Goal: Contribute content: Add original content to the website for others to see

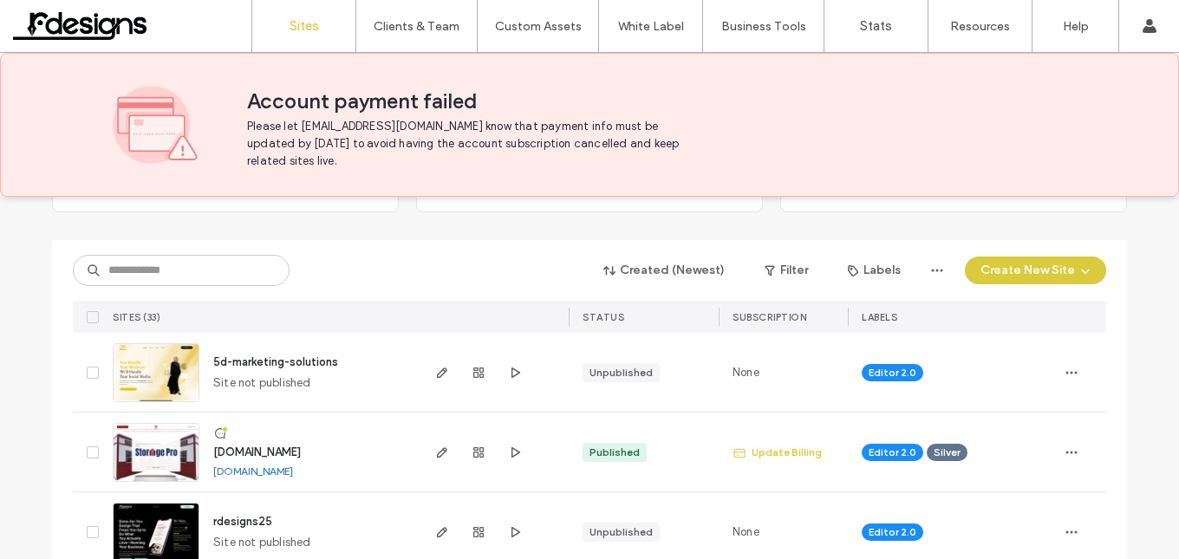
scroll to position [173, 0]
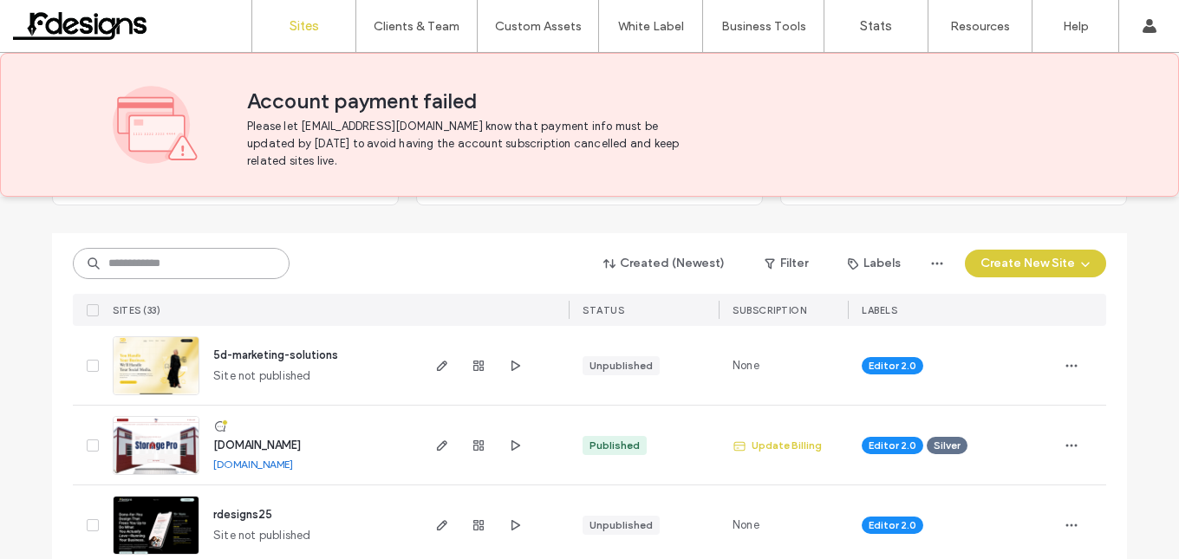
click at [246, 271] on input at bounding box center [181, 263] width 217 height 31
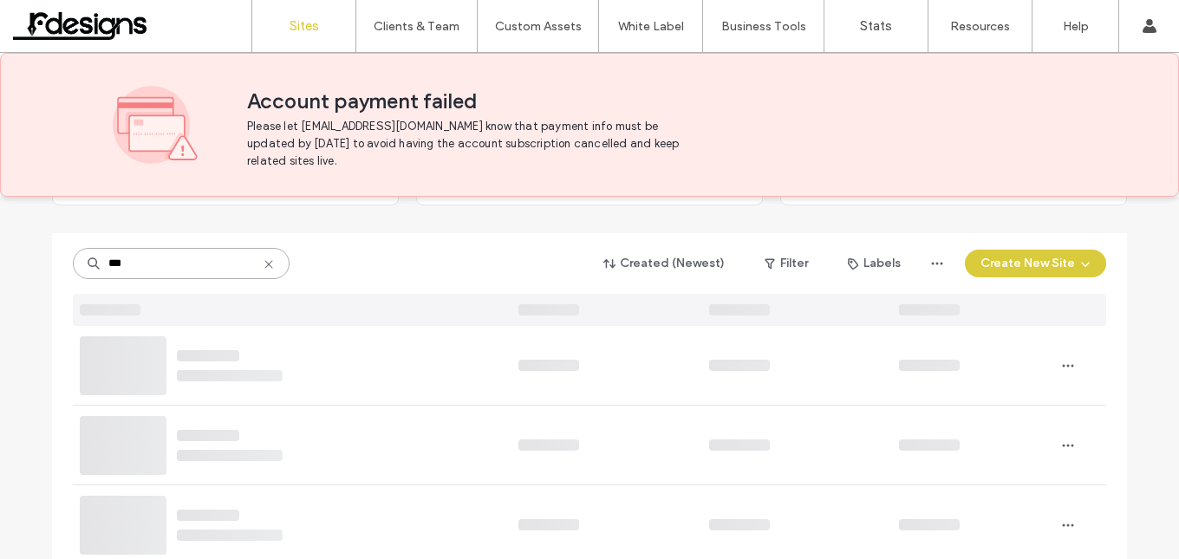
scroll to position [41, 0]
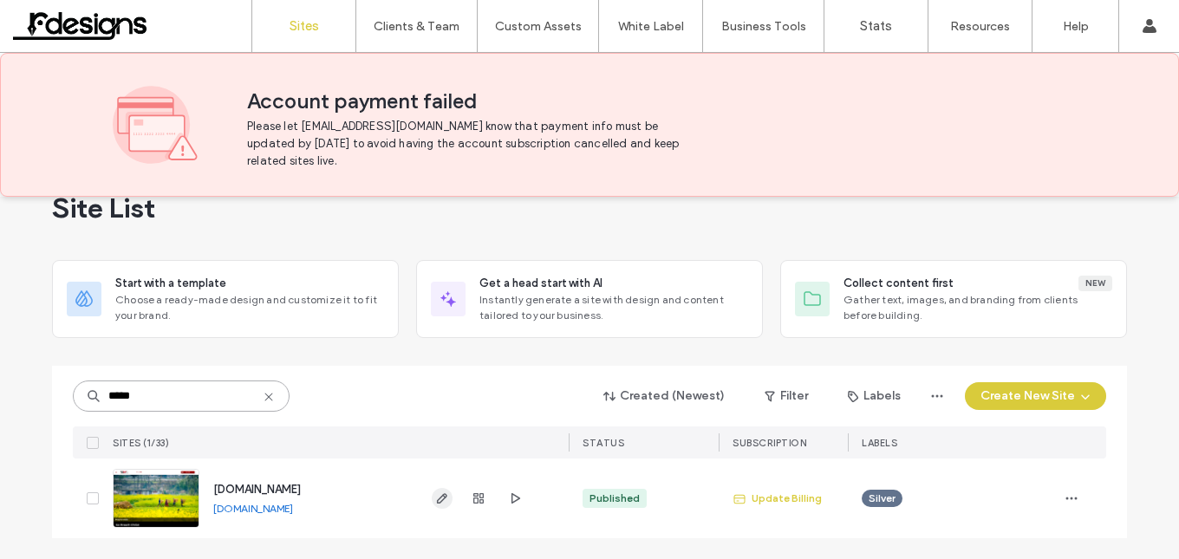
type input "*****"
click at [435, 502] on icon "button" at bounding box center [442, 498] width 14 height 14
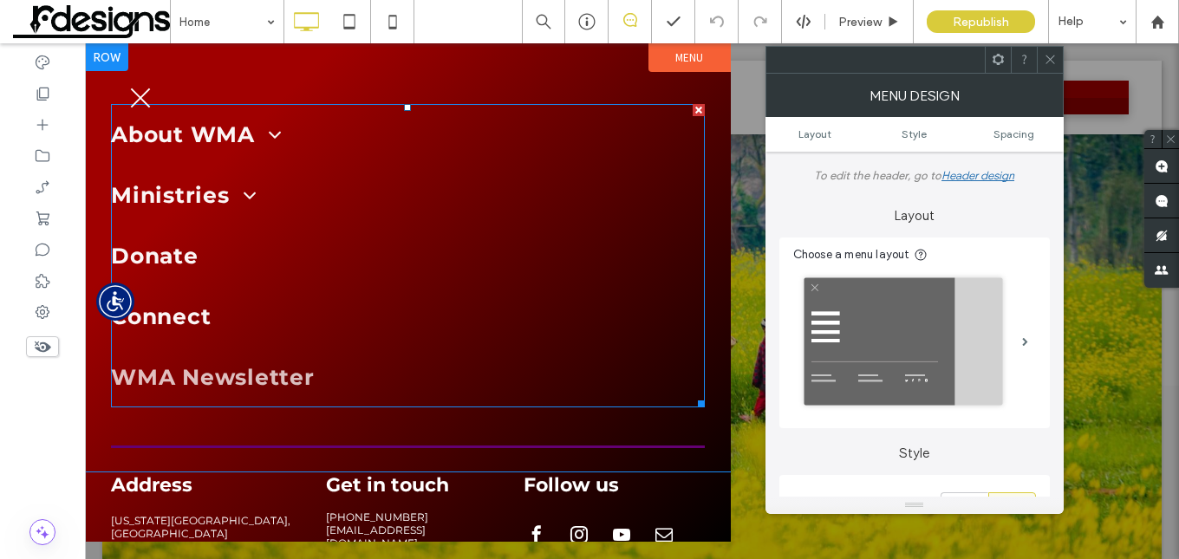
click at [166, 358] on link "WMA Newsletter" at bounding box center [408, 377] width 594 height 61
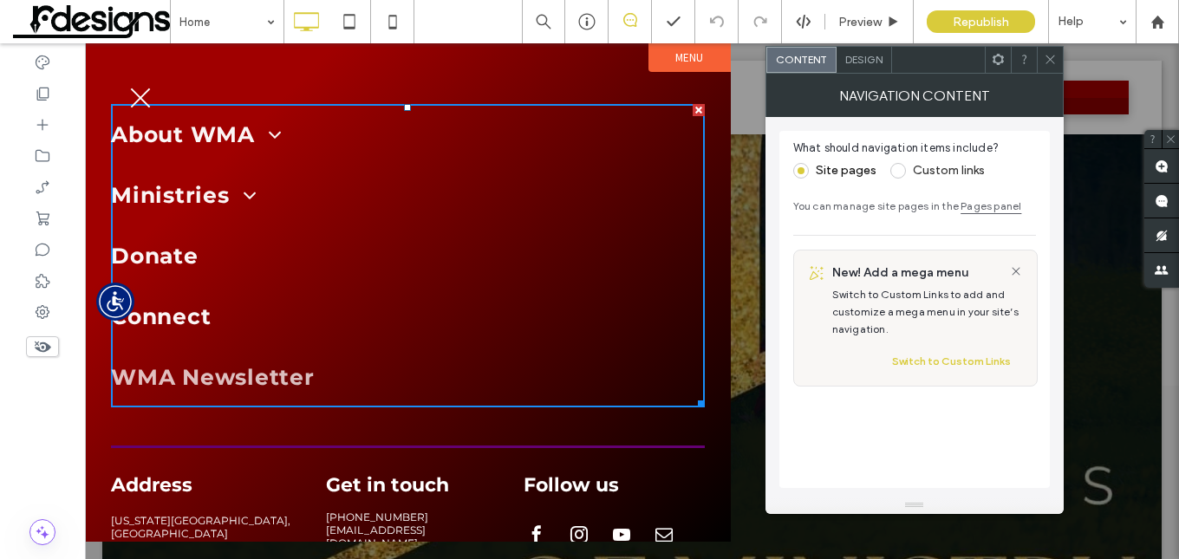
click at [244, 378] on span "WMA Newsletter" at bounding box center [213, 377] width 204 height 26
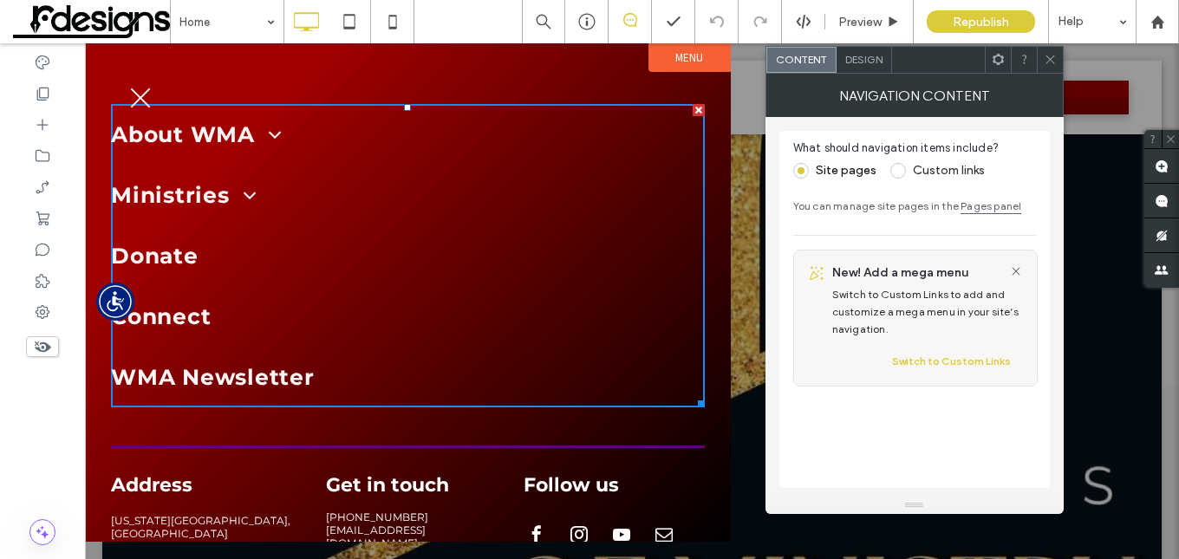
click at [1044, 55] on icon at bounding box center [1050, 59] width 13 height 13
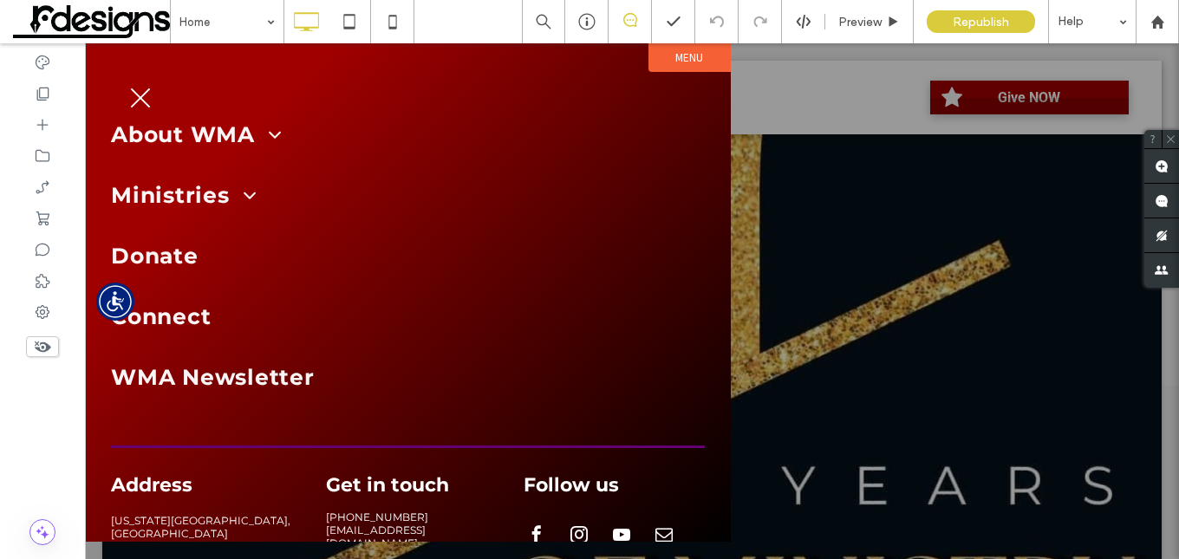
click at [145, 95] on button "menu" at bounding box center [140, 97] width 45 height 45
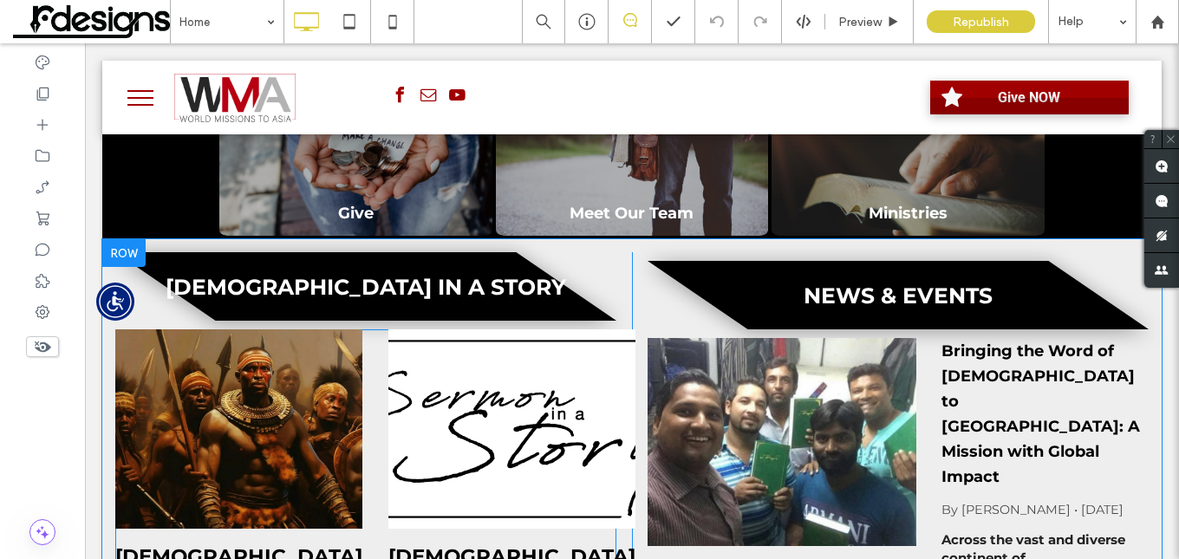
scroll to position [953, 0]
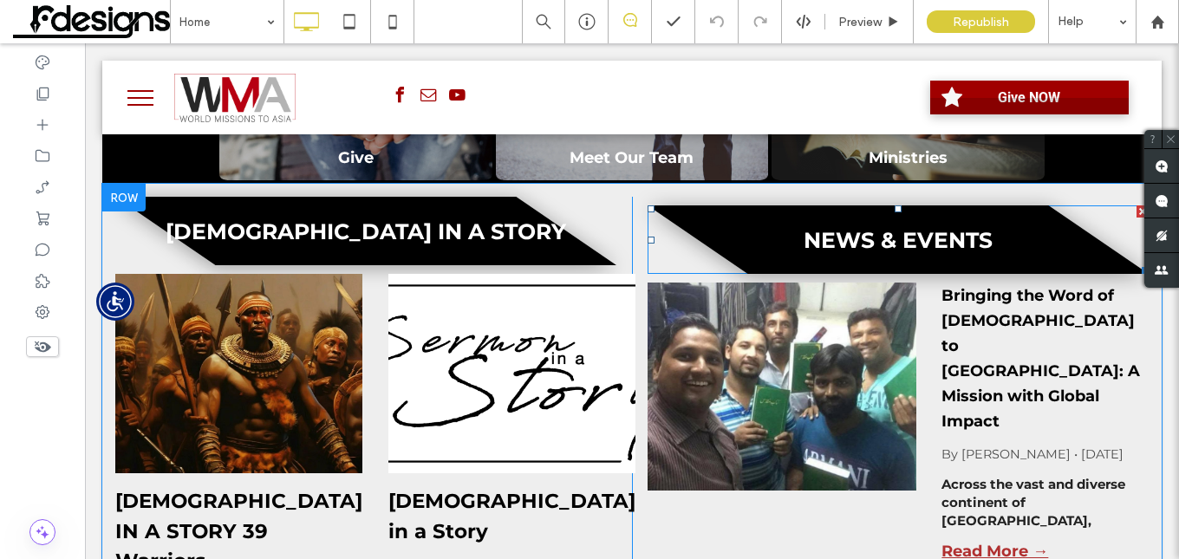
click at [934, 237] on h3 "NEWS & EVENTS" at bounding box center [898, 240] width 189 height 26
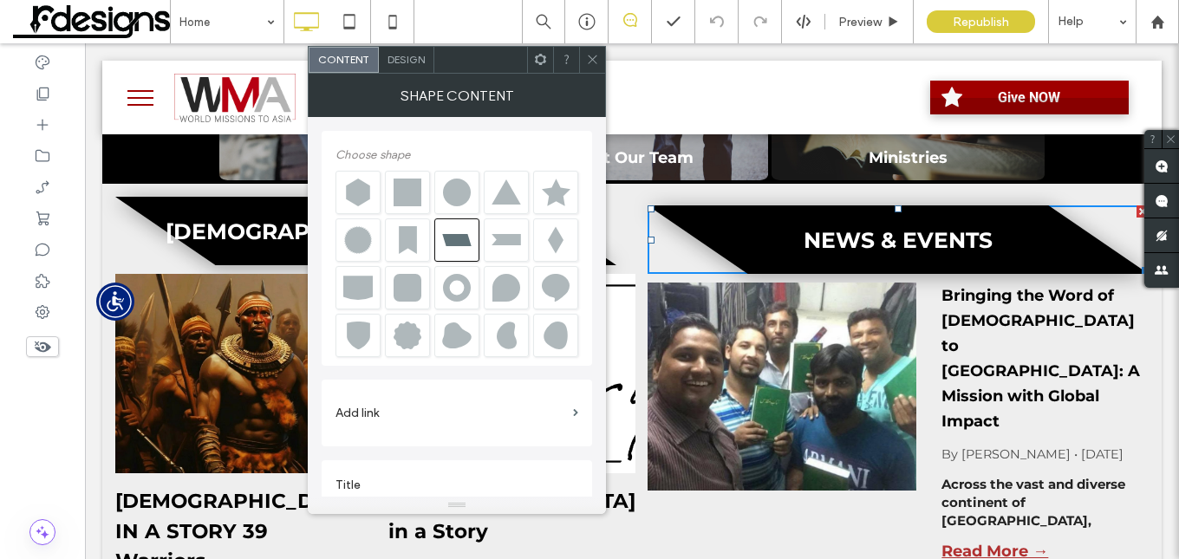
scroll to position [19, 0]
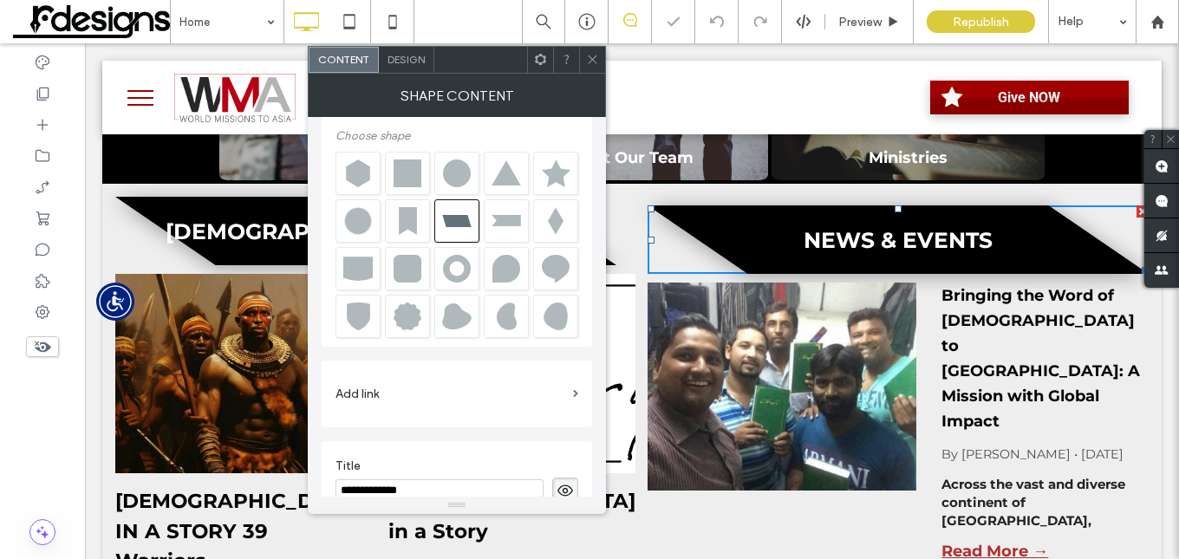
drag, startPoint x: 587, startPoint y: 55, endPoint x: 498, endPoint y: 51, distance: 88.5
click at [586, 54] on icon at bounding box center [592, 59] width 13 height 13
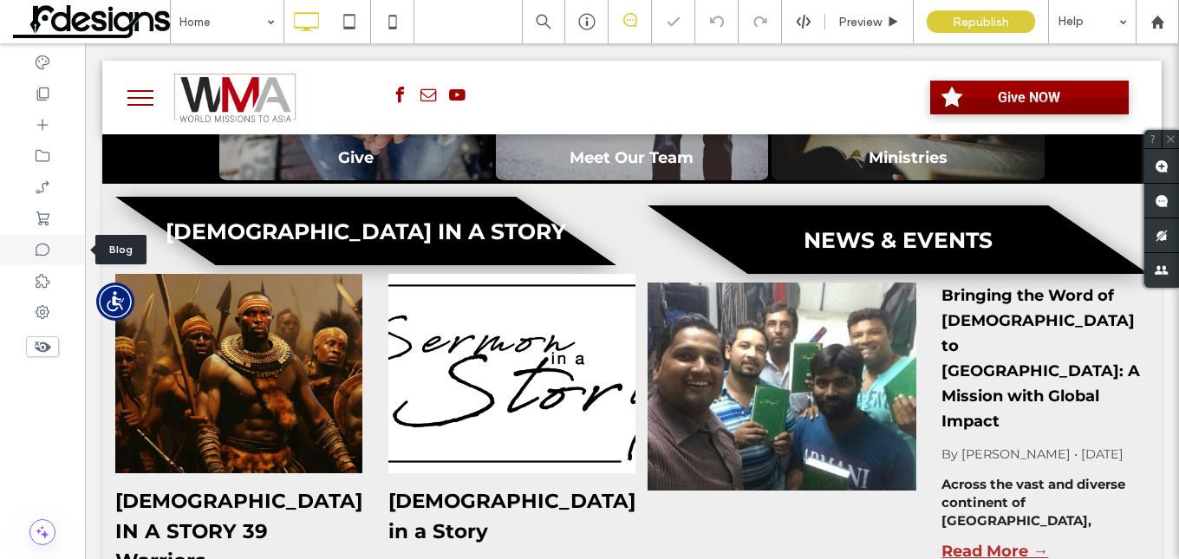
click at [39, 253] on icon at bounding box center [42, 249] width 17 height 17
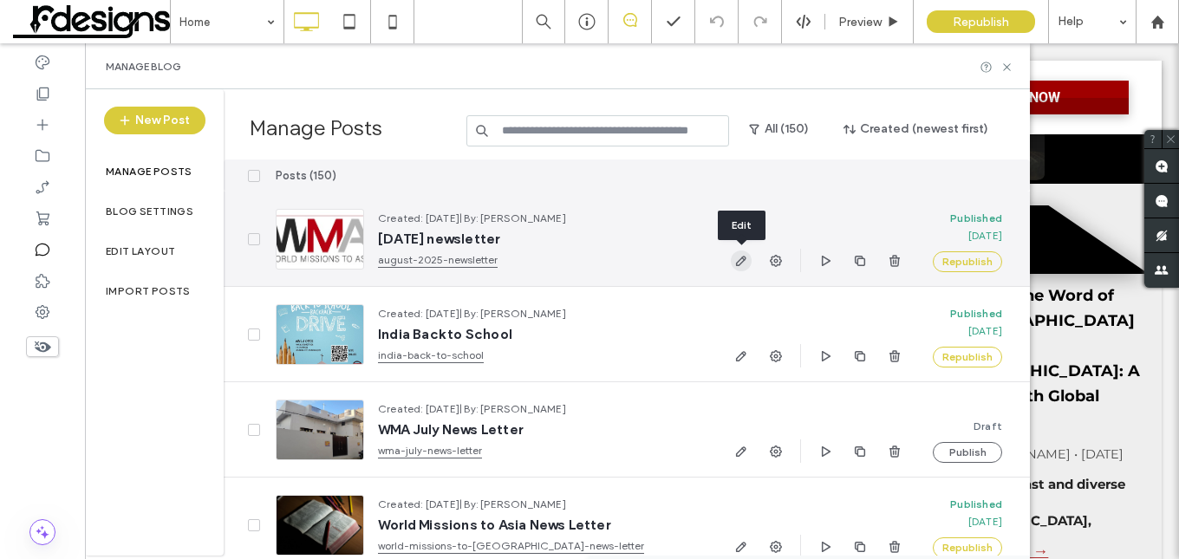
click at [735, 257] on icon "button" at bounding box center [741, 261] width 14 height 14
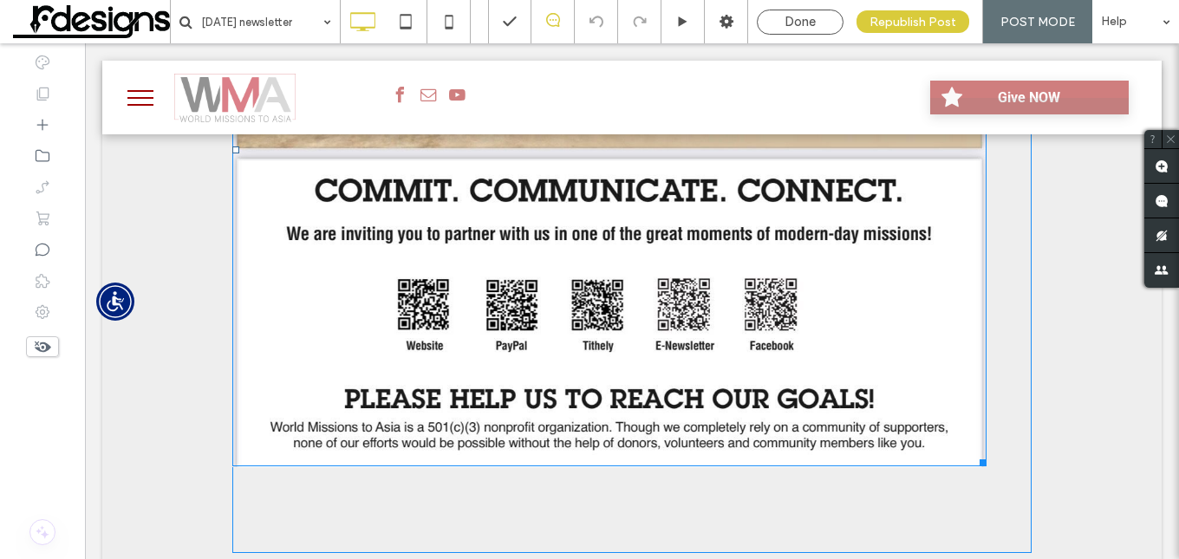
scroll to position [3901, 0]
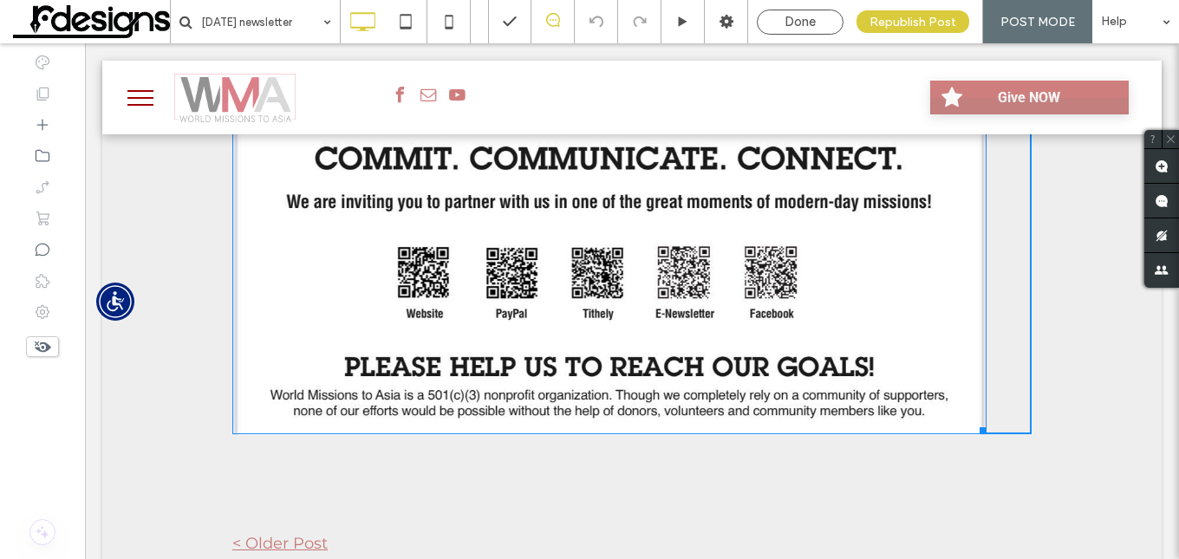
drag, startPoint x: 979, startPoint y: 387, endPoint x: 993, endPoint y: 392, distance: 14.8
click at [986, 392] on div "W:900 H:756" at bounding box center [609, 118] width 754 height 633
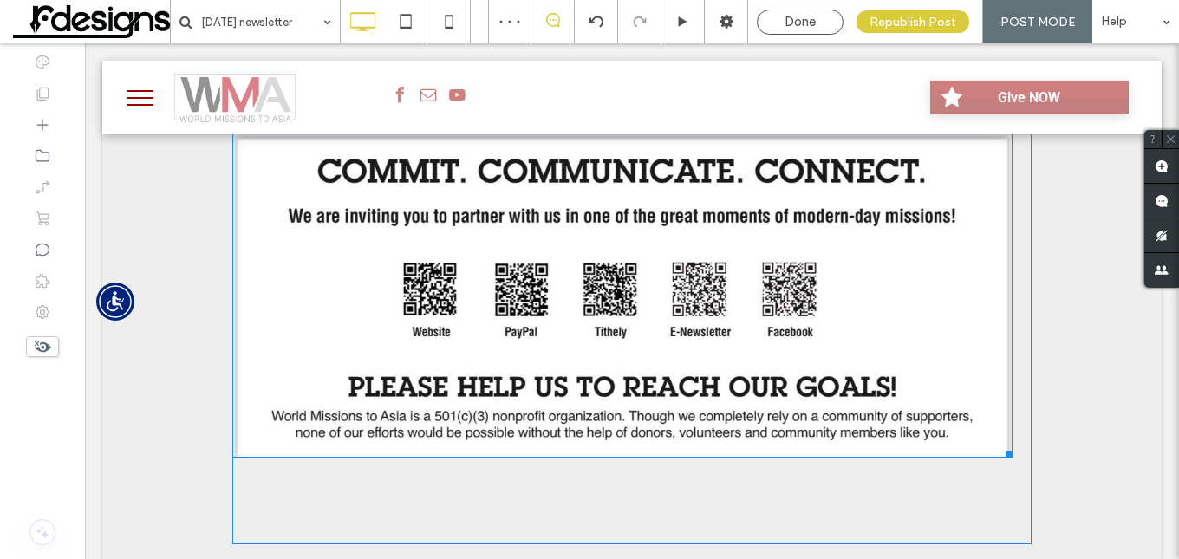
click at [866, 269] on img at bounding box center [622, 130] width 780 height 656
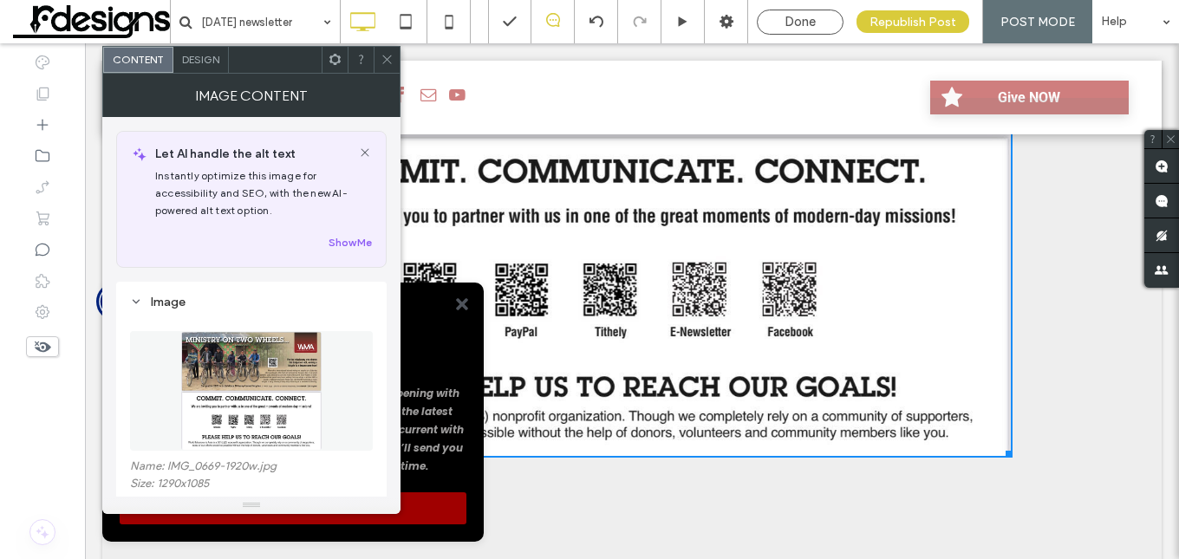
click at [387, 59] on use at bounding box center [386, 59] width 9 height 9
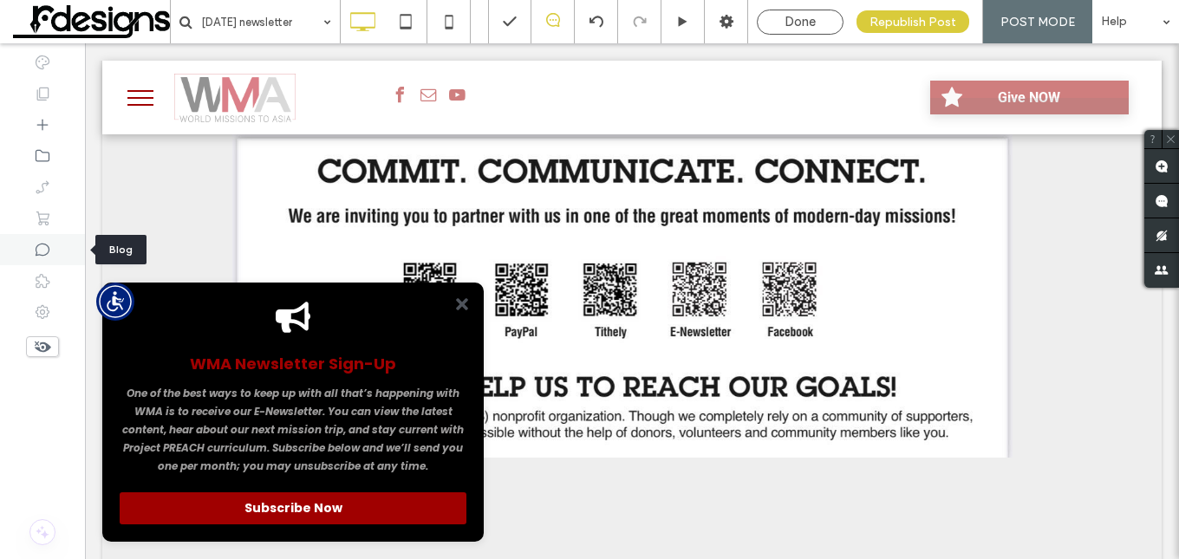
click at [36, 252] on use at bounding box center [43, 250] width 14 height 13
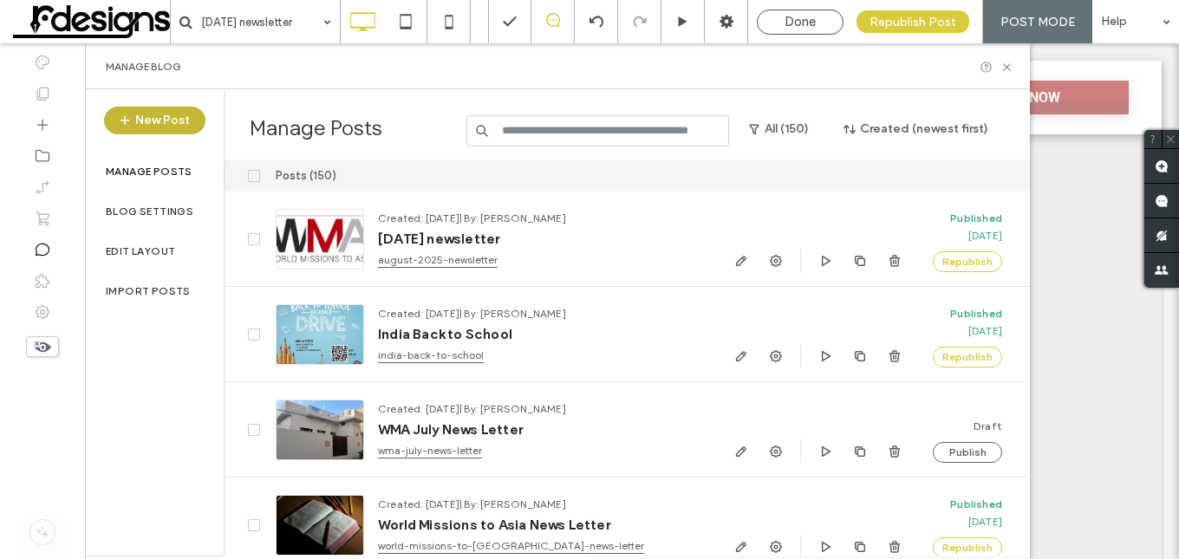
click at [153, 113] on button "New Post" at bounding box center [154, 121] width 101 height 28
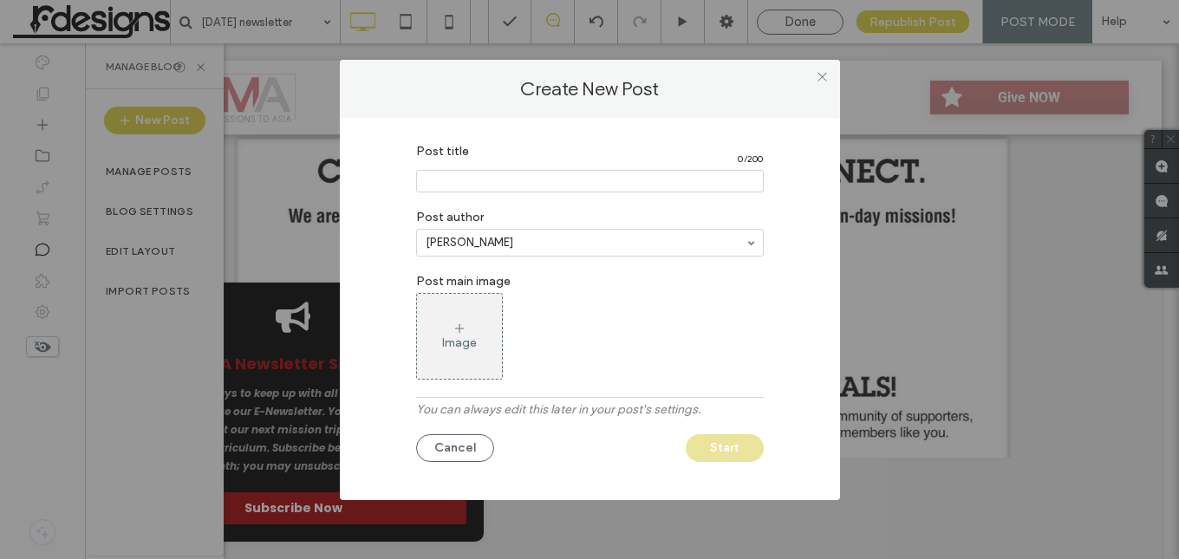
click at [611, 181] on input "Post title" at bounding box center [590, 181] width 348 height 23
type input "**********"
click at [461, 331] on icon at bounding box center [459, 329] width 14 height 14
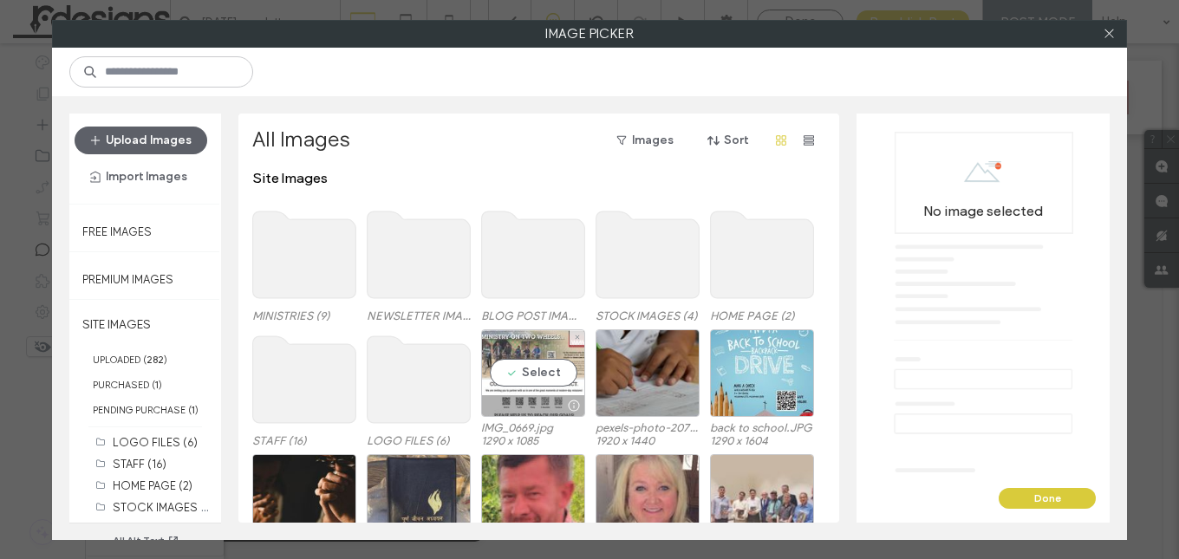
click at [529, 365] on div "Select" at bounding box center [533, 373] width 104 height 88
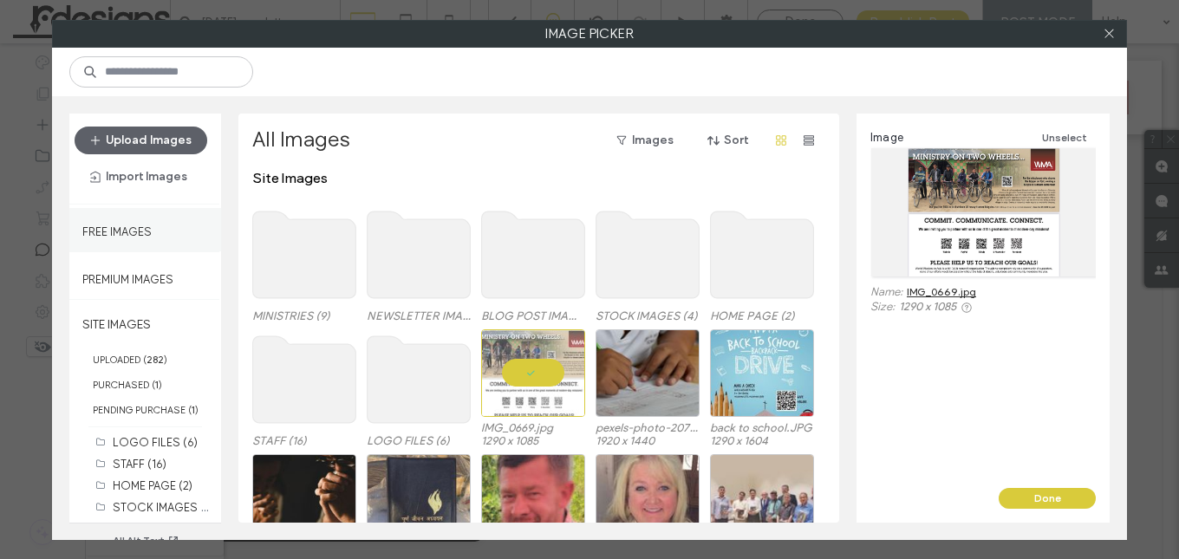
click at [121, 222] on label "Free Images" at bounding box center [116, 228] width 69 height 22
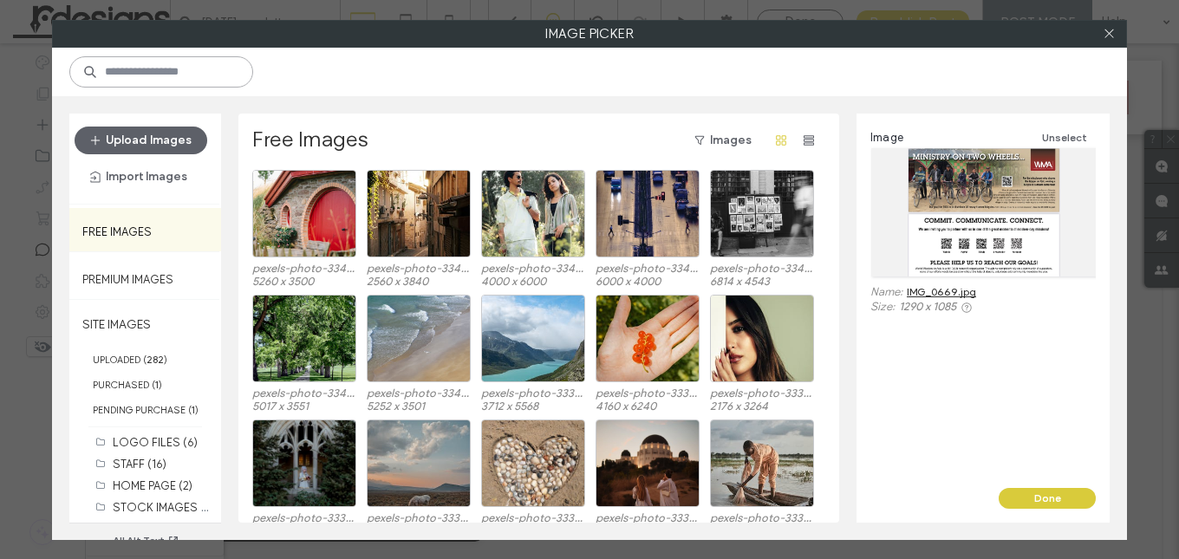
click at [205, 57] on input at bounding box center [161, 71] width 184 height 31
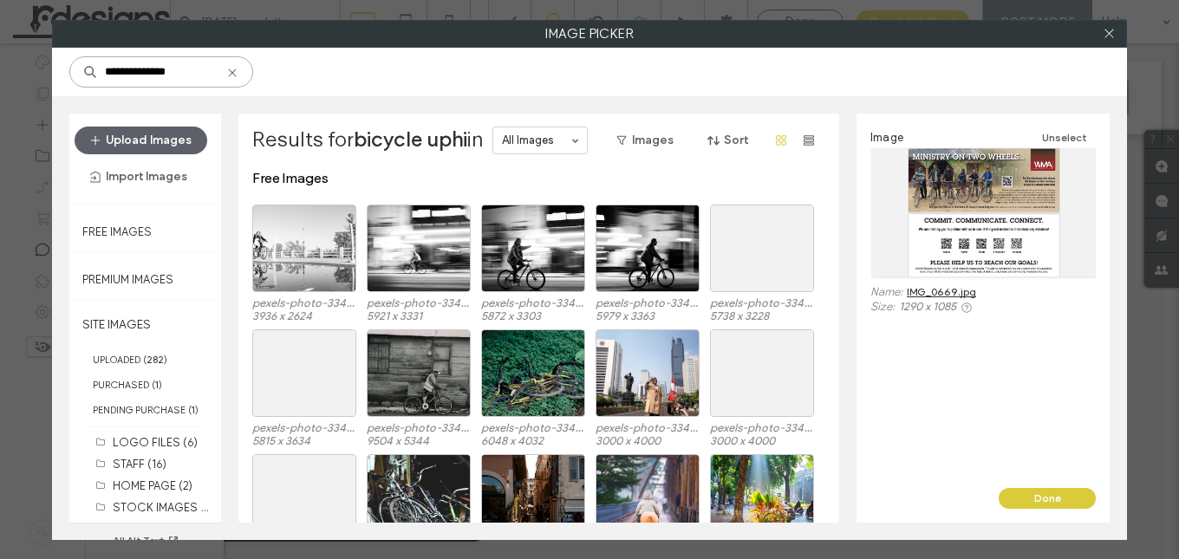
type input "**********"
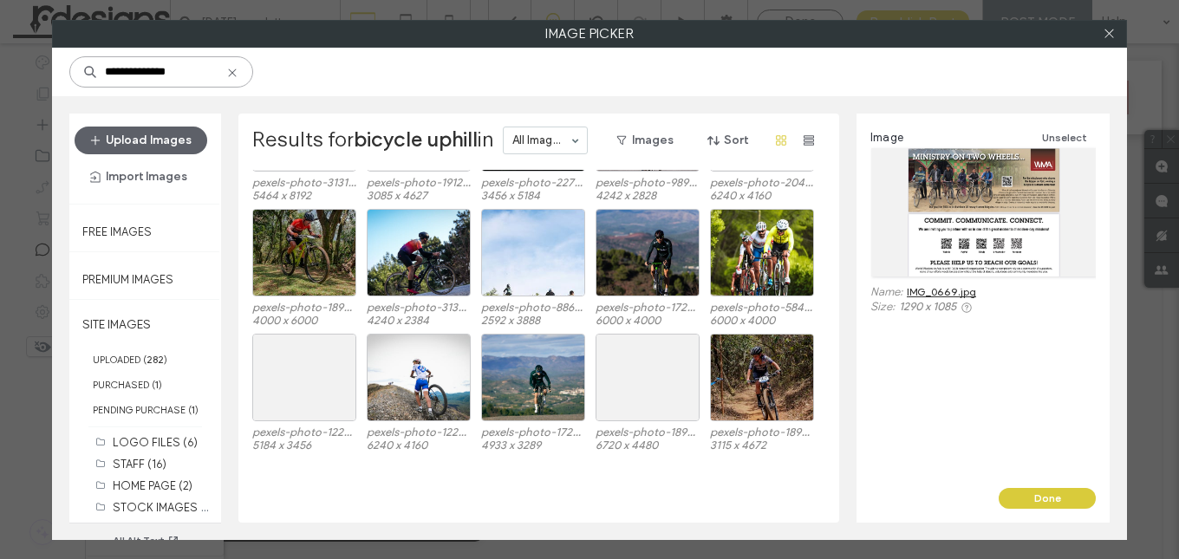
scroll to position [631, 0]
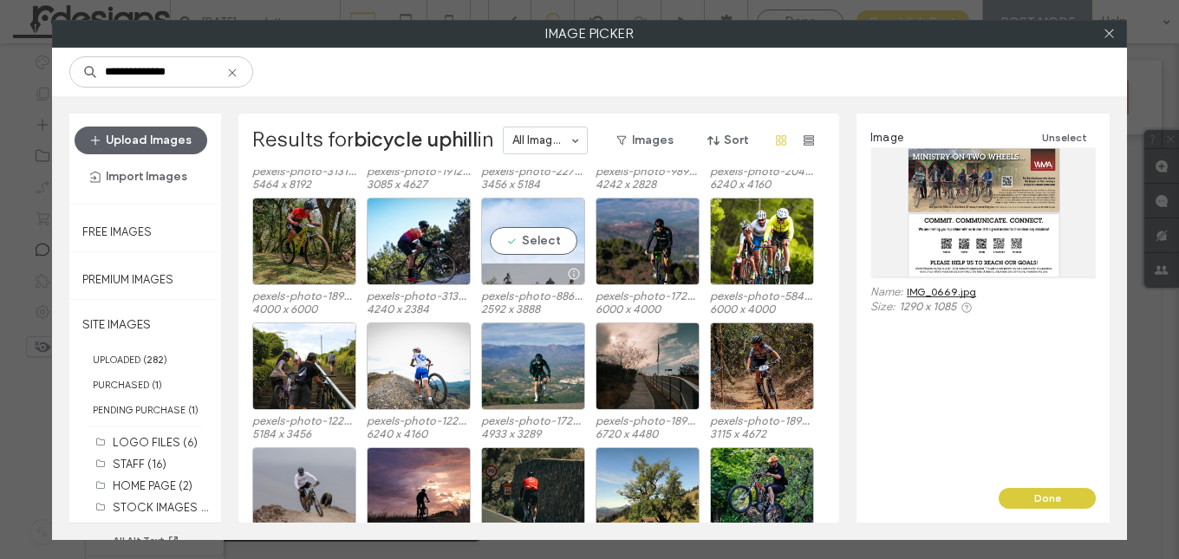
click at [529, 211] on div "Select" at bounding box center [533, 242] width 104 height 88
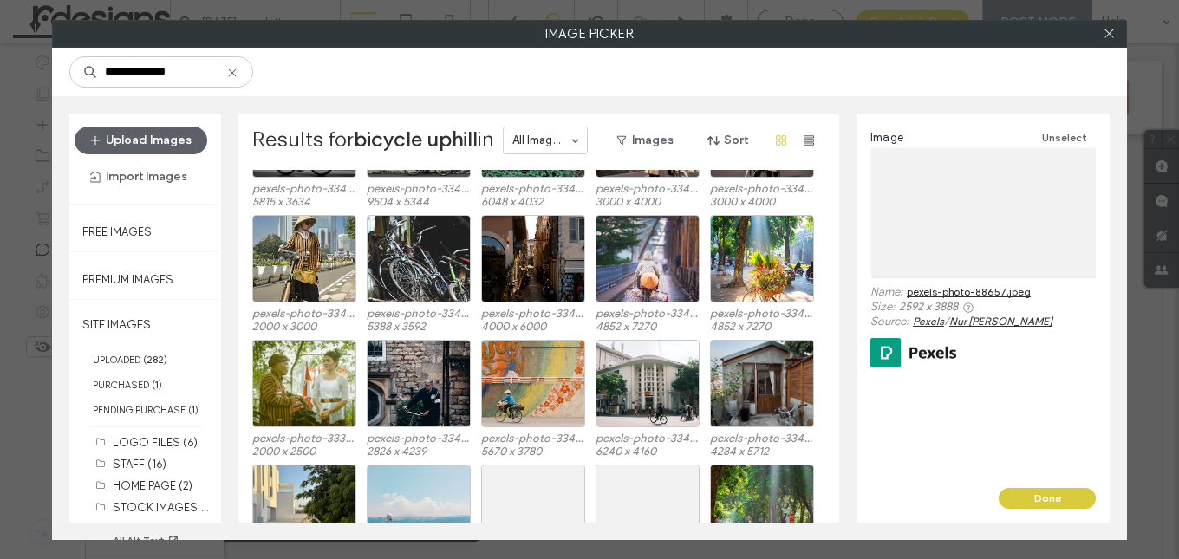
scroll to position [1324, 0]
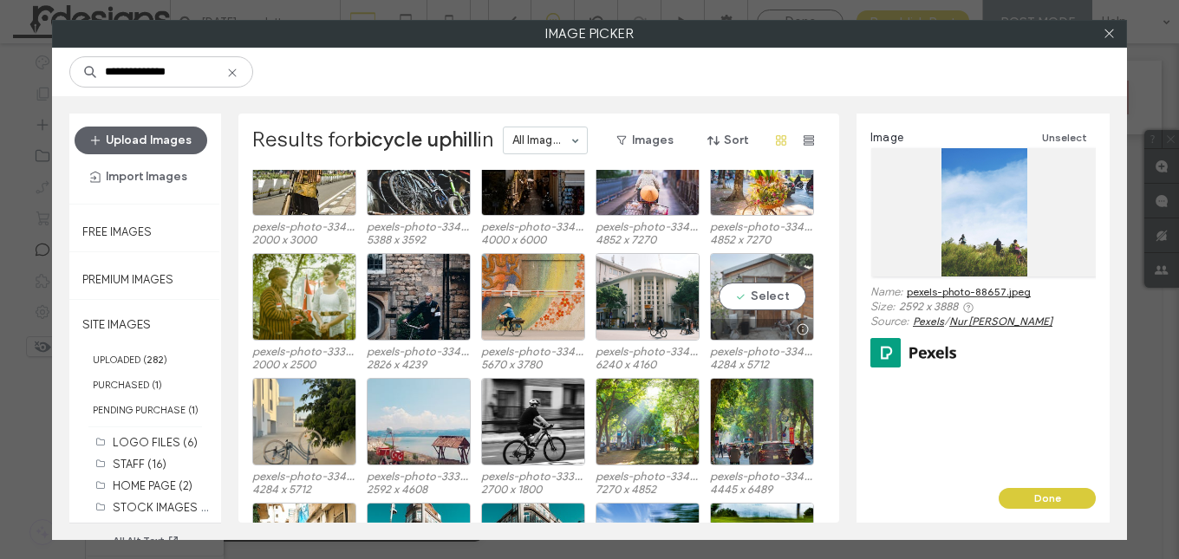
click at [778, 308] on div "Select" at bounding box center [762, 297] width 104 height 88
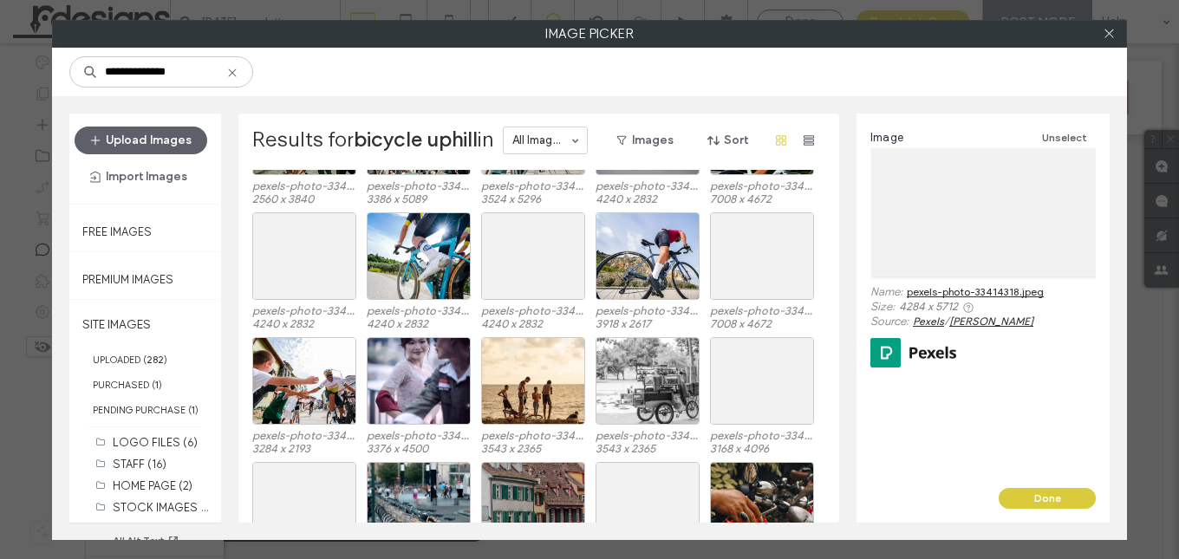
scroll to position [1758, 0]
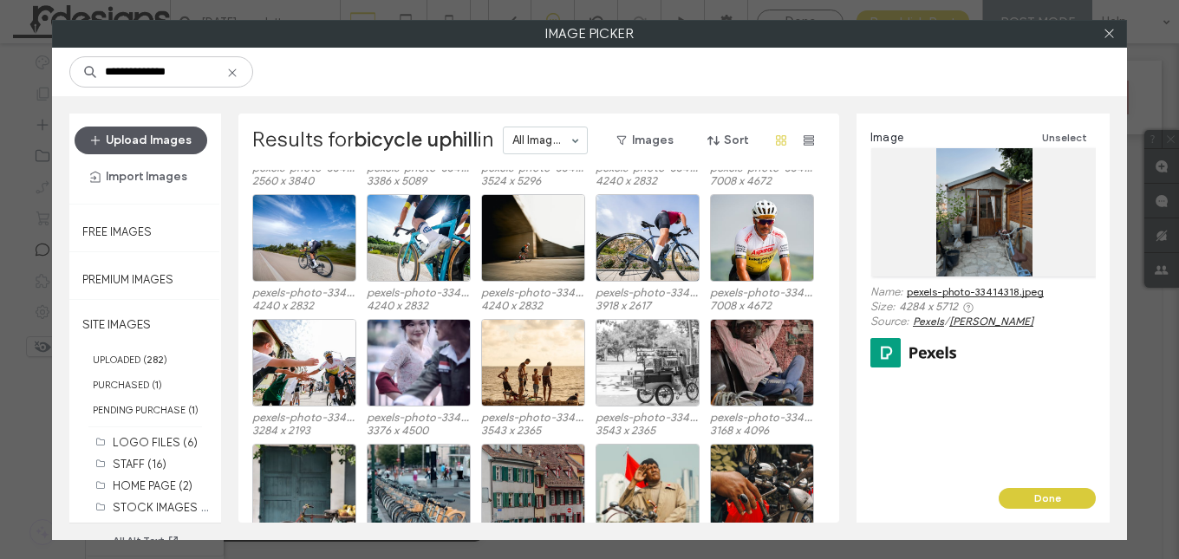
click at [163, 143] on button "Upload Images" at bounding box center [141, 141] width 133 height 28
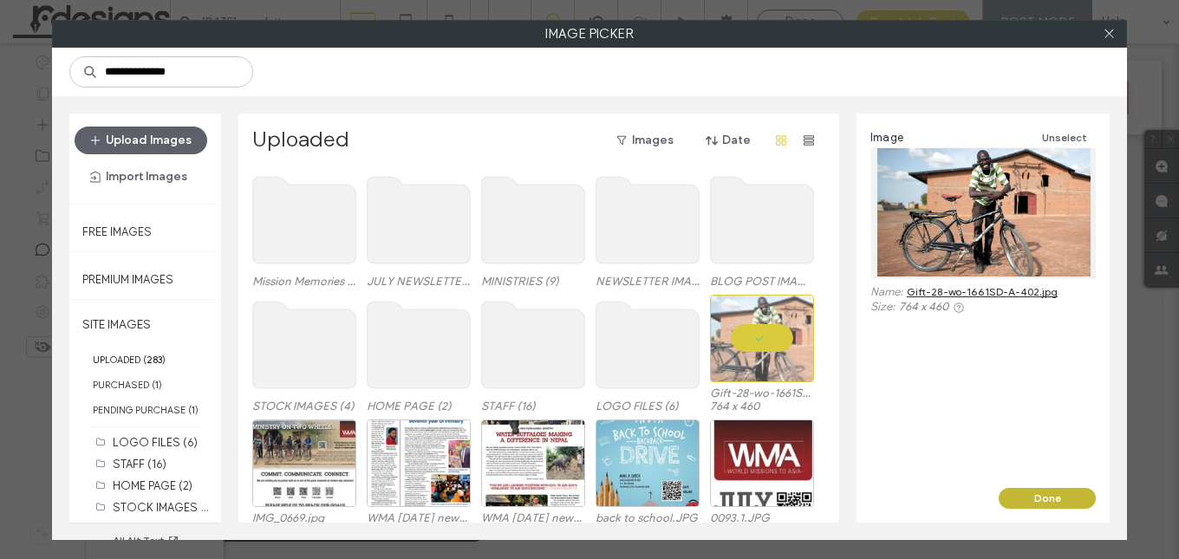
click at [1048, 504] on button "Done" at bounding box center [1047, 498] width 97 height 21
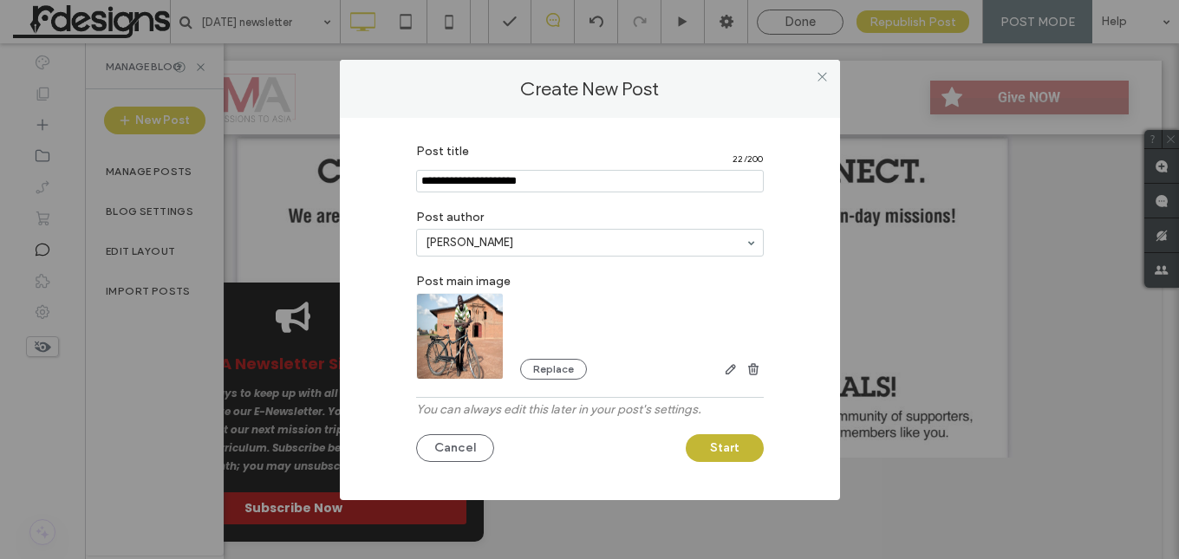
click at [721, 443] on button "Start" at bounding box center [725, 448] width 78 height 28
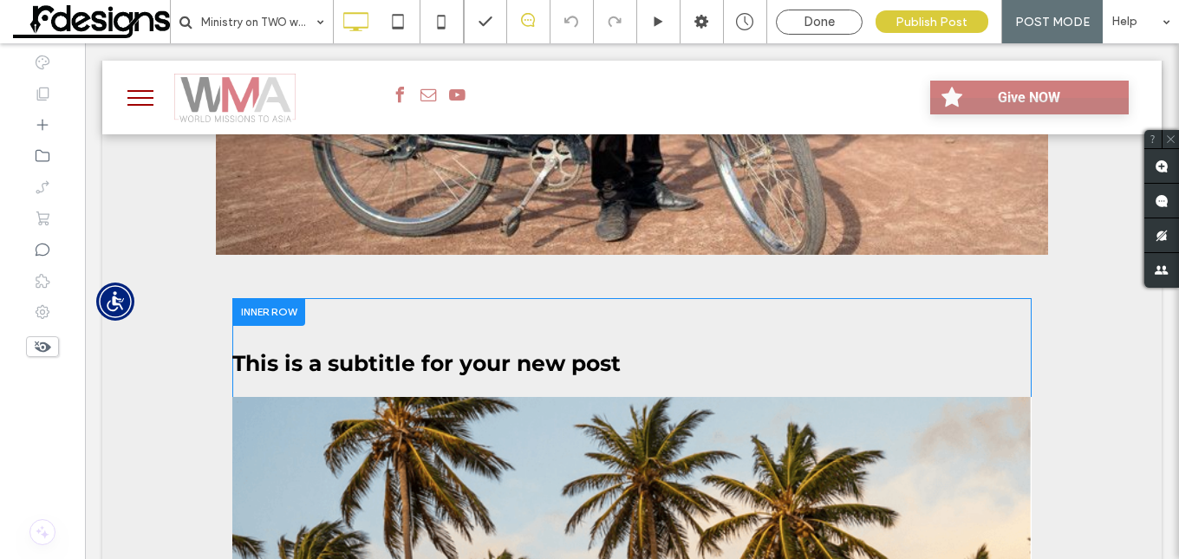
scroll to position [607, 0]
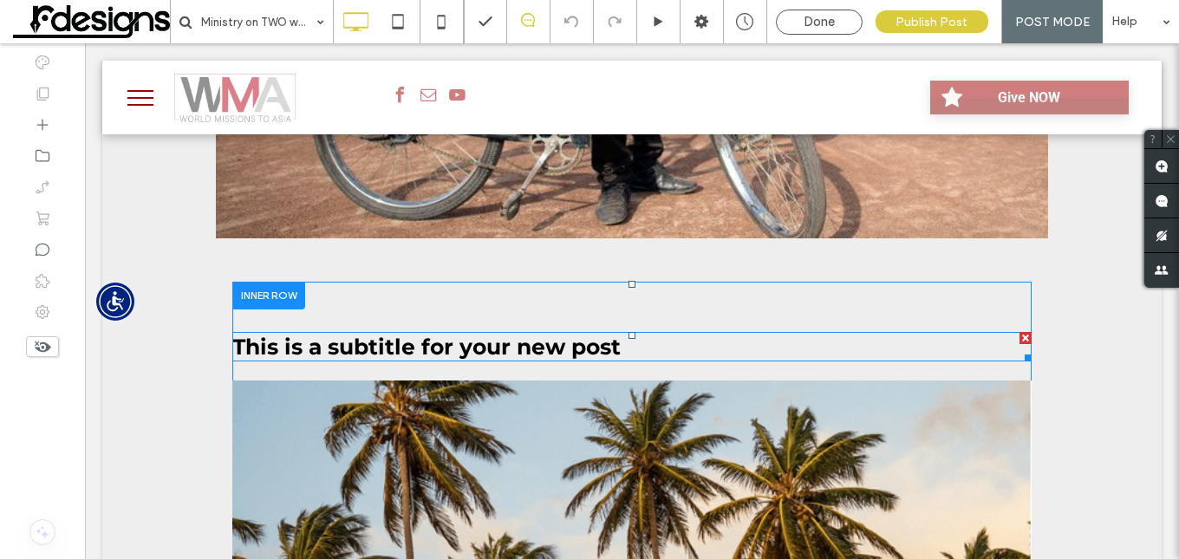
click at [374, 344] on span "This is a subtitle for your new post" at bounding box center [426, 347] width 388 height 26
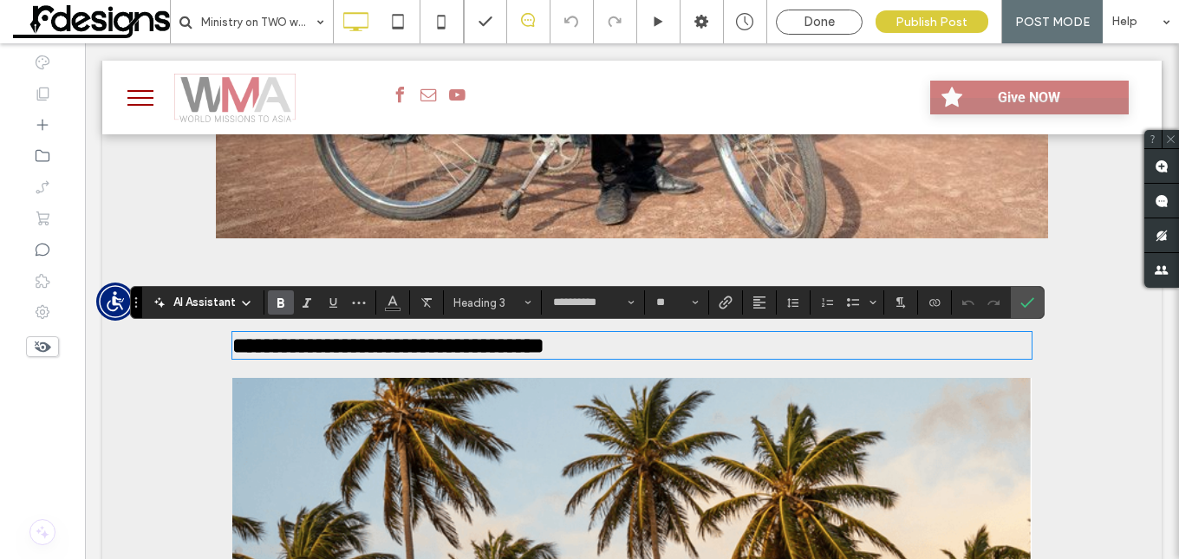
type input "**********"
type input "**"
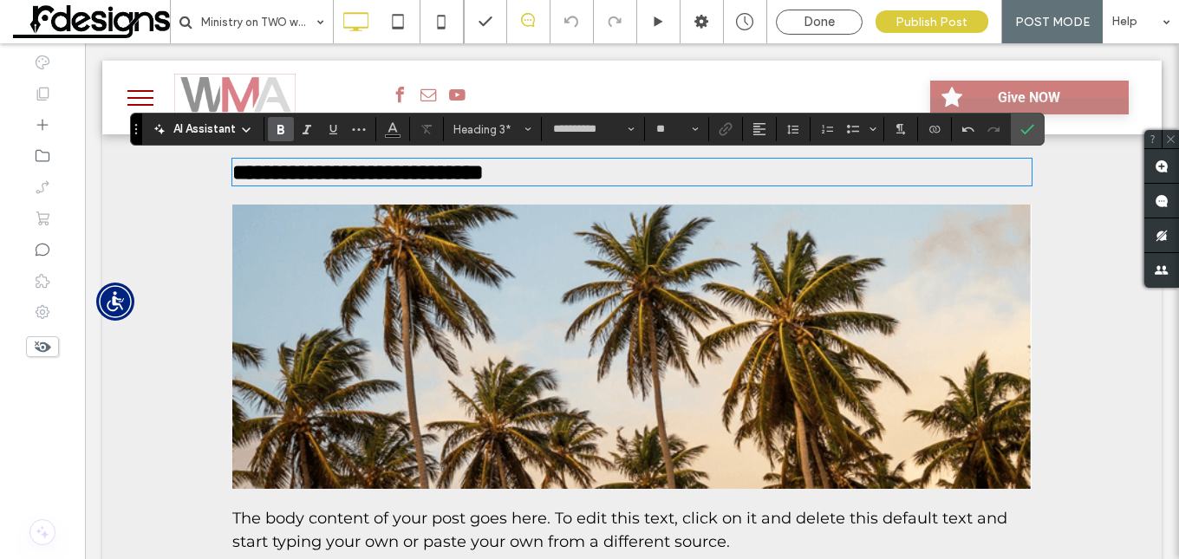
click at [595, 361] on img at bounding box center [631, 347] width 799 height 284
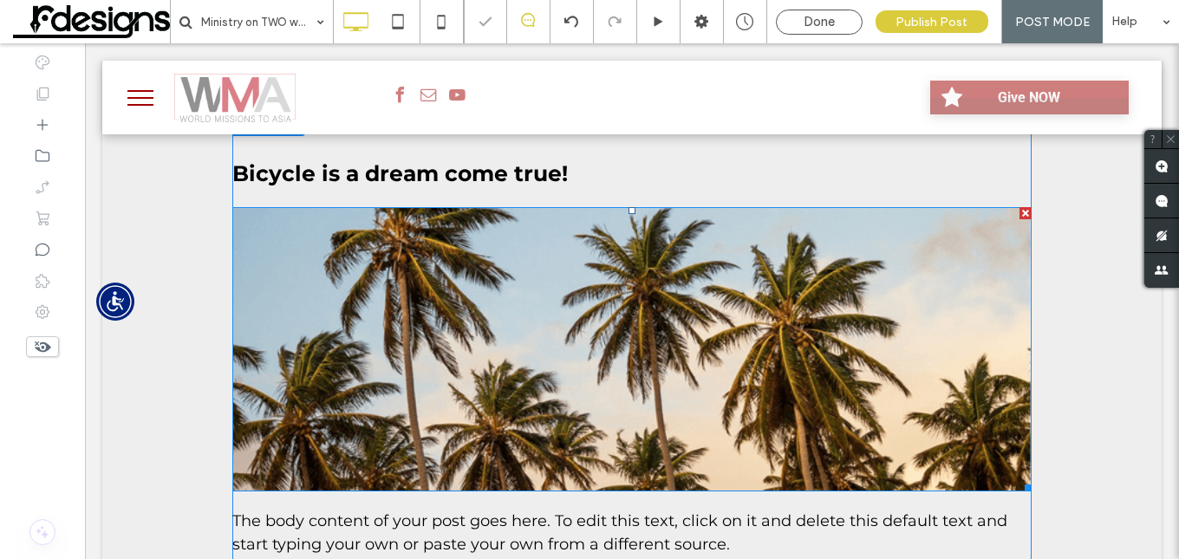
click at [595, 361] on img at bounding box center [631, 349] width 799 height 284
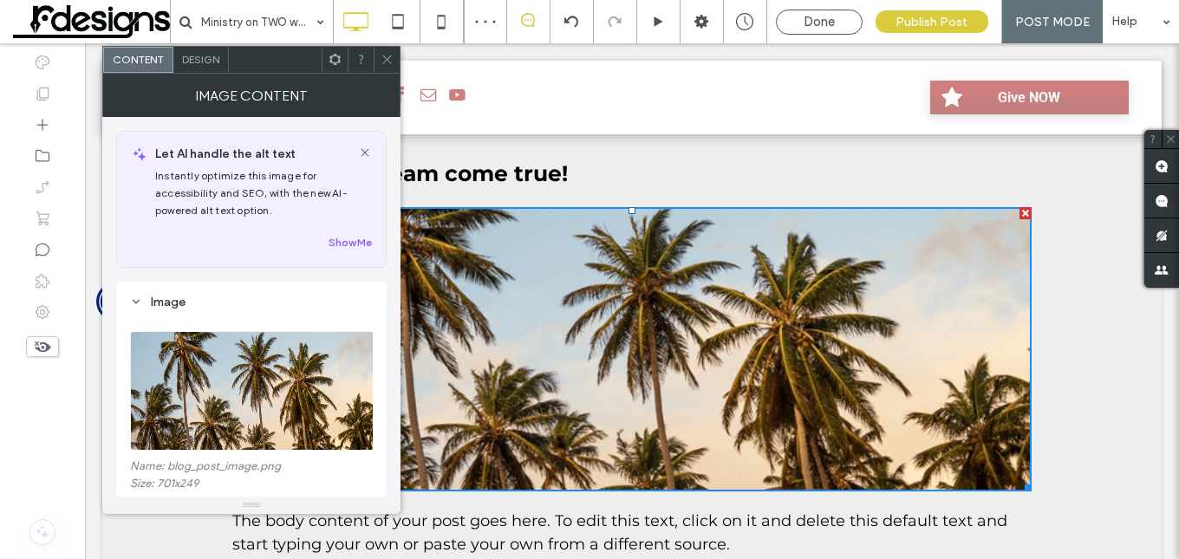
click at [276, 403] on img at bounding box center [252, 391] width 244 height 120
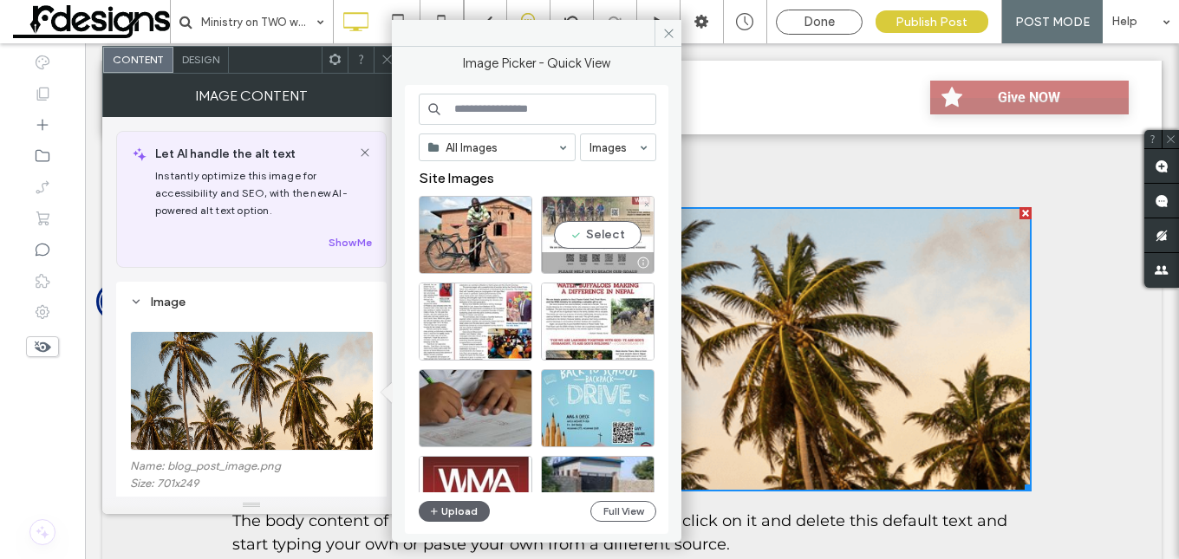
click at [591, 233] on div "Select" at bounding box center [598, 235] width 114 height 78
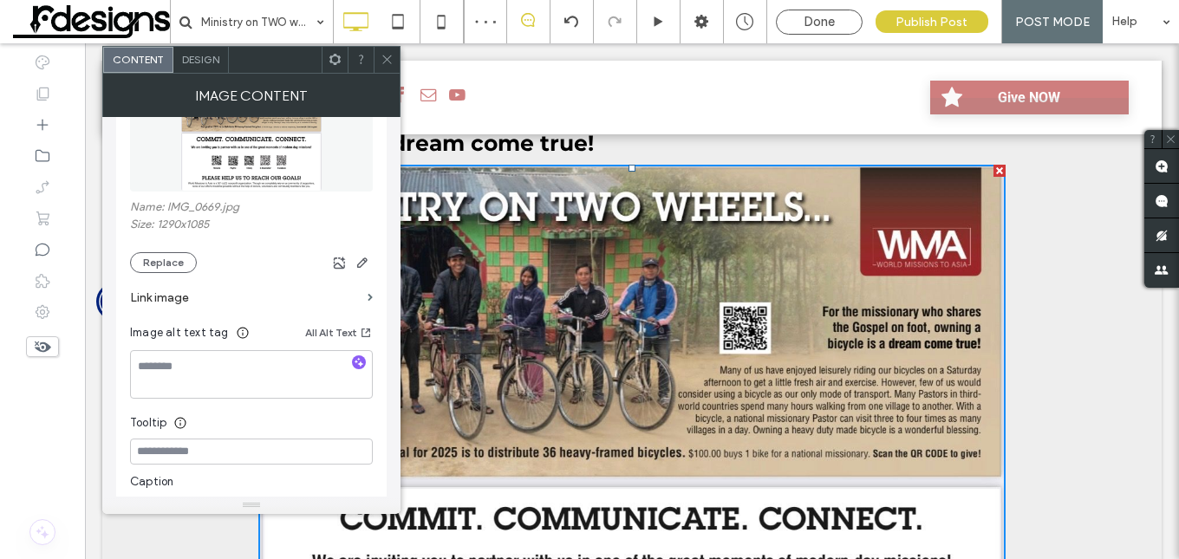
scroll to position [260, 0]
click at [357, 355] on span "button" at bounding box center [359, 362] width 14 height 14
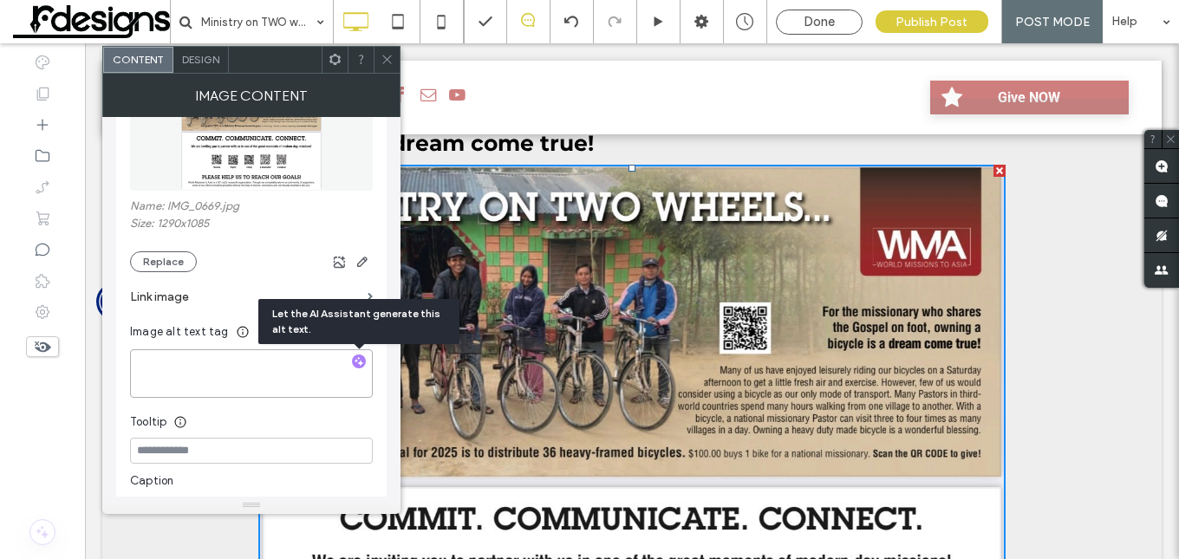
type textarea "**********"
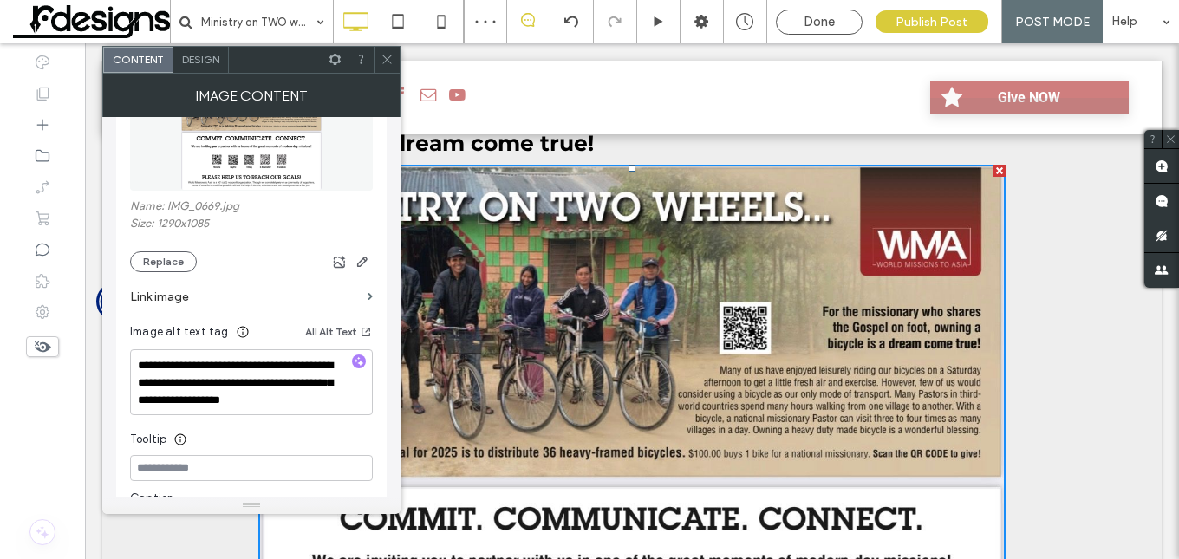
click at [389, 62] on use at bounding box center [386, 59] width 9 height 9
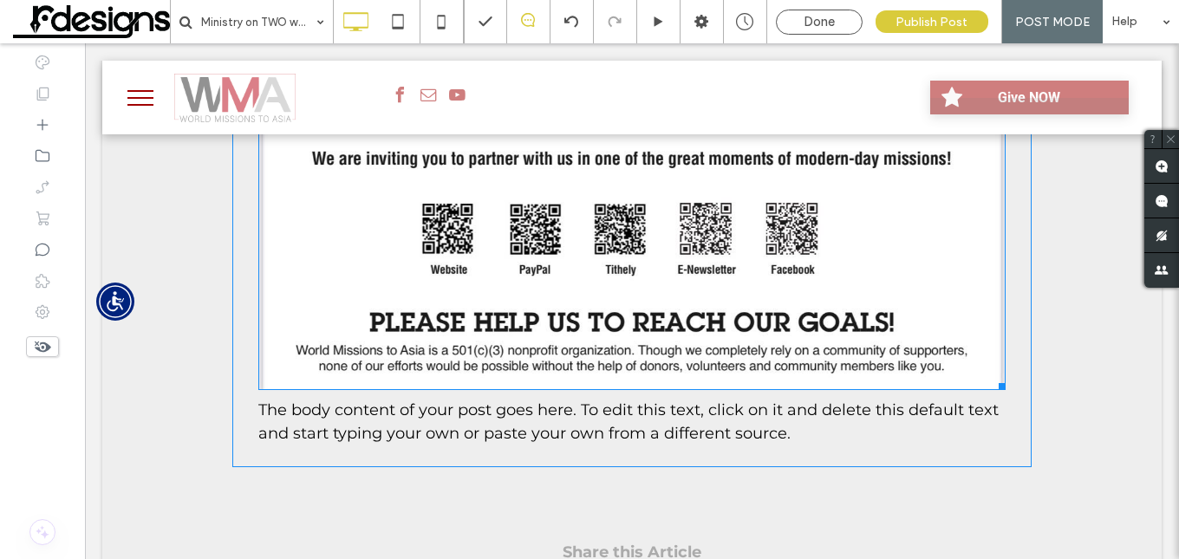
scroll to position [1214, 0]
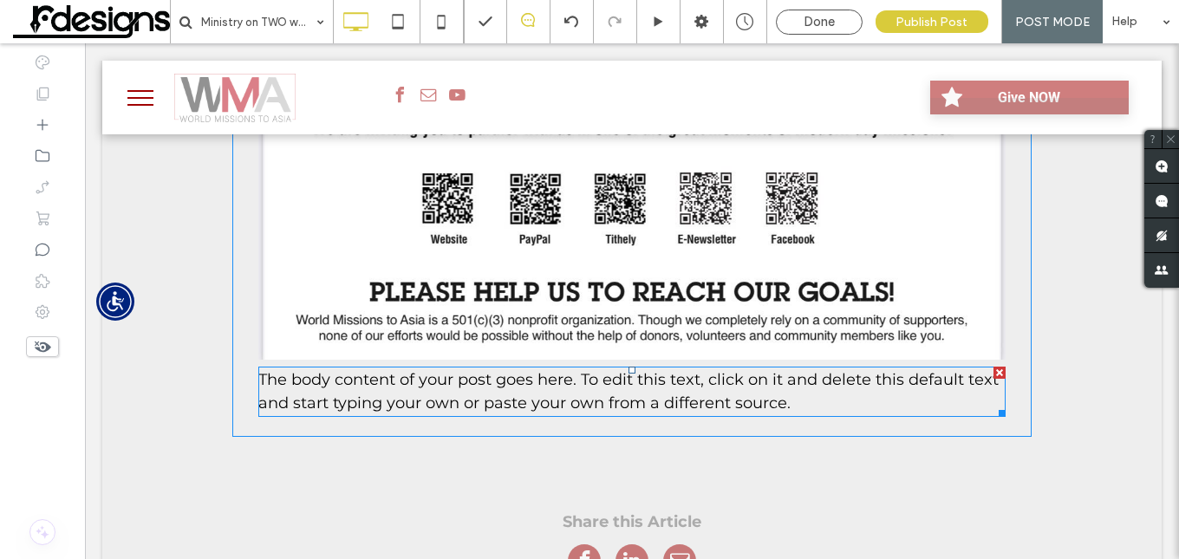
click at [345, 402] on p "The body content of your post goes here. To edit this text, click on it and del…" at bounding box center [631, 391] width 747 height 47
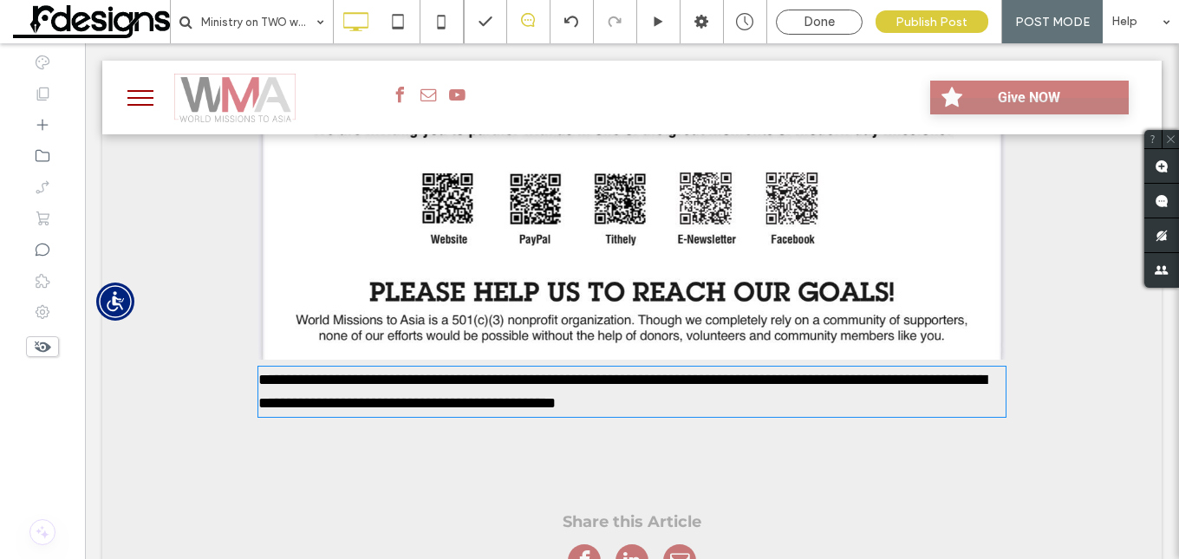
type input "**********"
type input "**"
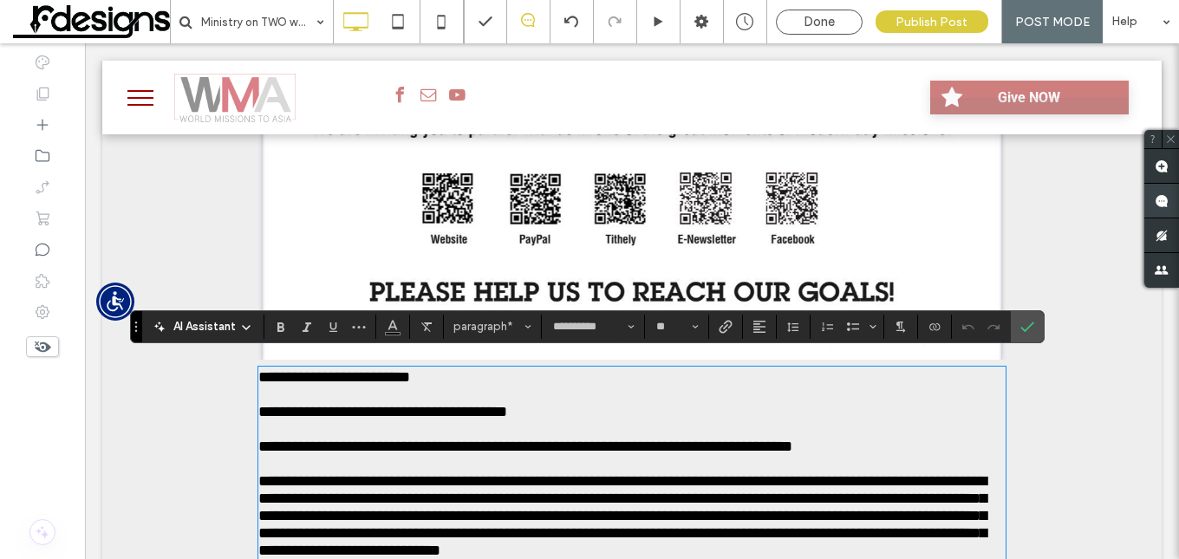
scroll to position [1571, 0]
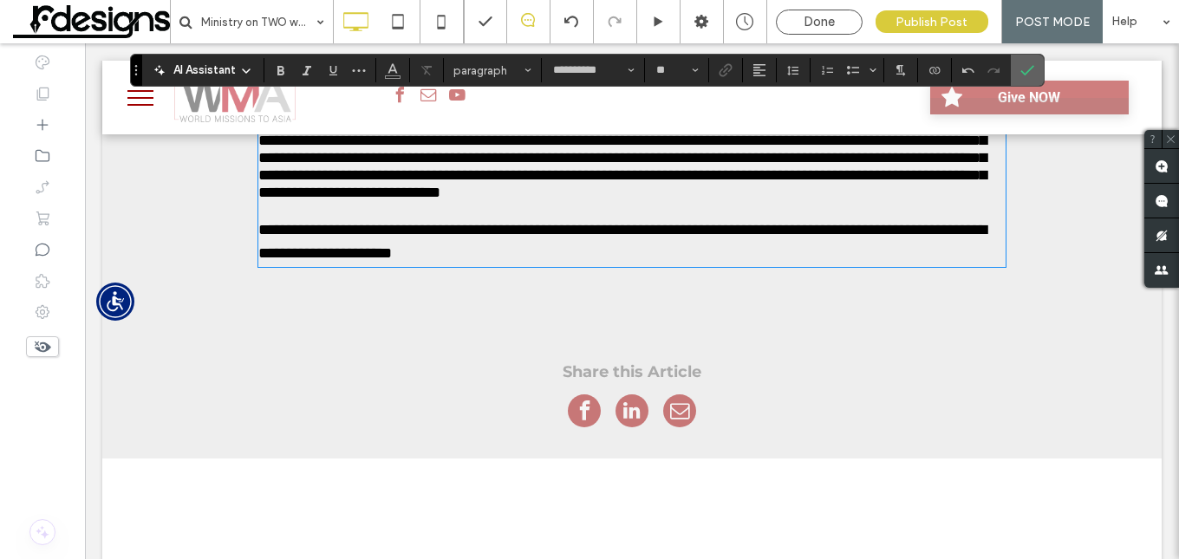
click at [1026, 63] on icon "Confirm" at bounding box center [1027, 70] width 14 height 14
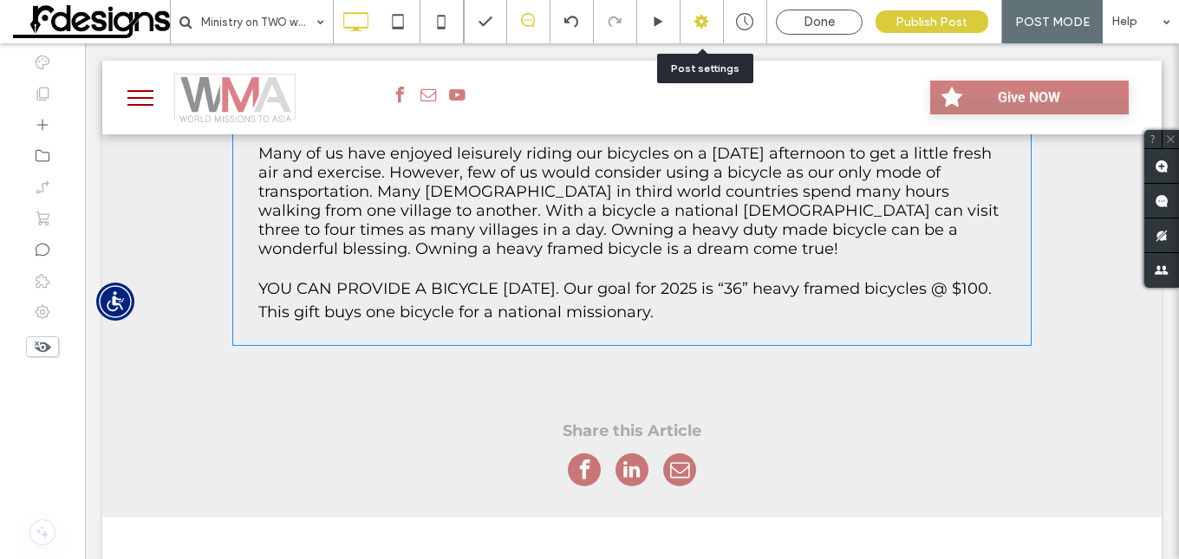
click at [701, 16] on use at bounding box center [701, 22] width 14 height 14
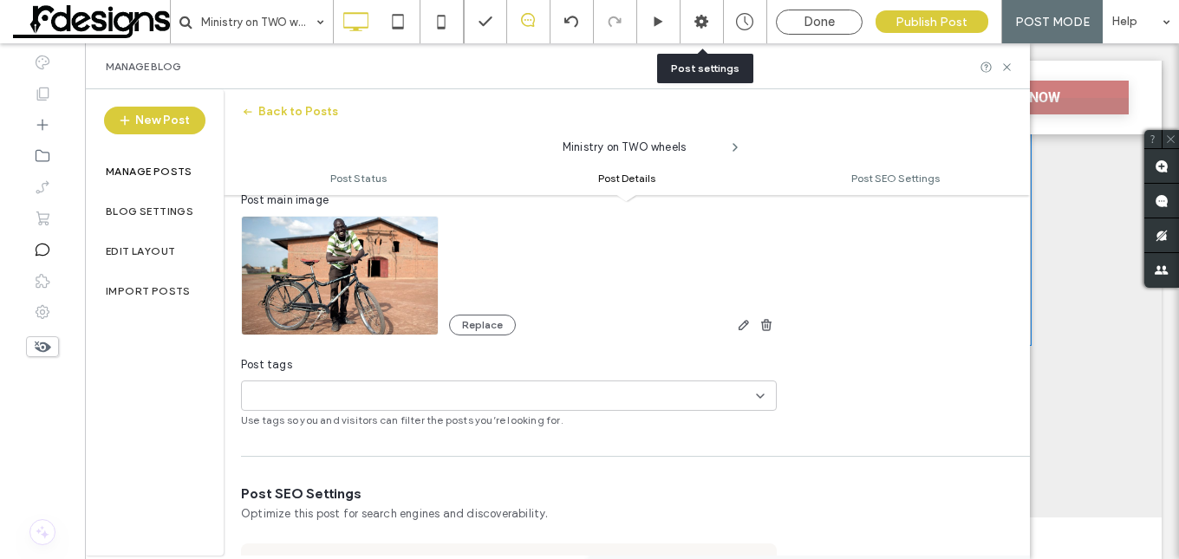
scroll to position [521, 0]
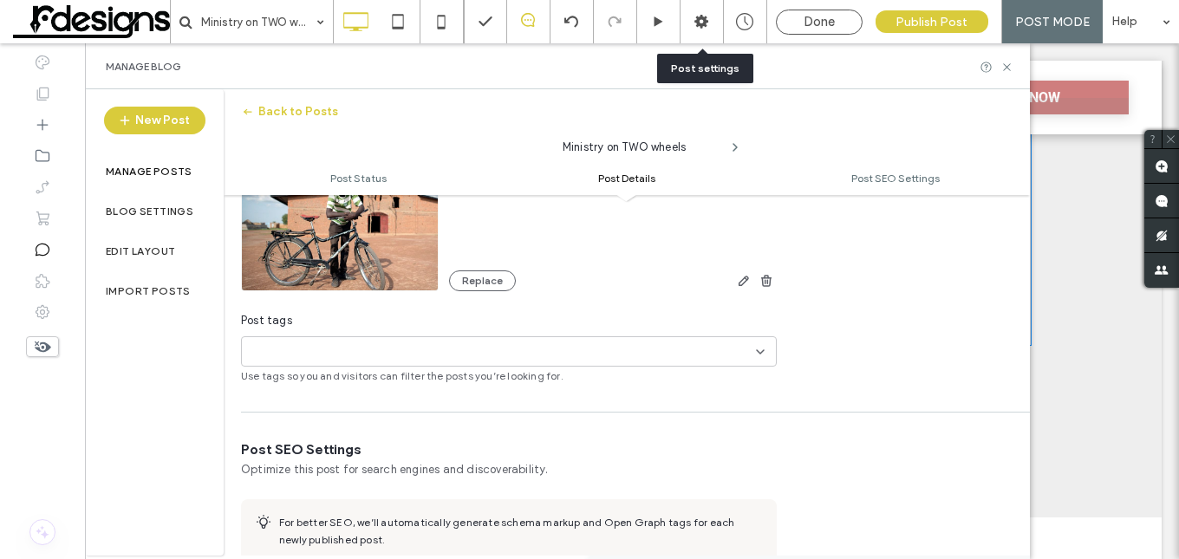
click at [667, 350] on div "+0 +0" at bounding box center [502, 351] width 507 height 29
type input "**********"
click at [521, 388] on button "Add new tag" at bounding box center [509, 383] width 100 height 21
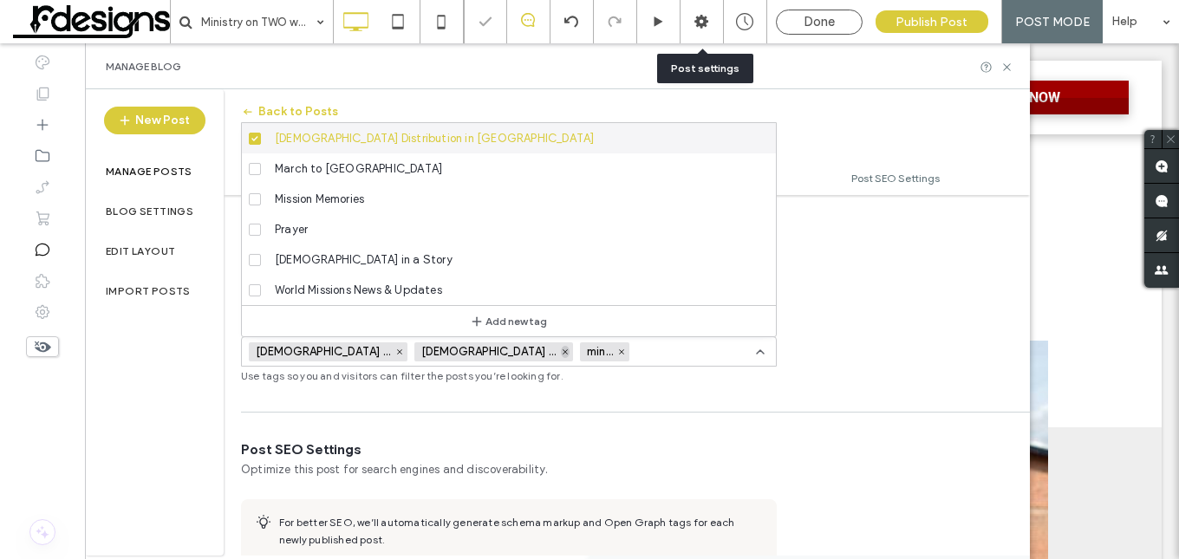
scroll to position [0, 0]
click at [561, 349] on icon at bounding box center [565, 352] width 9 height 9
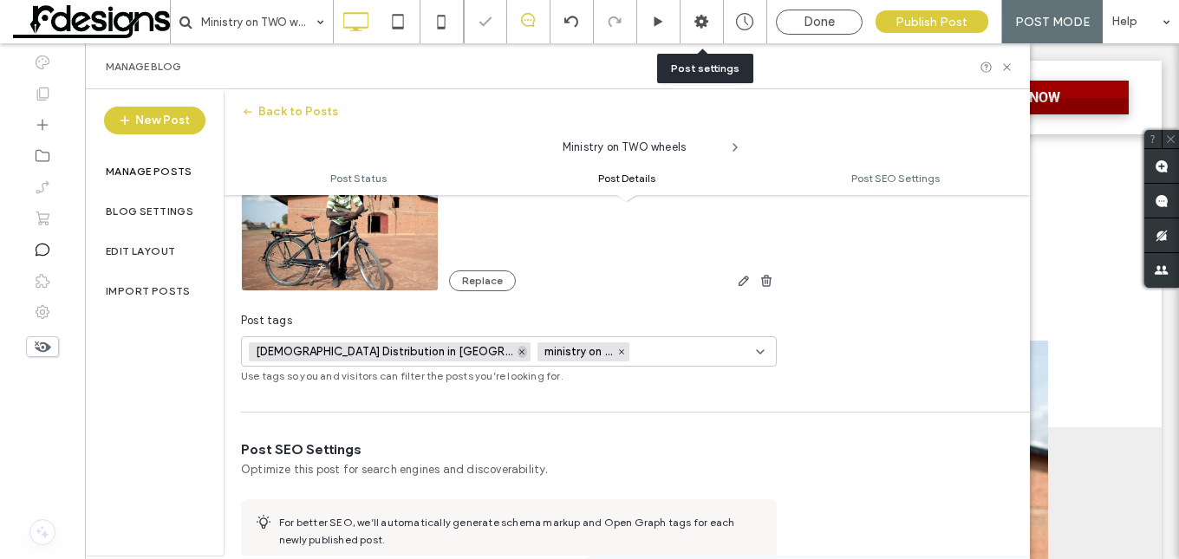
click at [517, 350] on icon at bounding box center [521, 352] width 9 height 9
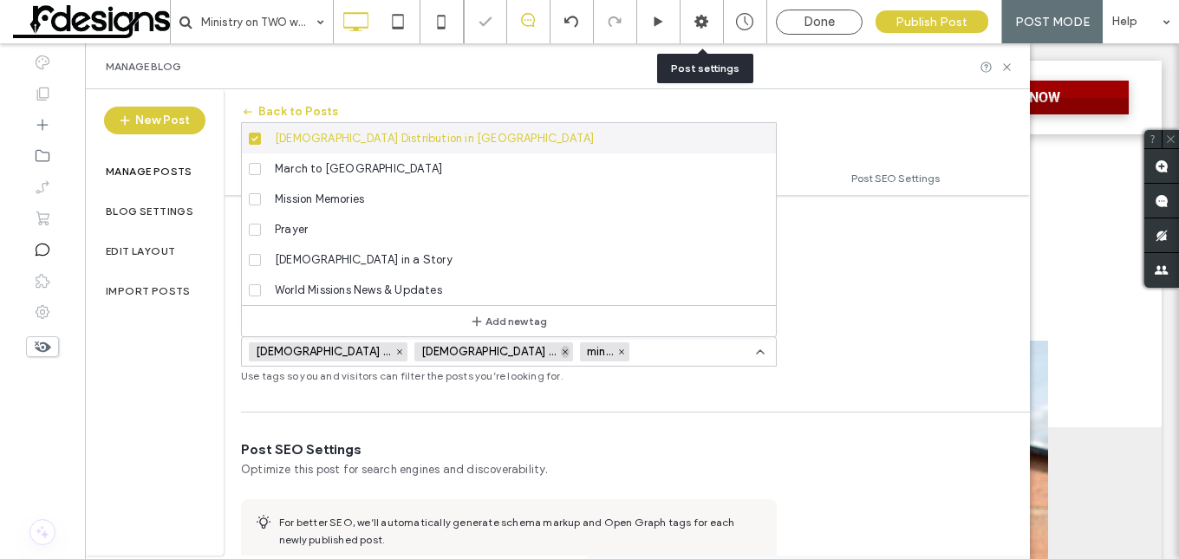
click at [561, 350] on icon at bounding box center [565, 352] width 9 height 9
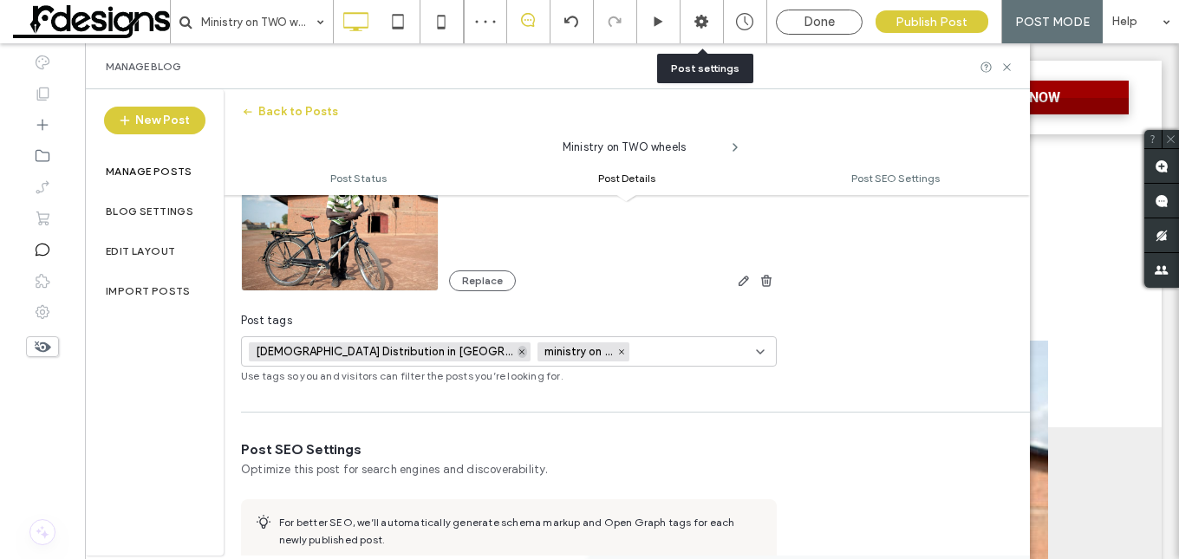
click at [517, 347] on span at bounding box center [522, 352] width 10 height 12
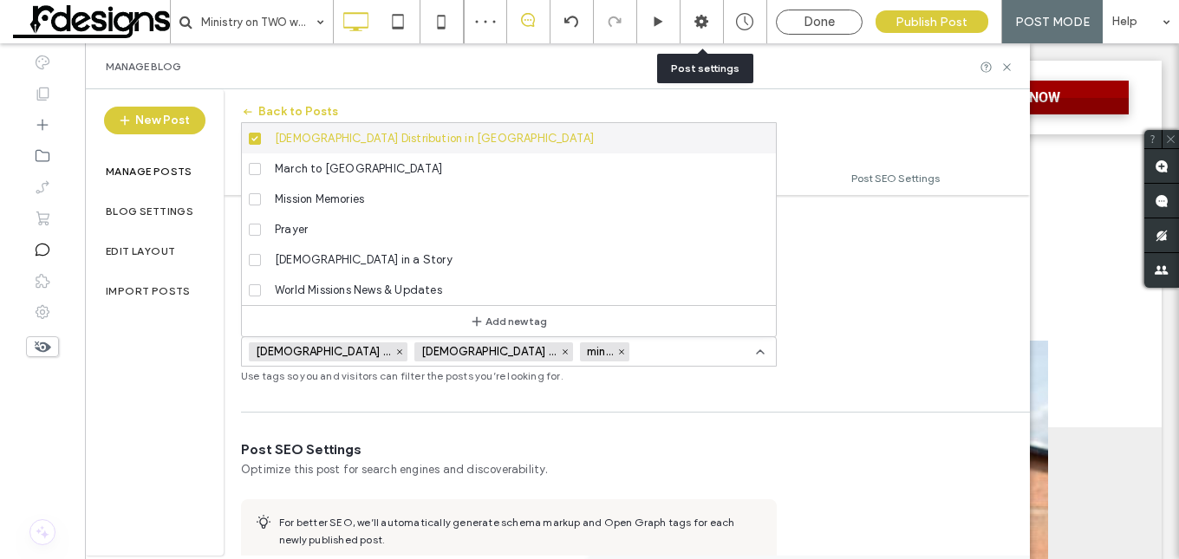
click at [251, 133] on span at bounding box center [255, 139] width 12 height 12
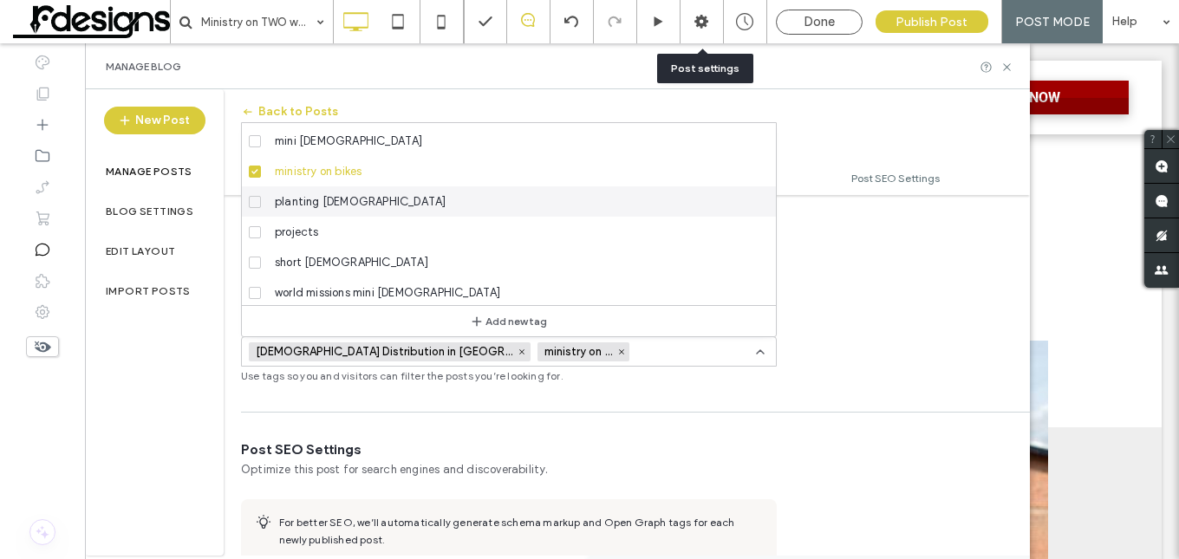
scroll to position [273, 0]
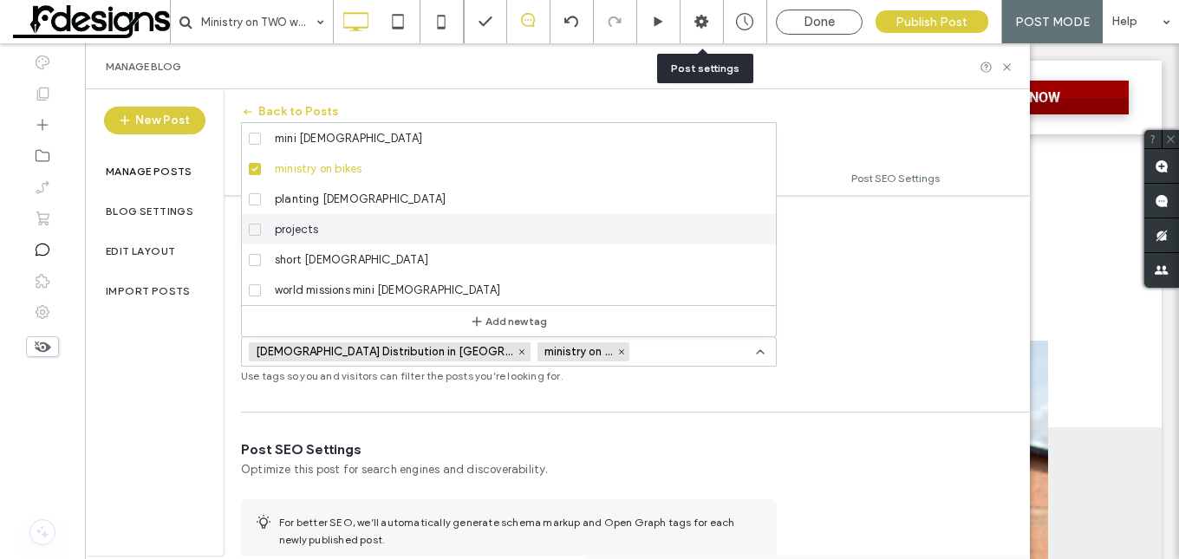
click at [318, 223] on span "projects" at bounding box center [297, 229] width 44 height 17
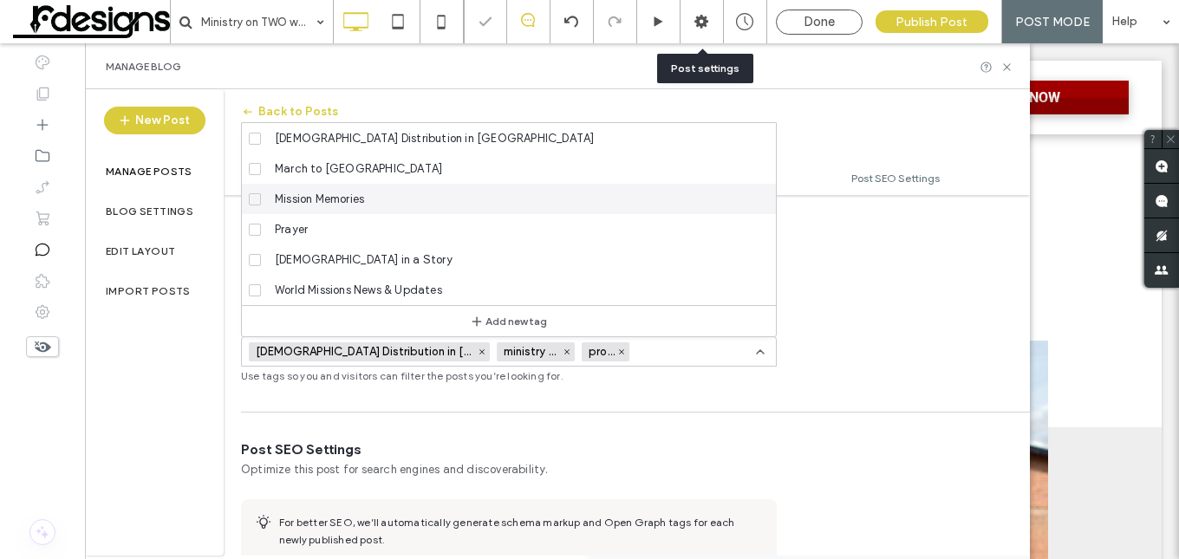
scroll to position [0, 0]
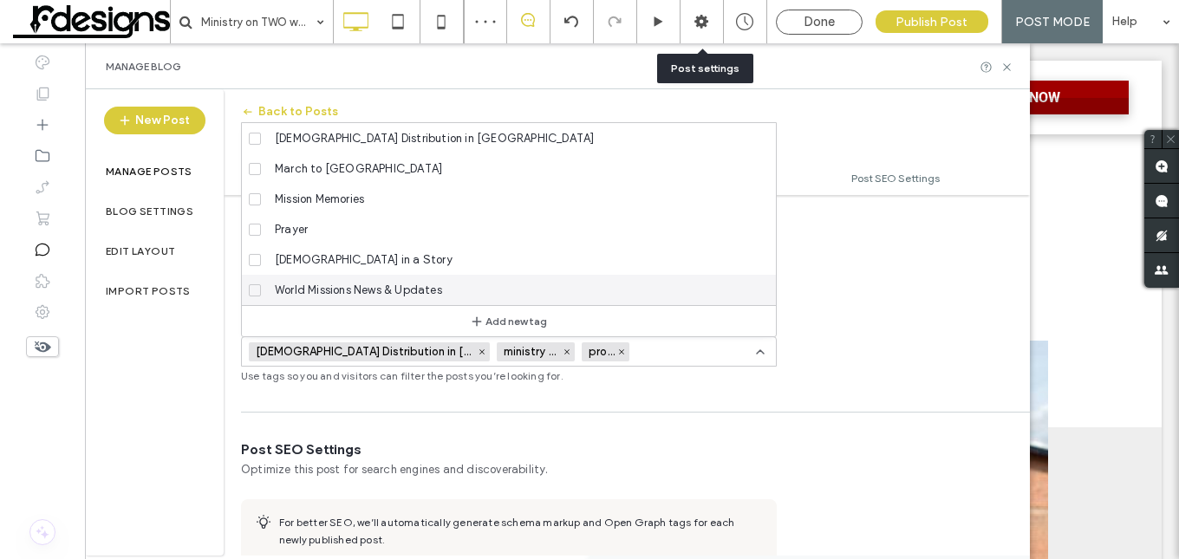
click at [365, 282] on span "World Missions News & Updates" at bounding box center [358, 290] width 167 height 17
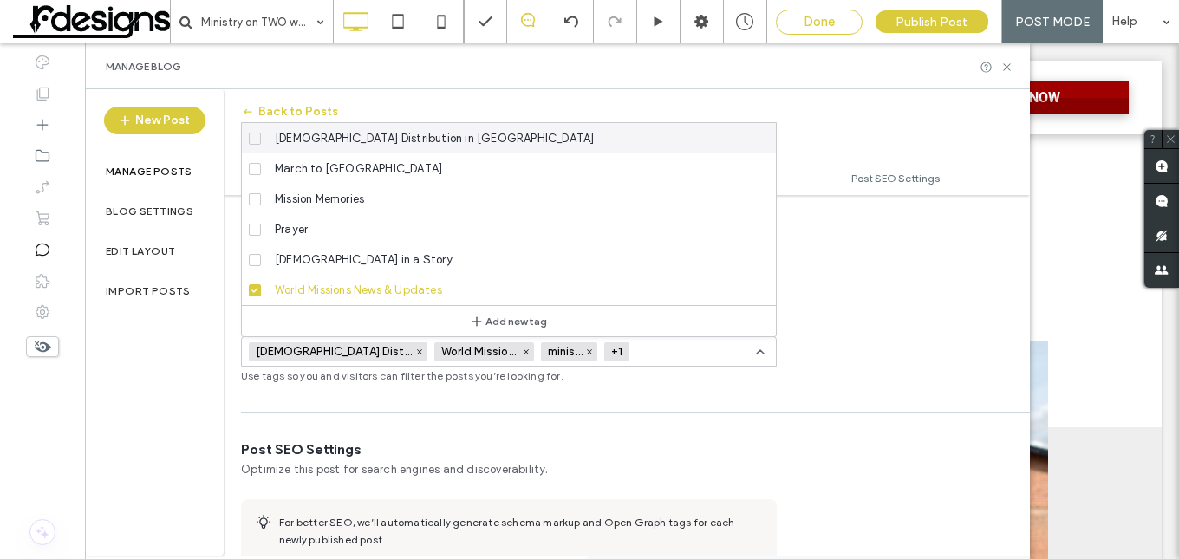
click at [830, 16] on span "Done" at bounding box center [819, 22] width 31 height 16
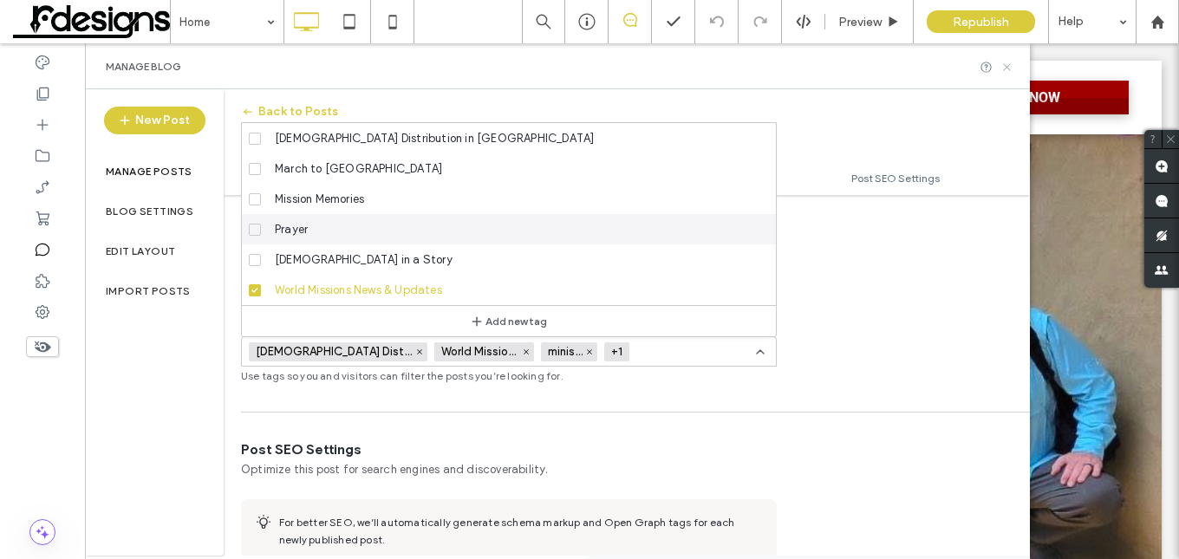
click at [1004, 62] on icon at bounding box center [1006, 67] width 13 height 13
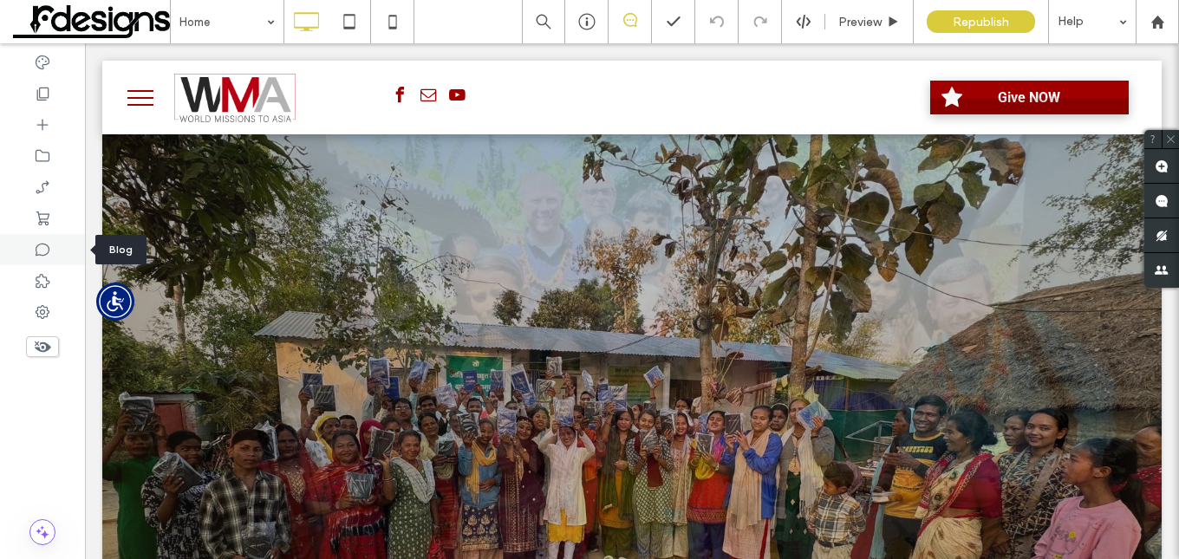
click at [35, 254] on icon at bounding box center [42, 249] width 17 height 17
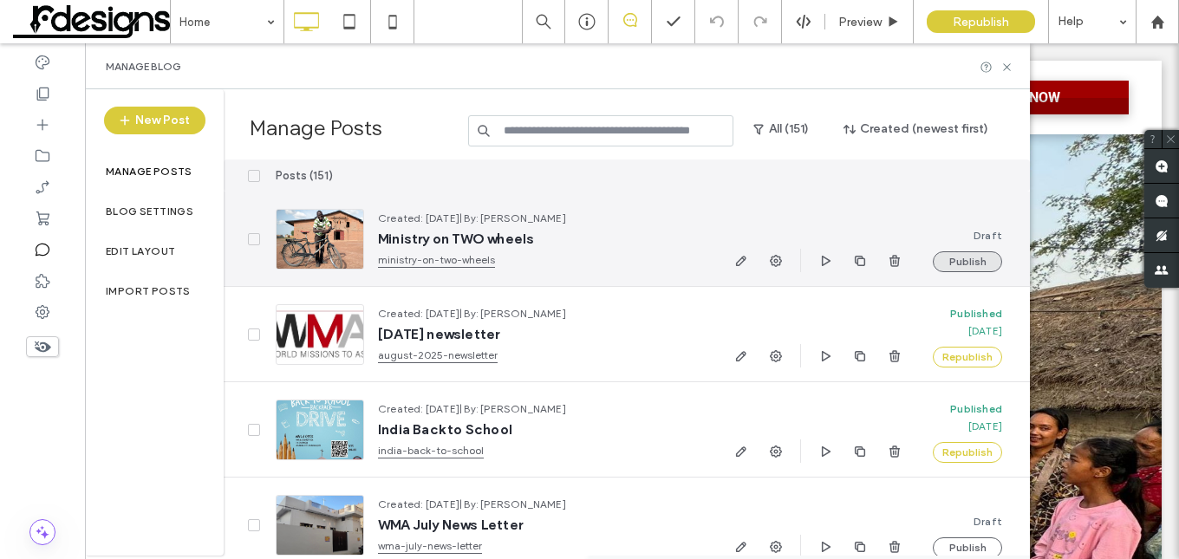
click at [962, 261] on button "Publish" at bounding box center [967, 261] width 69 height 21
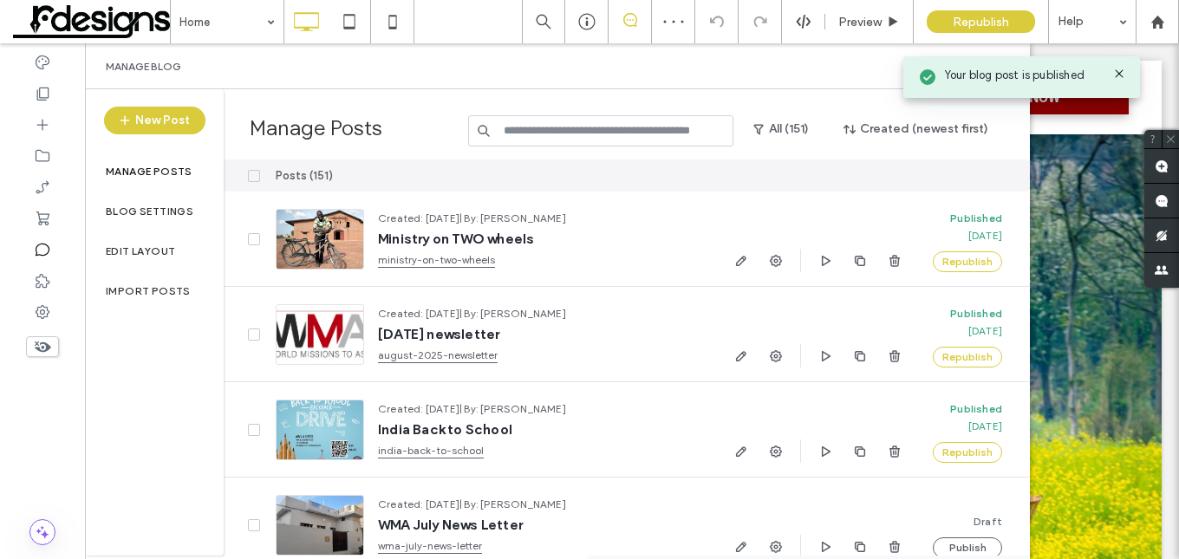
click at [144, 17] on span at bounding box center [91, 21] width 157 height 35
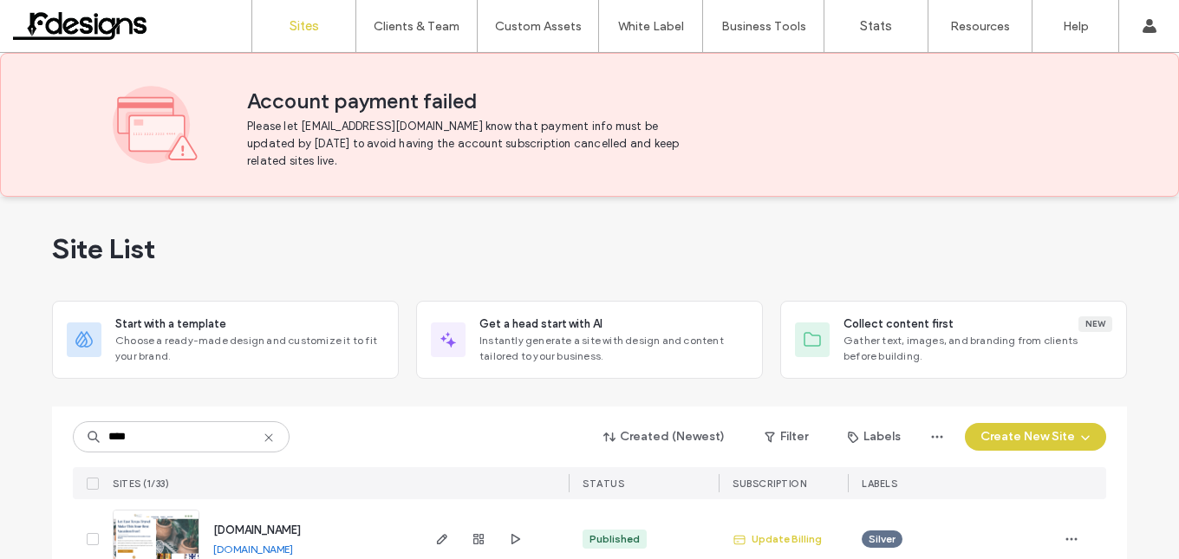
type input "****"
click at [264, 530] on span "[DOMAIN_NAME]" at bounding box center [257, 530] width 88 height 13
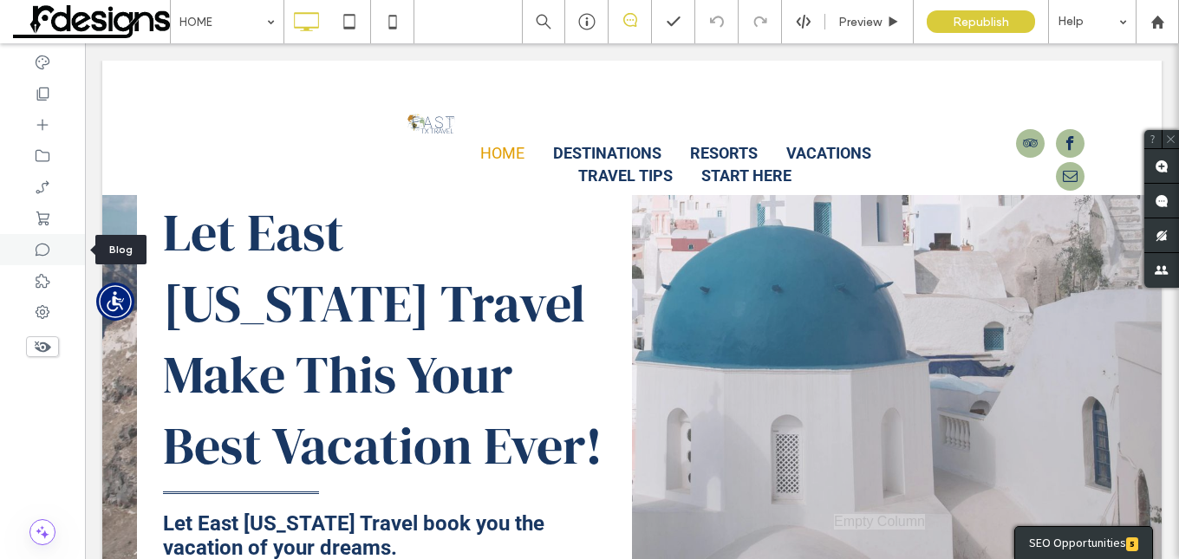
click at [39, 247] on icon at bounding box center [42, 249] width 17 height 17
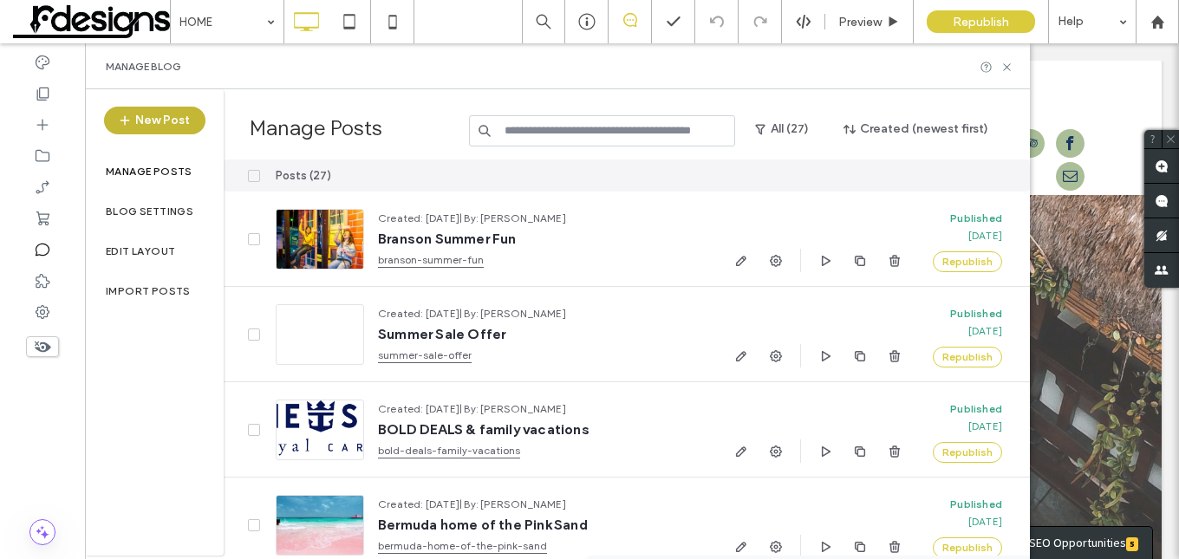
click at [179, 122] on button "New Post" at bounding box center [154, 121] width 101 height 28
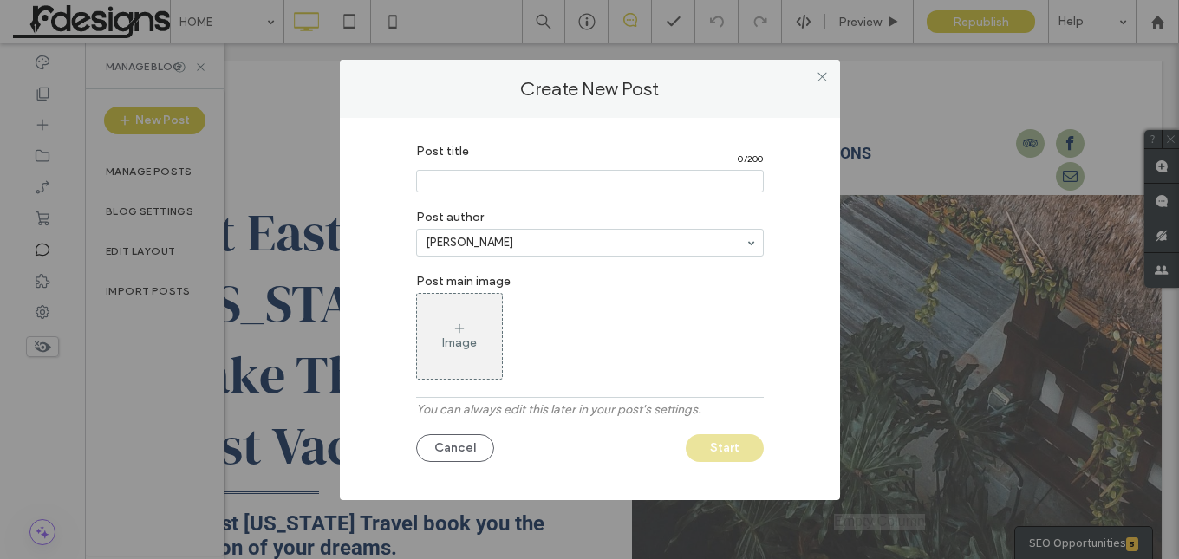
click at [482, 173] on input "Post title" at bounding box center [590, 181] width 348 height 23
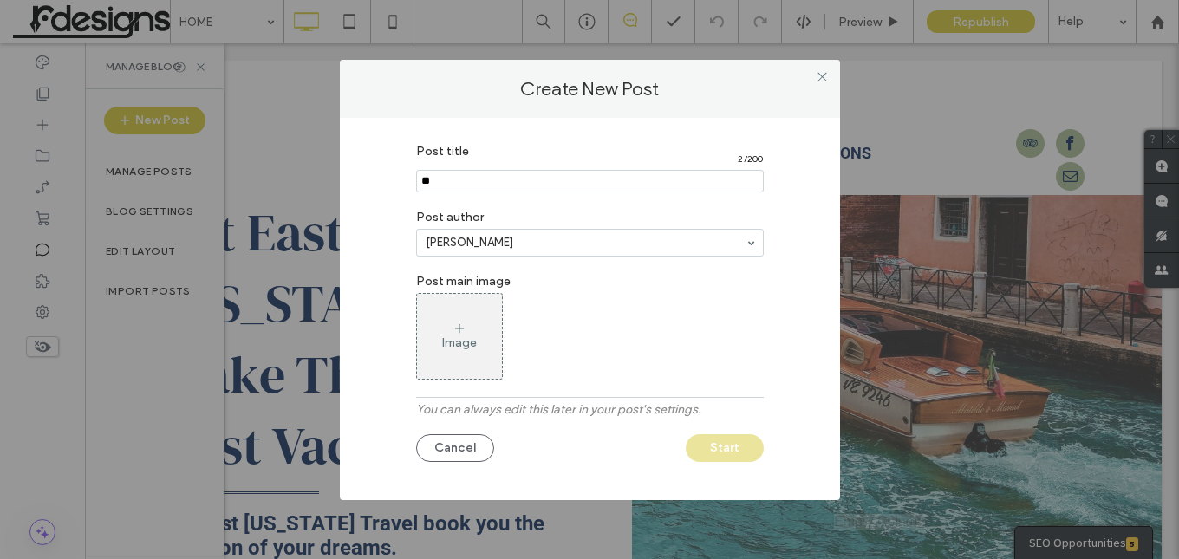
type input "*"
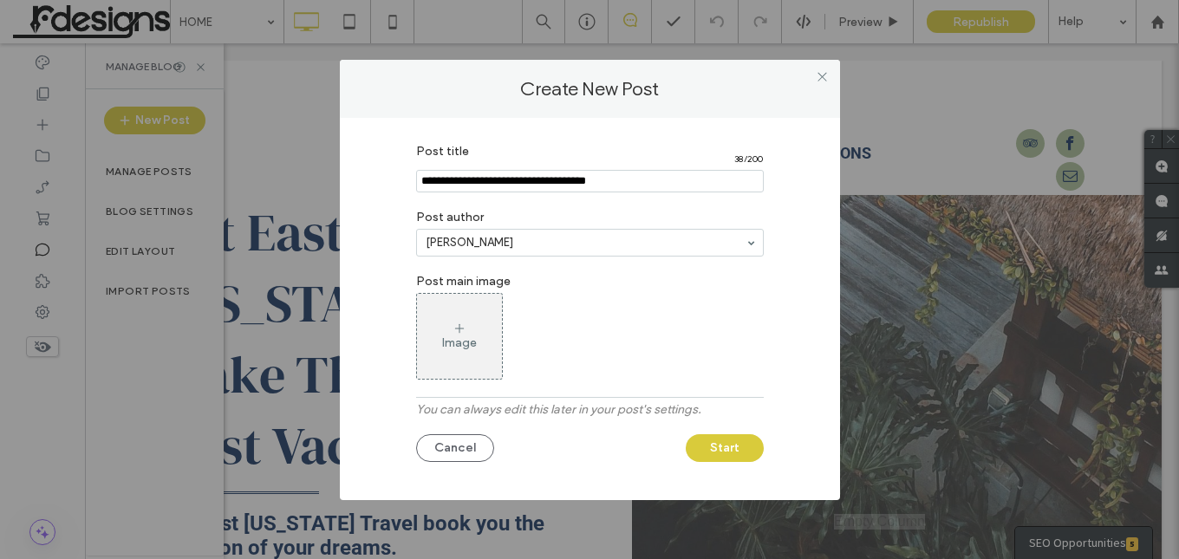
type input "**********"
click at [457, 329] on use at bounding box center [458, 328] width 9 height 9
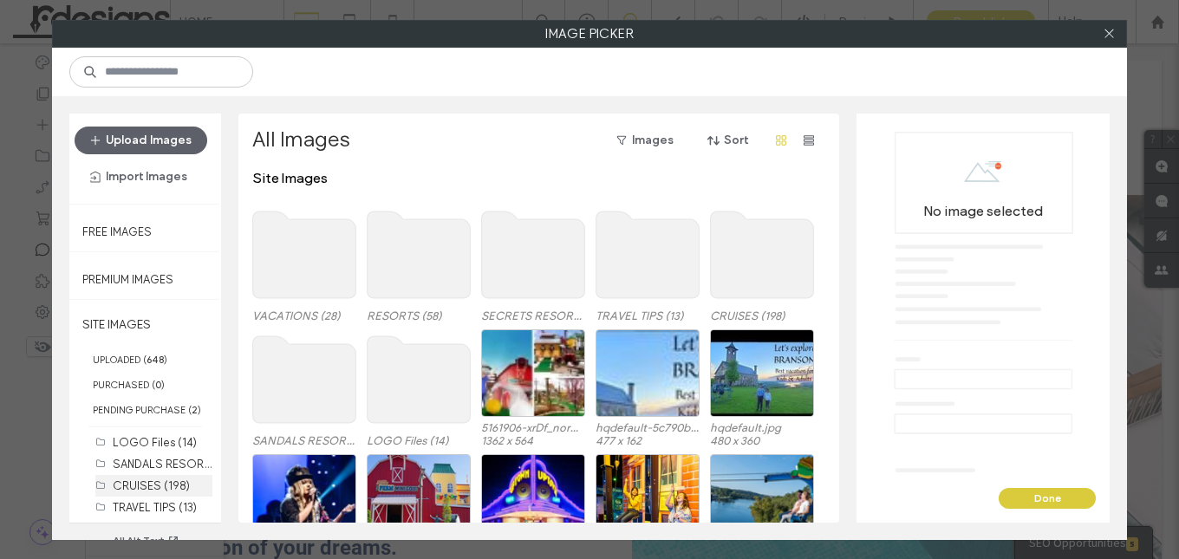
click at [145, 485] on label "CRUISES (198)" at bounding box center [151, 485] width 77 height 13
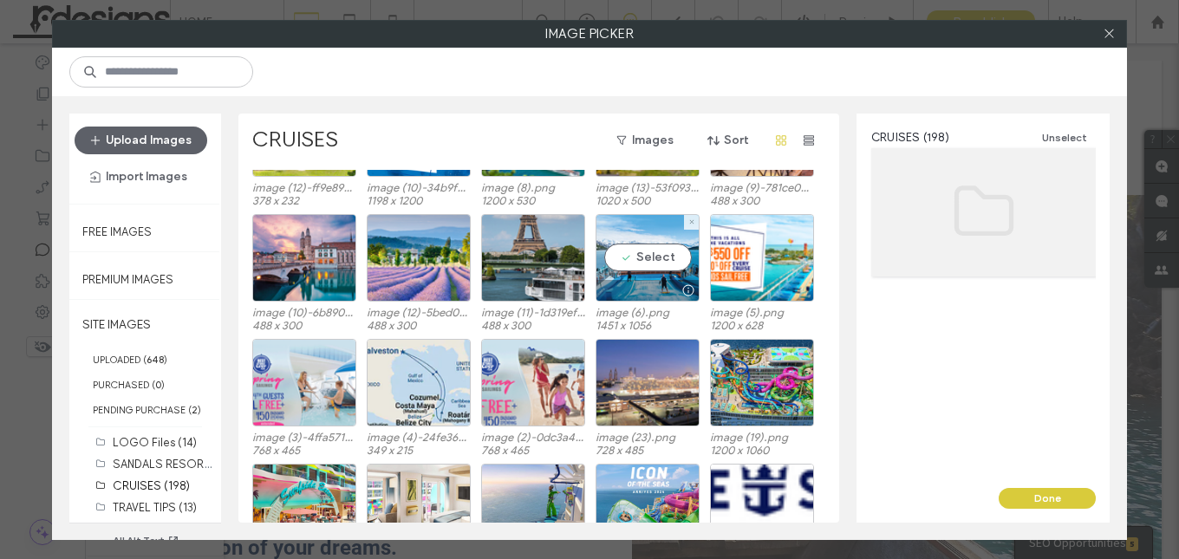
scroll to position [3662, 0]
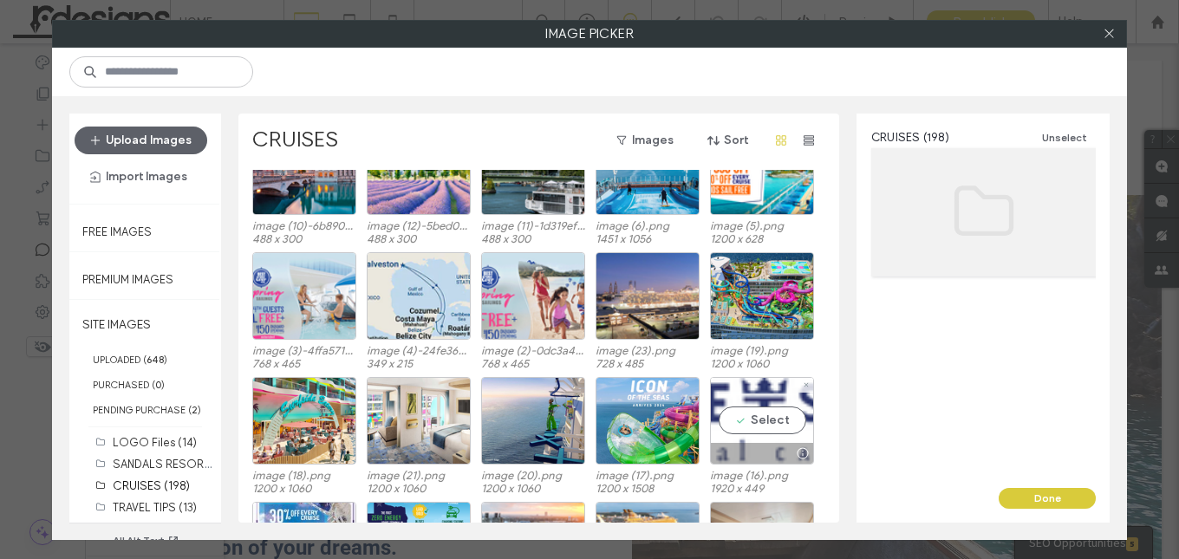
click at [749, 417] on div "Select" at bounding box center [762, 421] width 104 height 88
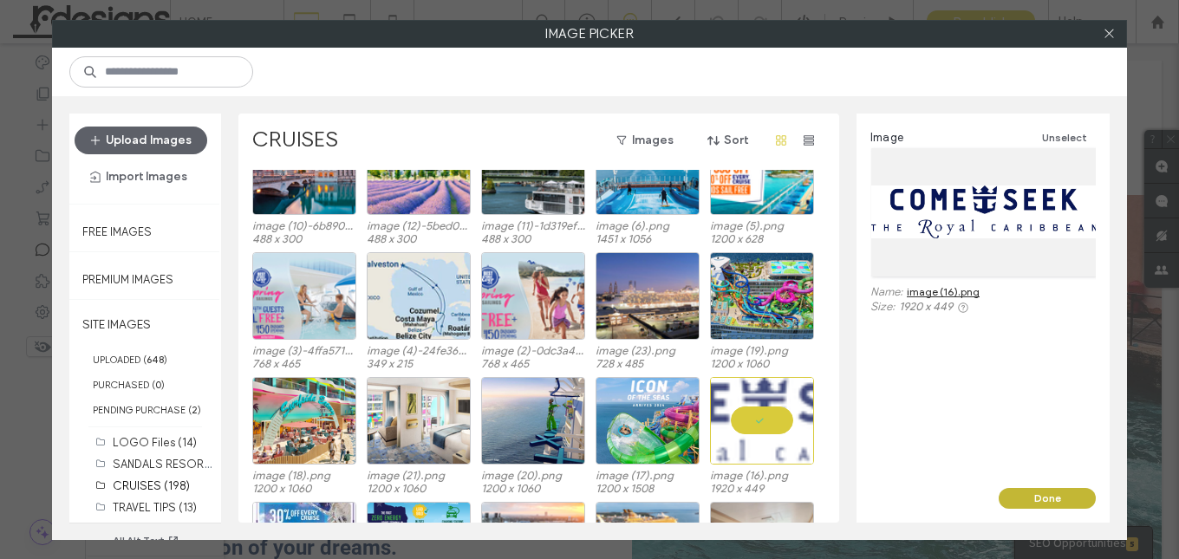
click at [1034, 499] on button "Done" at bounding box center [1047, 498] width 97 height 21
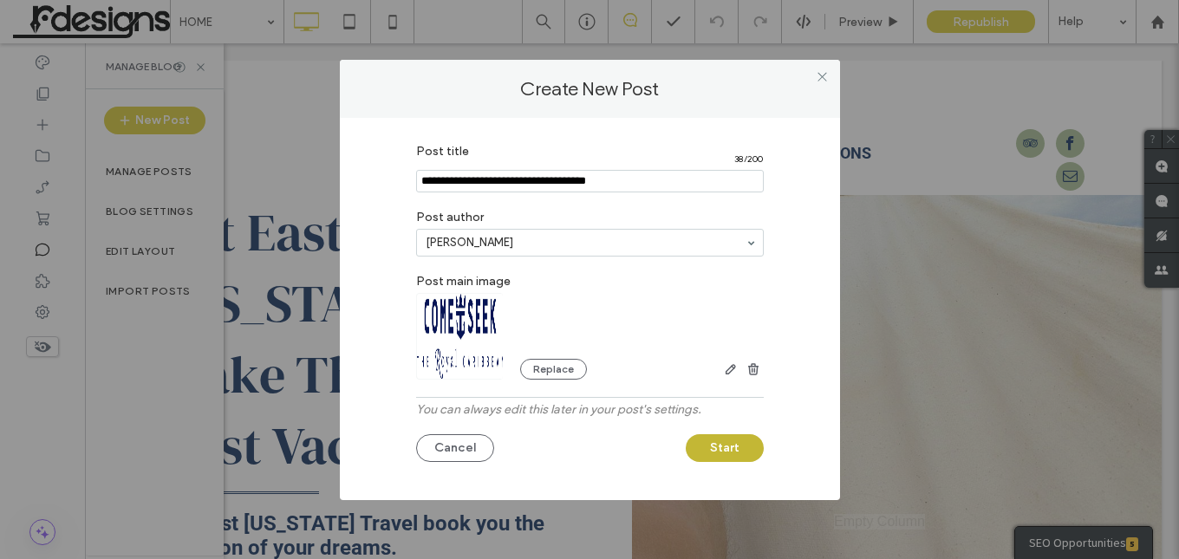
click at [727, 444] on button "Start" at bounding box center [725, 448] width 78 height 28
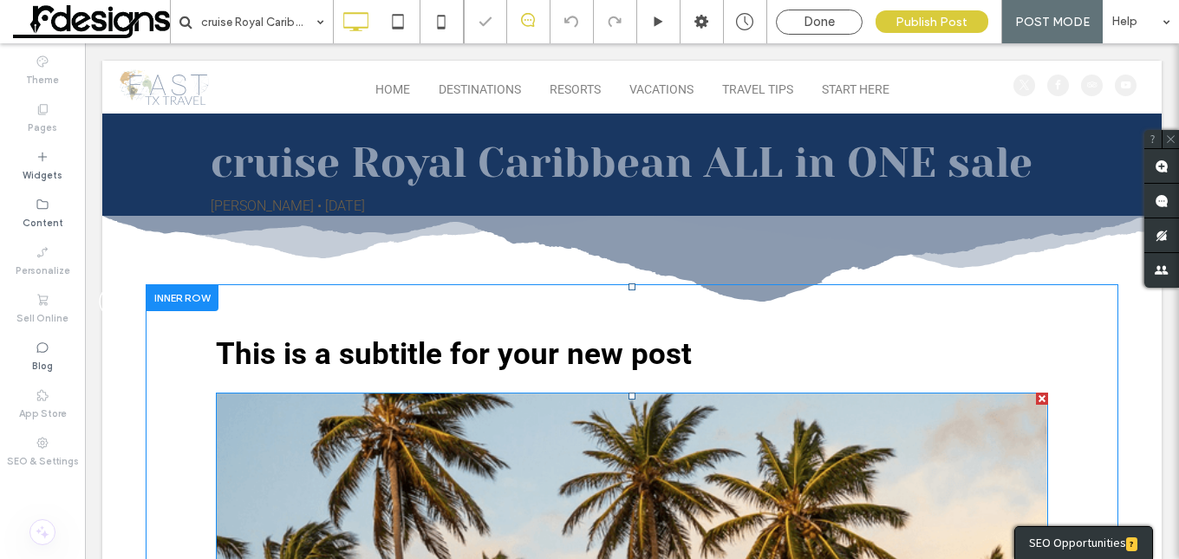
click at [604, 483] on img at bounding box center [632, 541] width 832 height 296
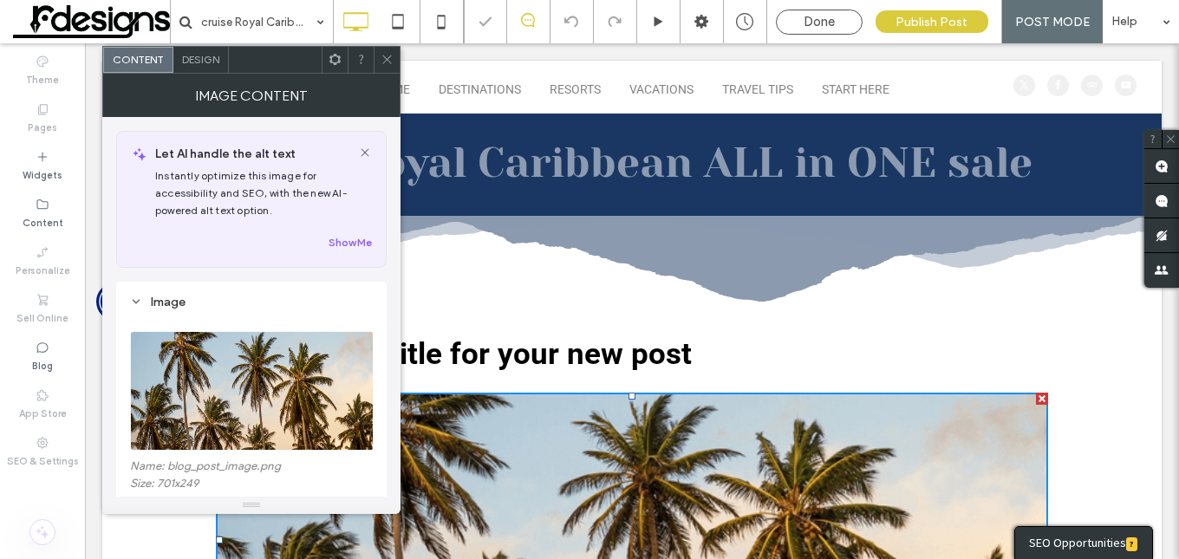
click at [234, 383] on img at bounding box center [252, 391] width 244 height 120
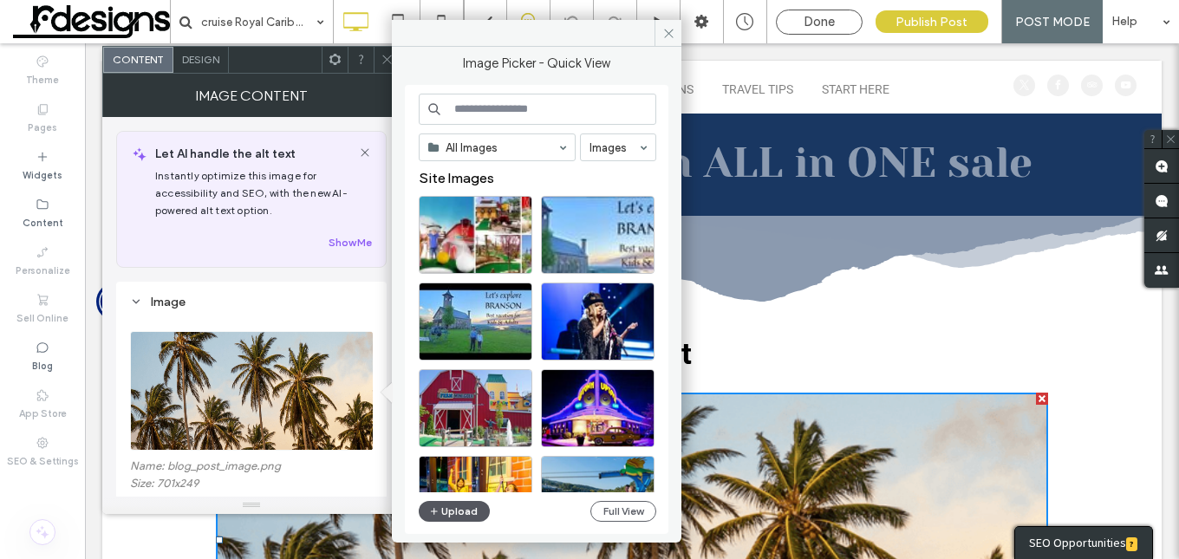
click at [452, 511] on button "Upload" at bounding box center [454, 511] width 71 height 21
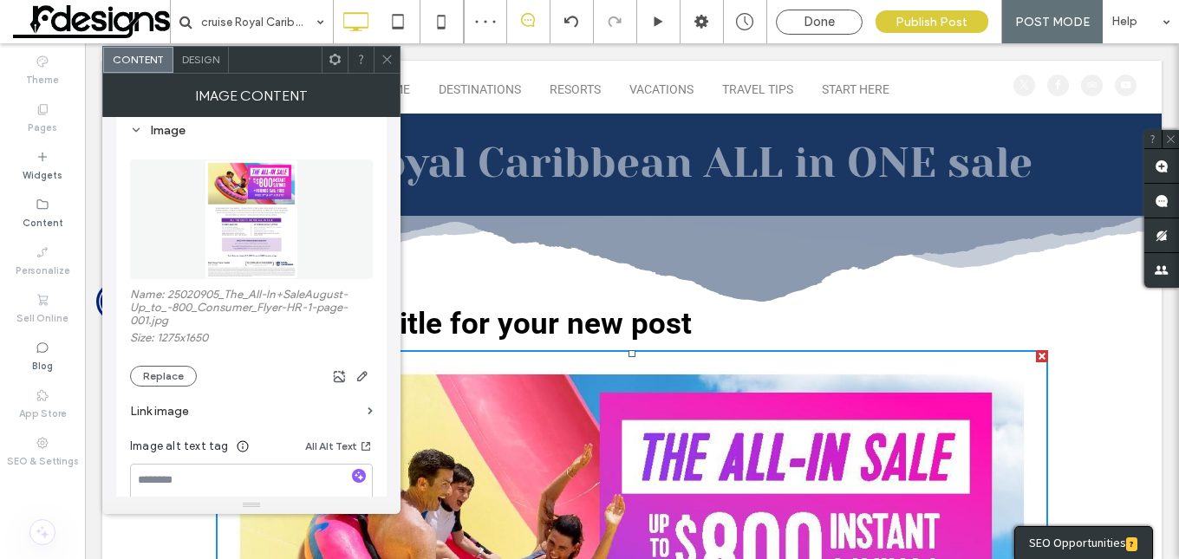
scroll to position [173, 0]
click at [355, 474] on icon "button" at bounding box center [359, 474] width 12 height 12
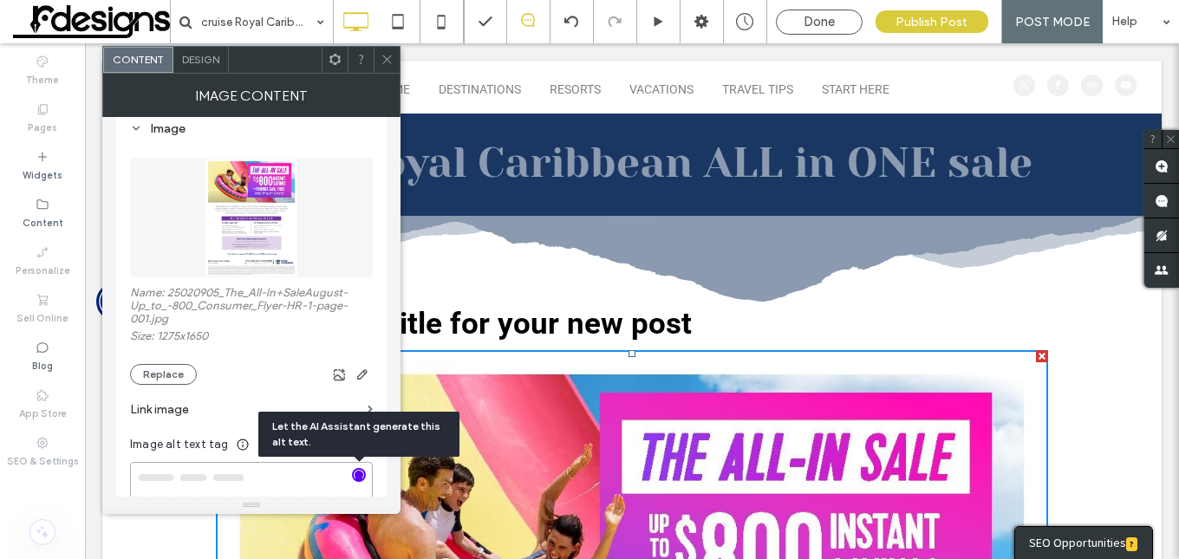
type textarea "**********"
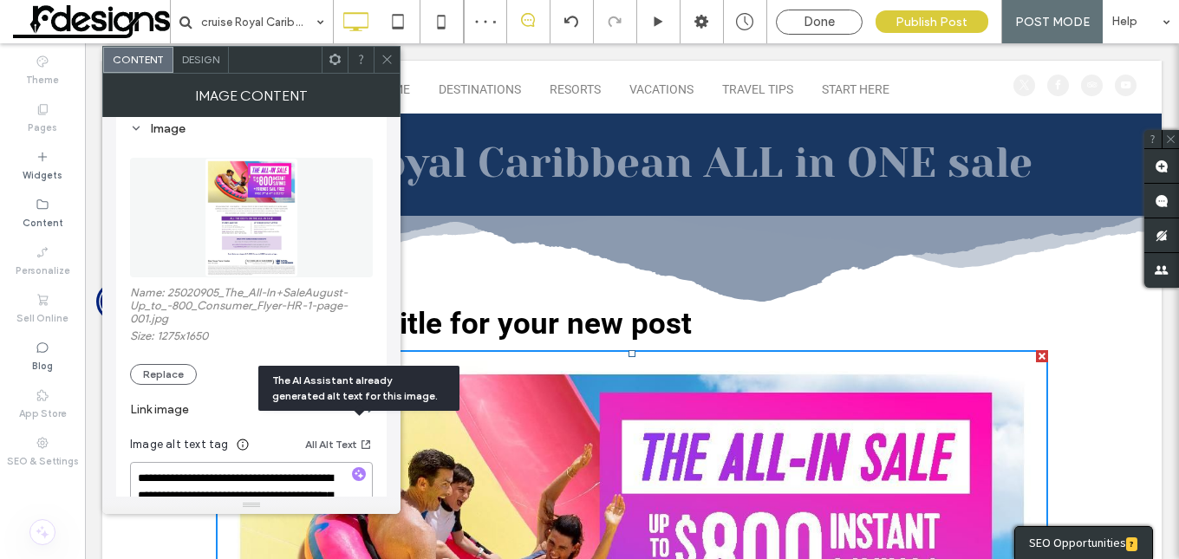
scroll to position [347, 0]
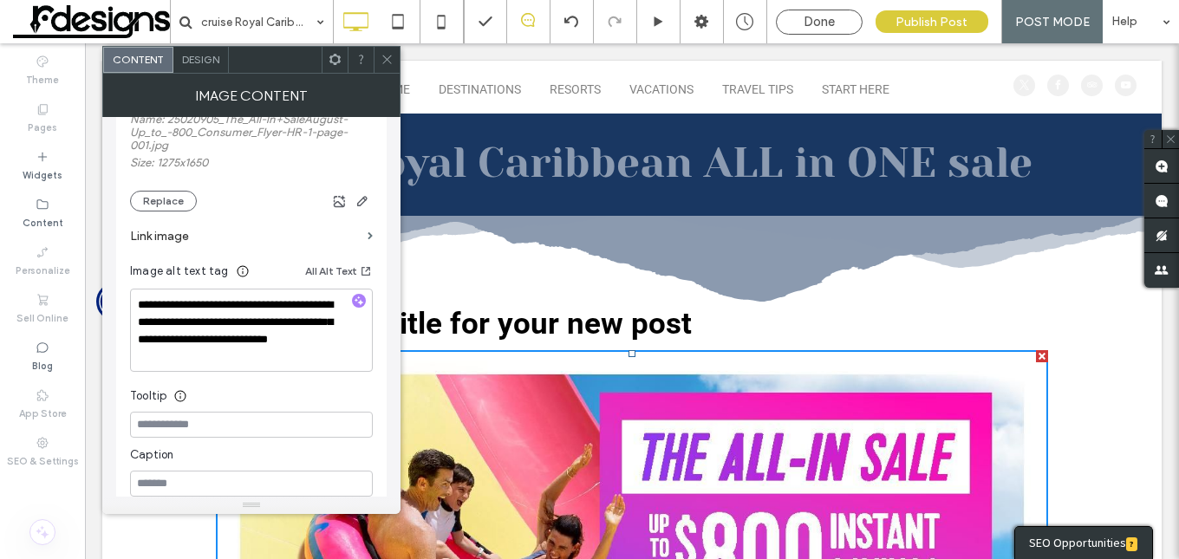
click at [205, 233] on label "Link image" at bounding box center [245, 236] width 231 height 32
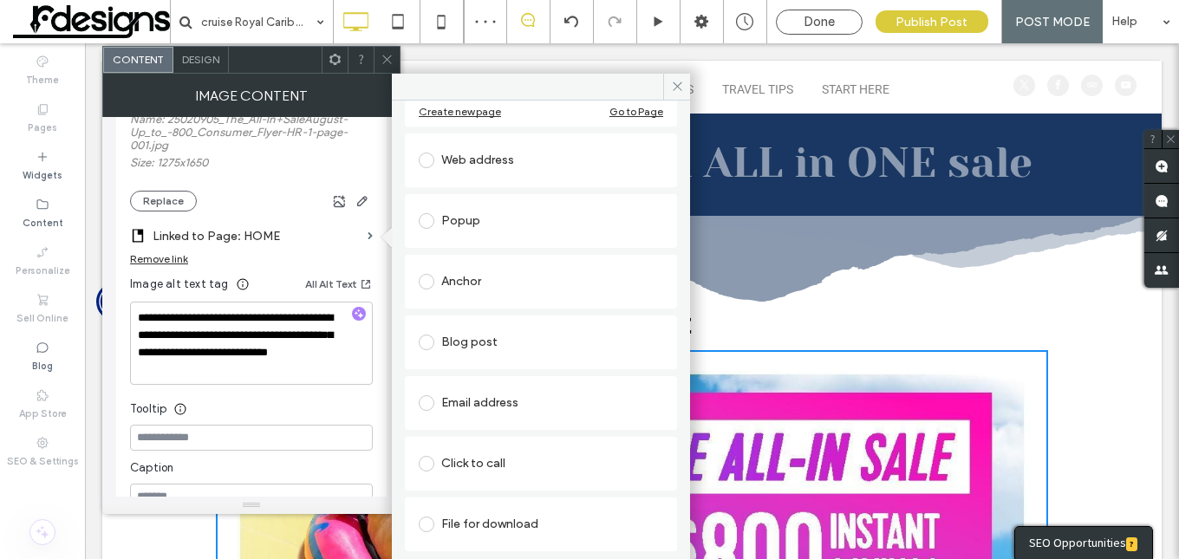
scroll to position [173, 0]
click at [501, 398] on div "Email address" at bounding box center [541, 401] width 244 height 28
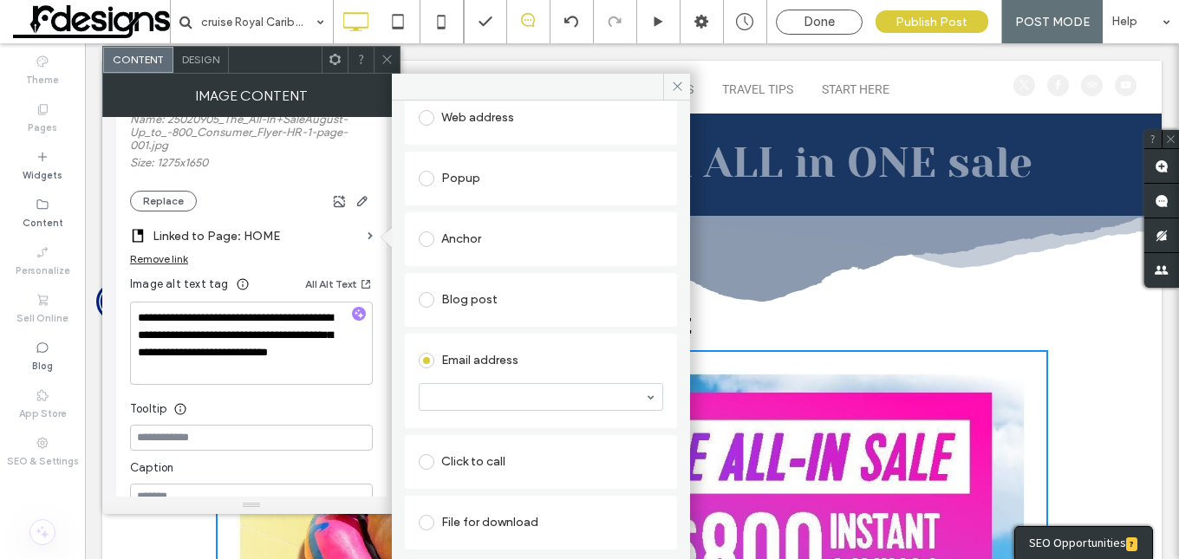
scroll to position [115, 0]
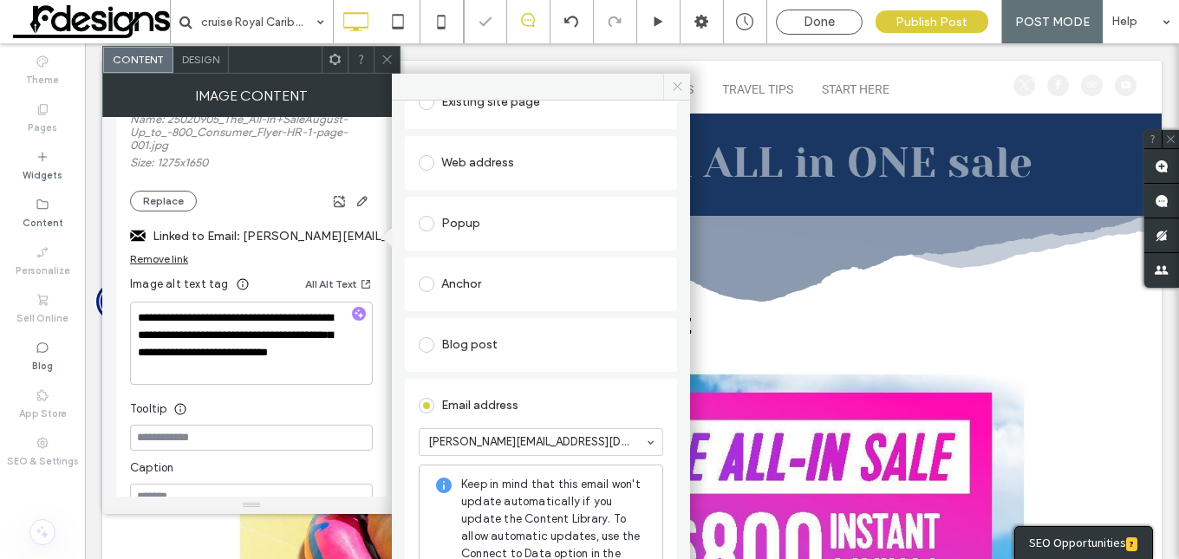
click at [675, 86] on icon at bounding box center [677, 86] width 13 height 13
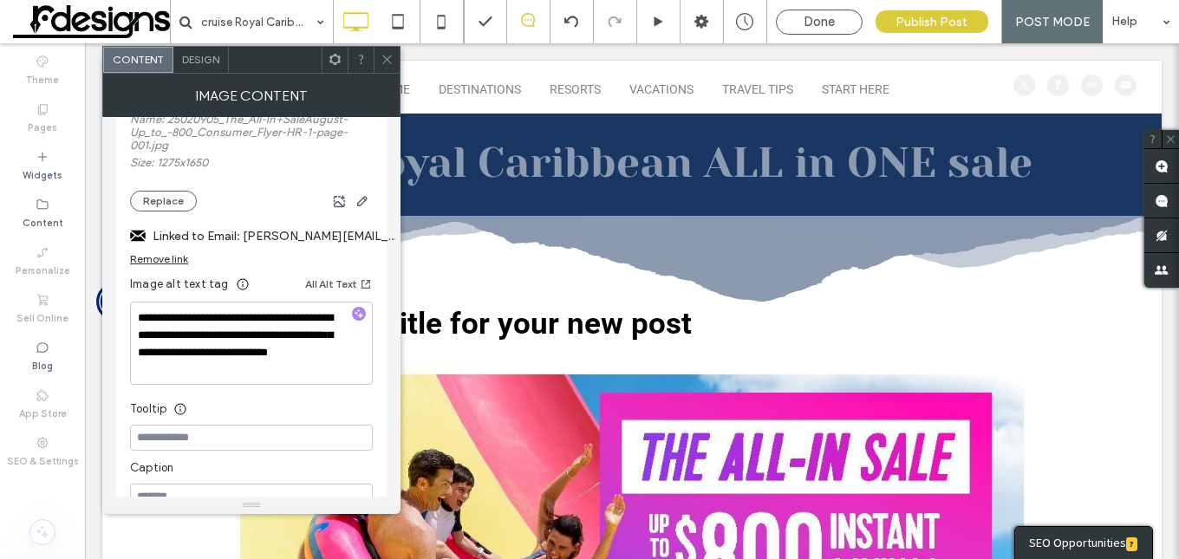
click at [387, 51] on span at bounding box center [387, 60] width 13 height 26
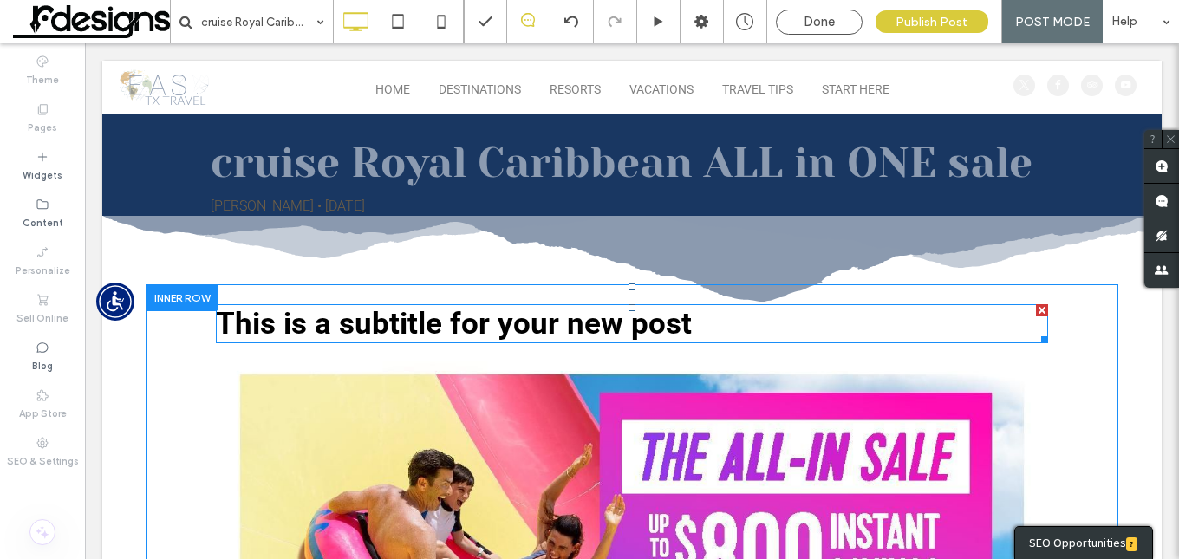
click at [451, 318] on span "This is a subtitle for your new post" at bounding box center [454, 324] width 476 height 36
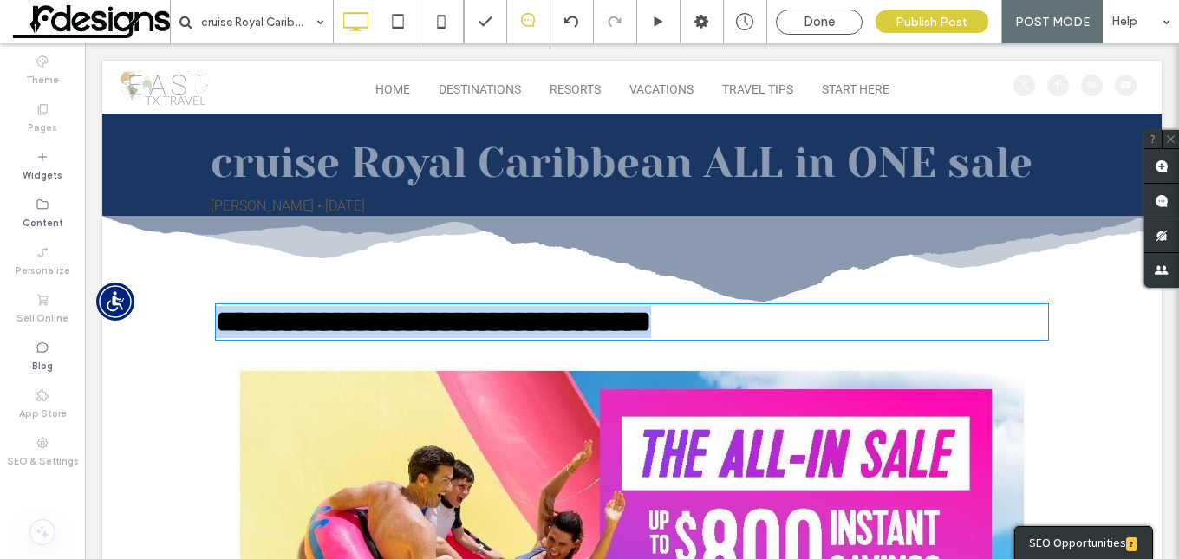
type input "******"
type input "**"
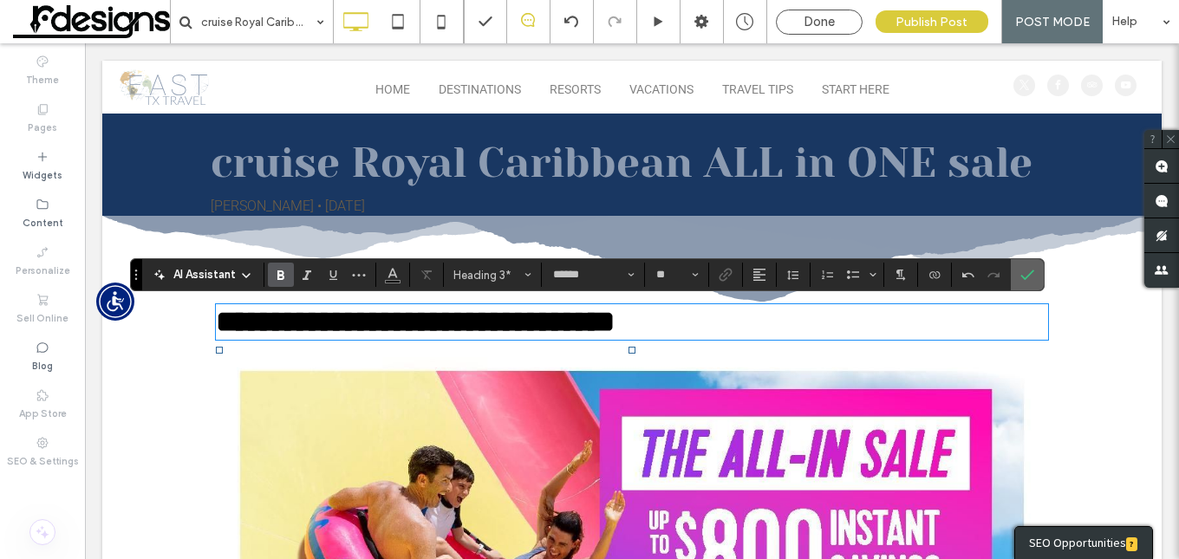
click at [1030, 274] on use "Confirm" at bounding box center [1027, 275] width 14 height 10
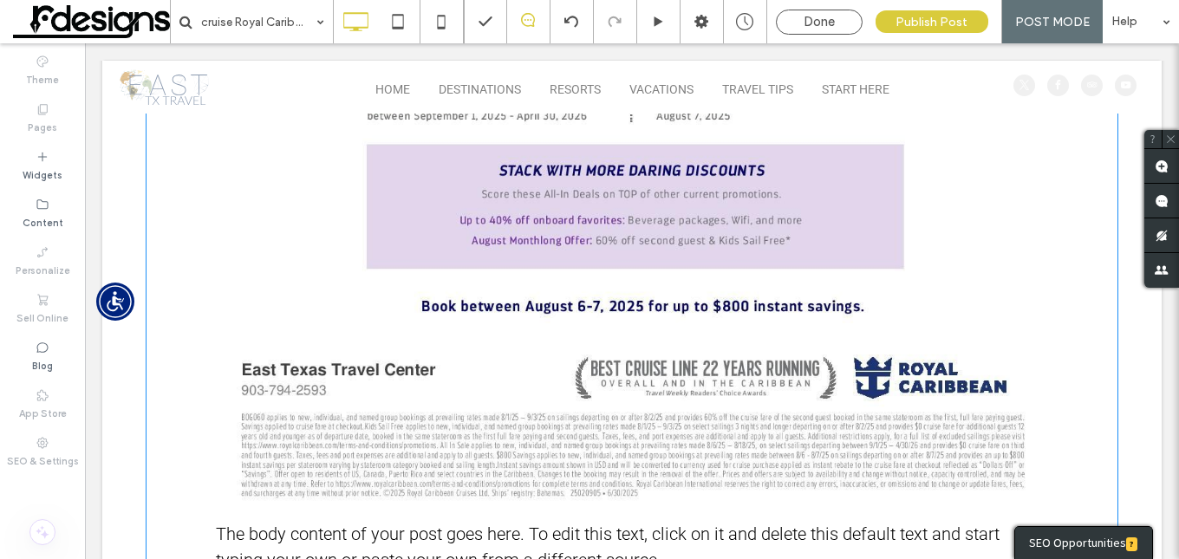
scroll to position [953, 0]
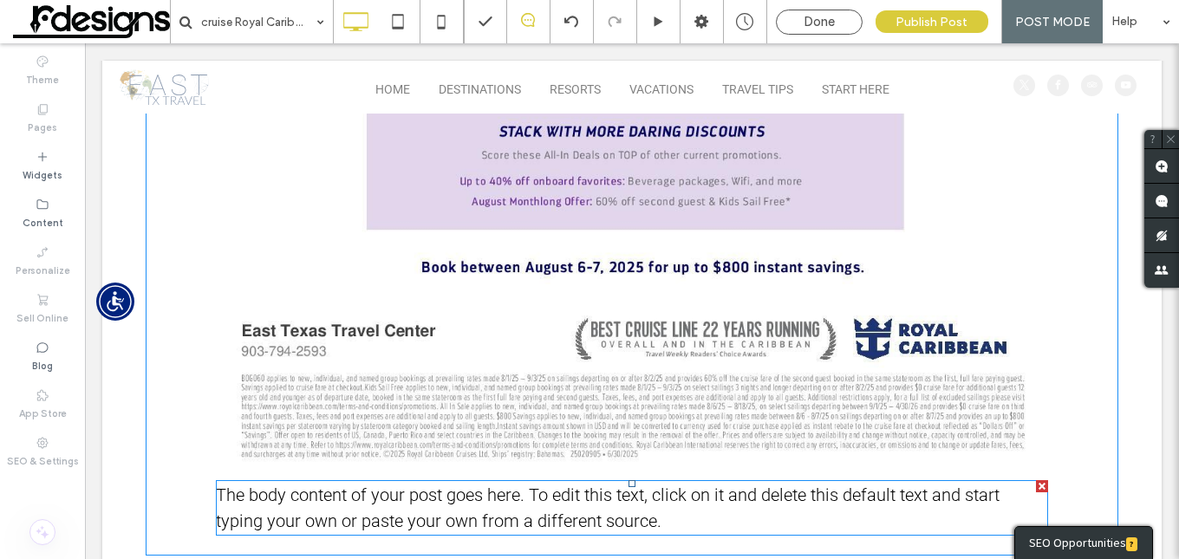
click at [575, 519] on span "The body content of your post goes here. To edit this text, click on it and del…" at bounding box center [608, 508] width 784 height 47
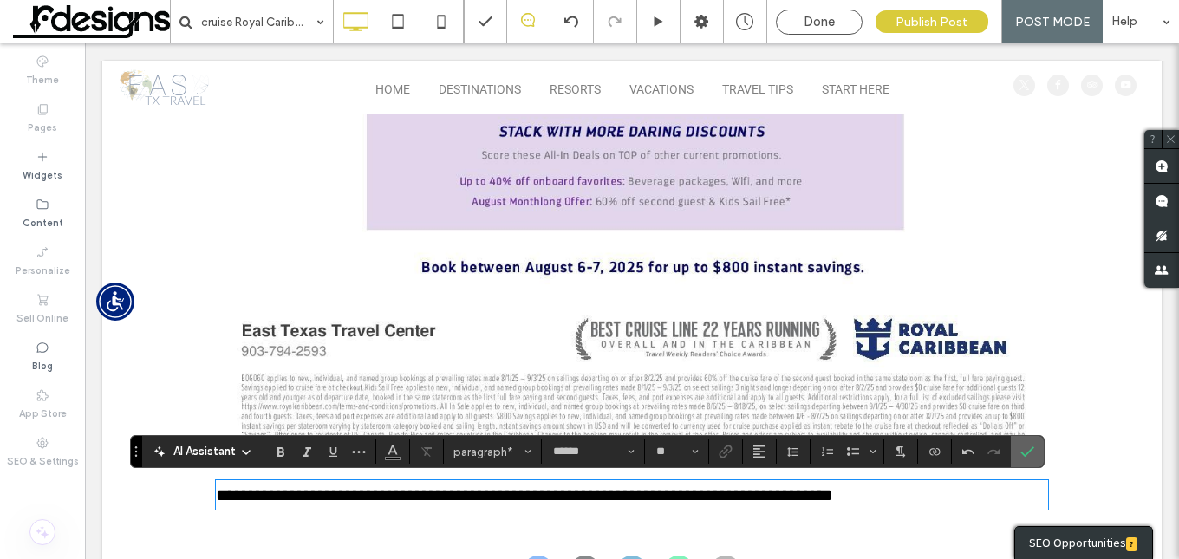
click at [1035, 447] on label "Confirm" at bounding box center [1027, 451] width 26 height 31
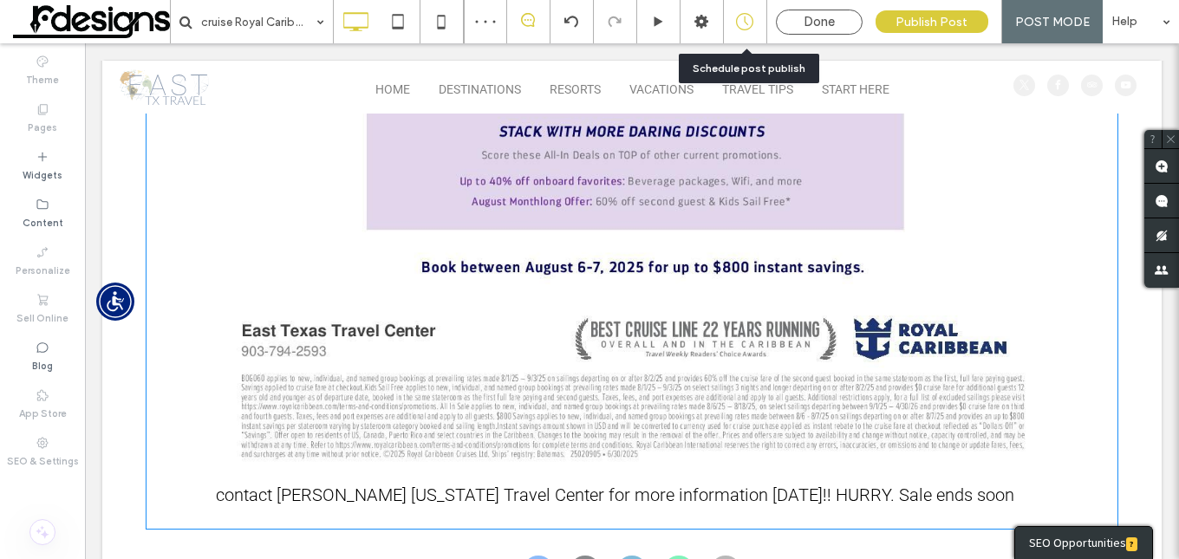
click at [749, 21] on icon at bounding box center [744, 21] width 17 height 17
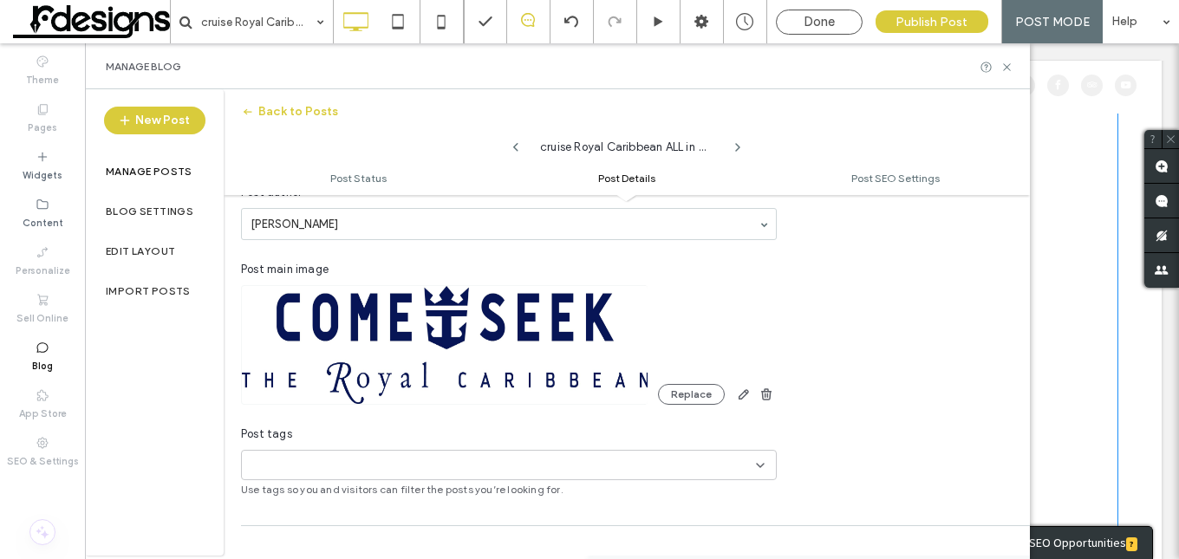
scroll to position [434, 0]
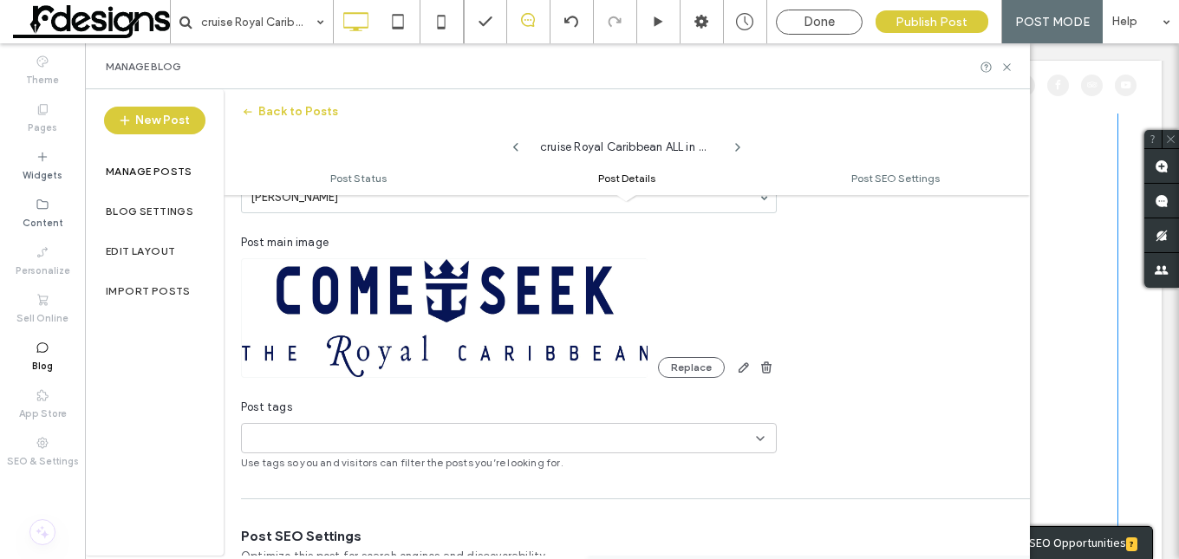
click at [683, 442] on div "+0 +0" at bounding box center [502, 438] width 507 height 29
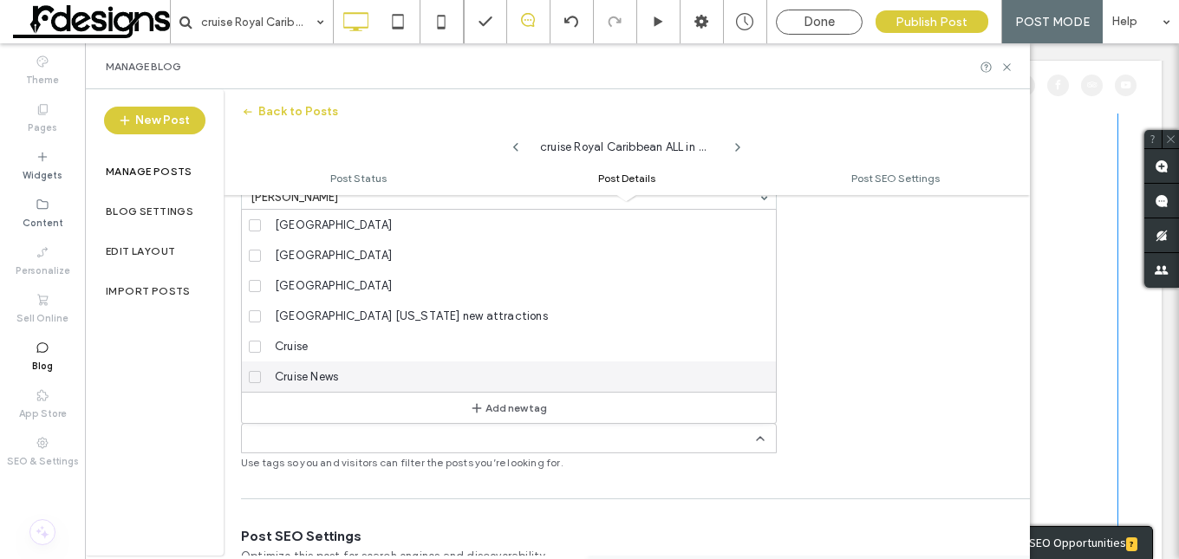
click at [307, 373] on span "Cruise News" at bounding box center [306, 376] width 63 height 17
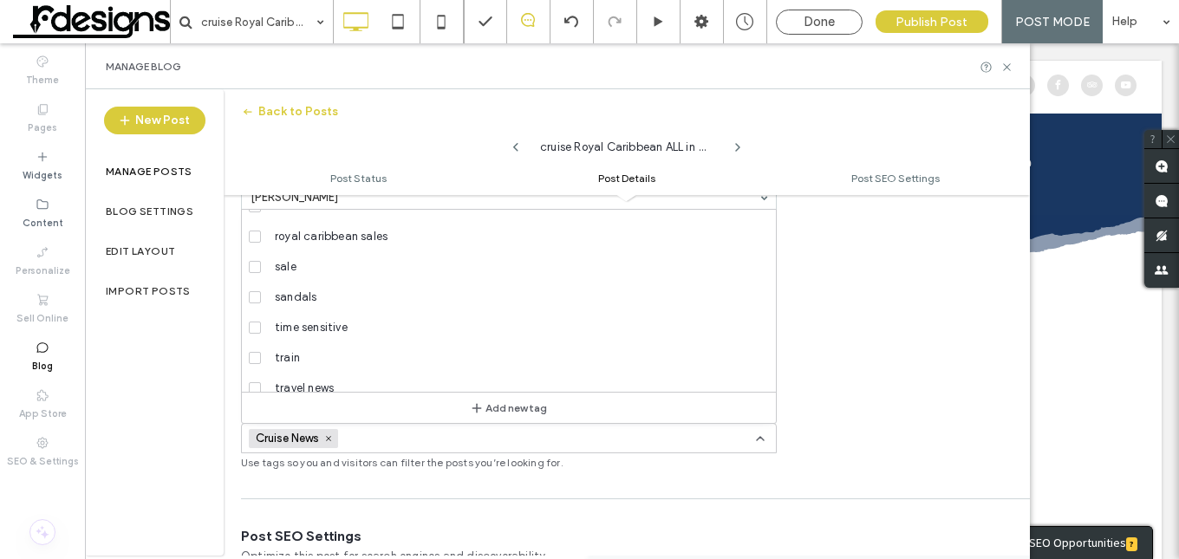
scroll to position [1192, 0]
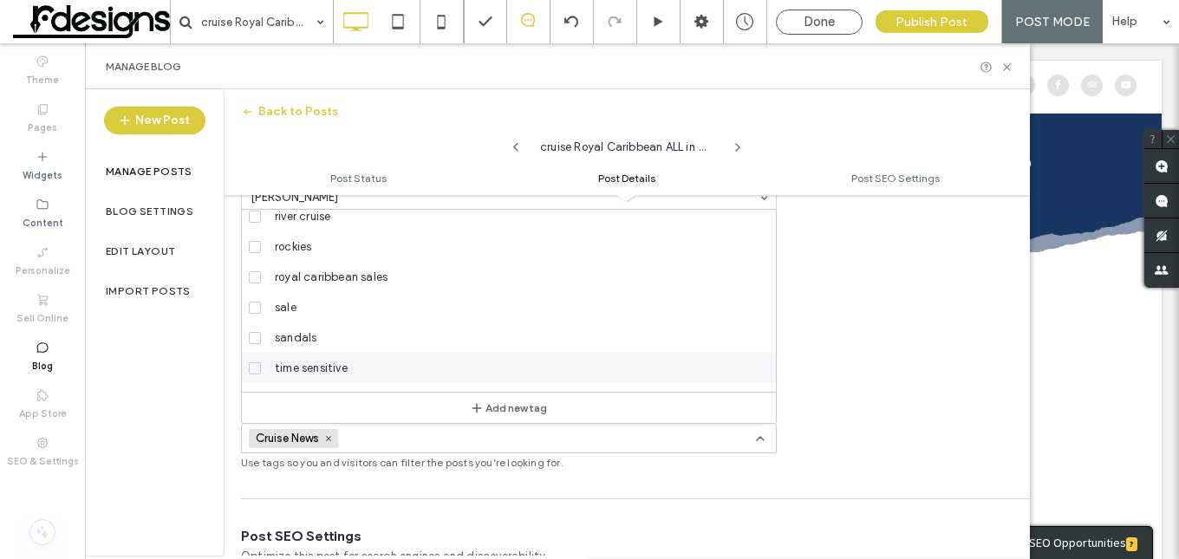
click at [309, 361] on span "time sensitive" at bounding box center [311, 368] width 73 height 17
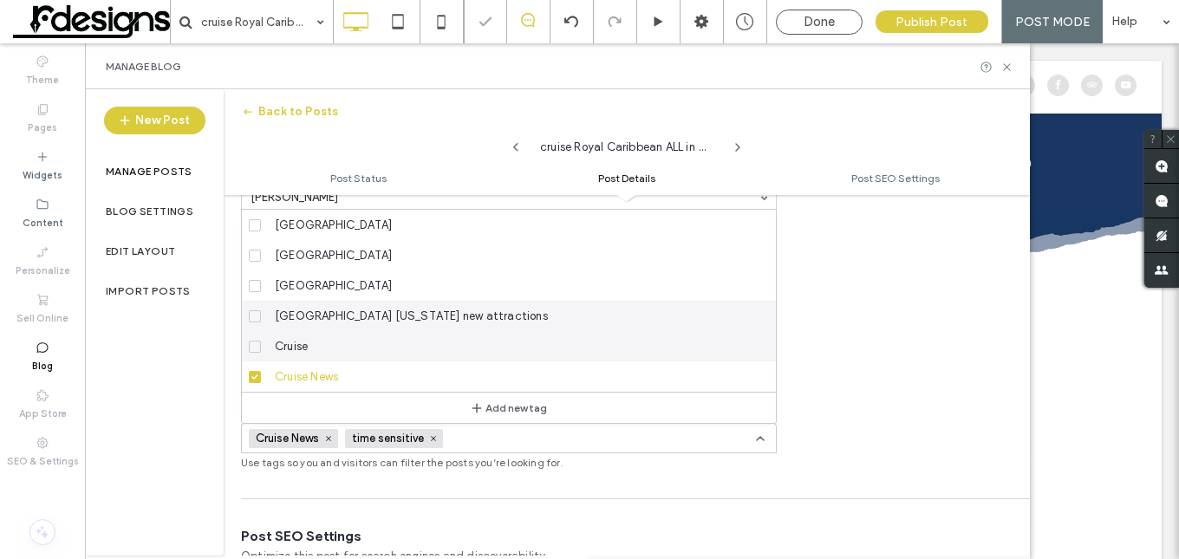
scroll to position [0, 0]
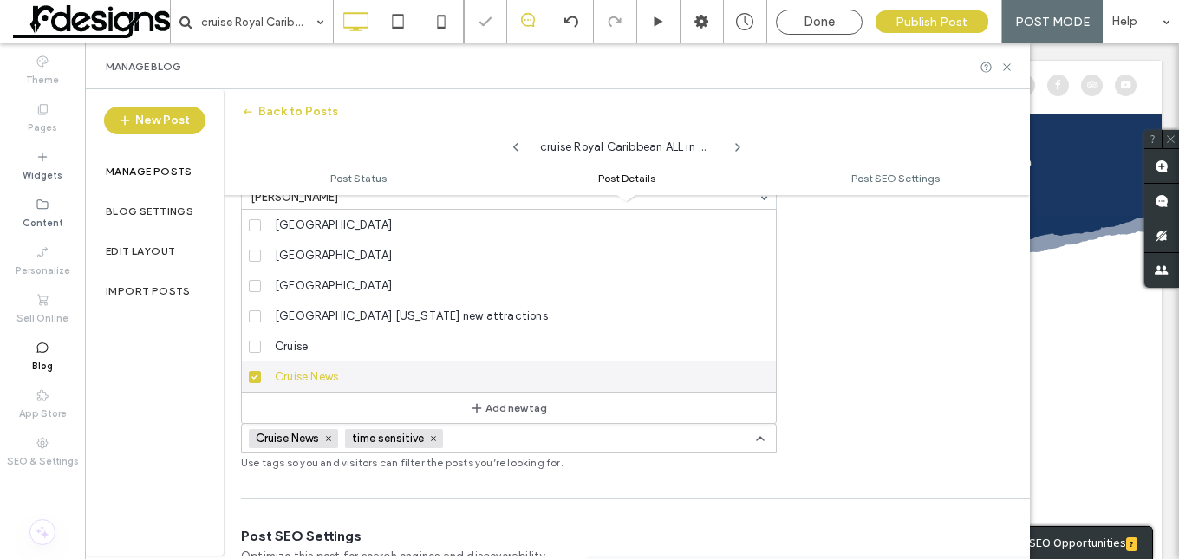
click at [482, 442] on input at bounding box center [510, 439] width 120 height 14
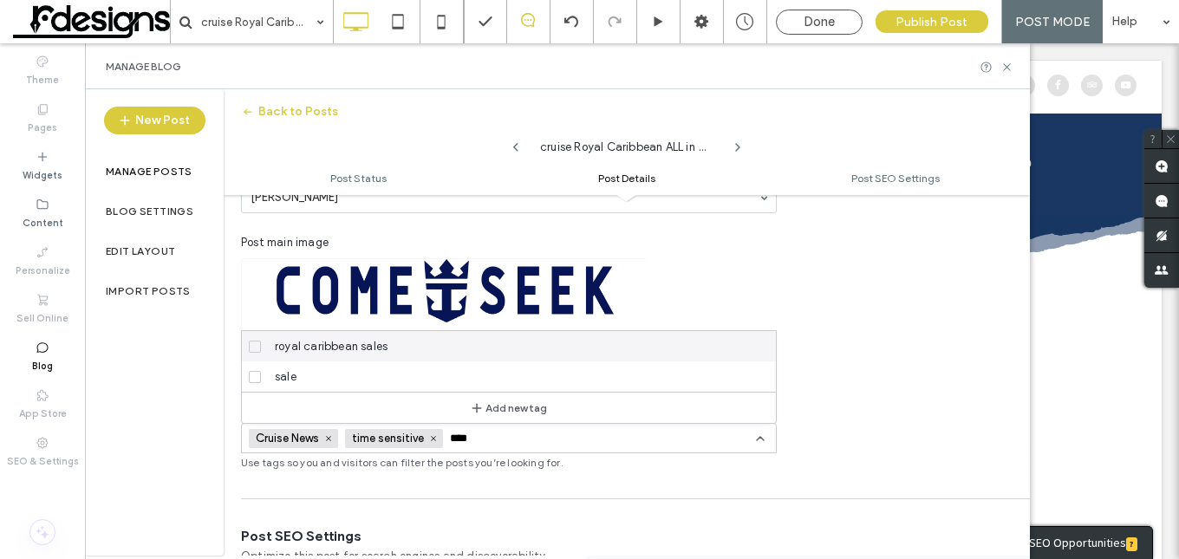
type input "****"
click at [298, 344] on span "royal caribbean sales" at bounding box center [331, 346] width 113 height 17
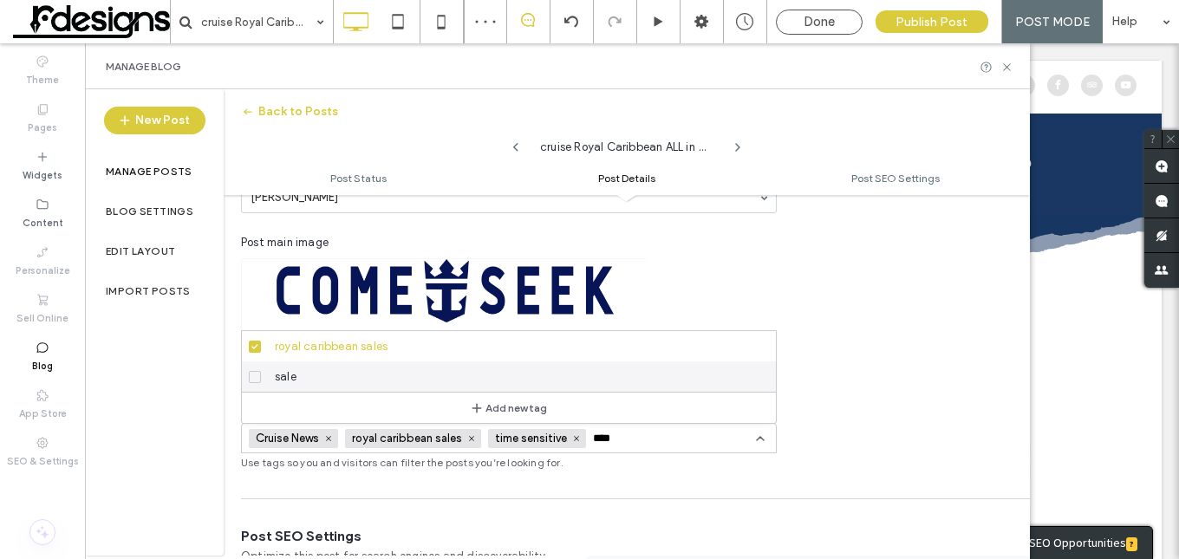
click at [919, 393] on div "**********" at bounding box center [627, 237] width 806 height 465
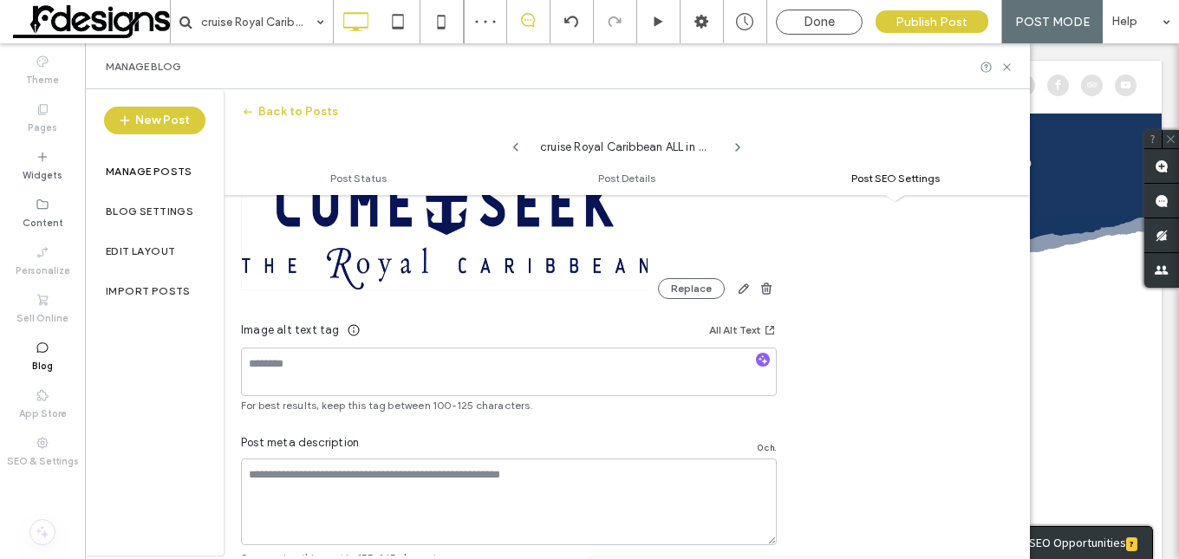
scroll to position [1159, 0]
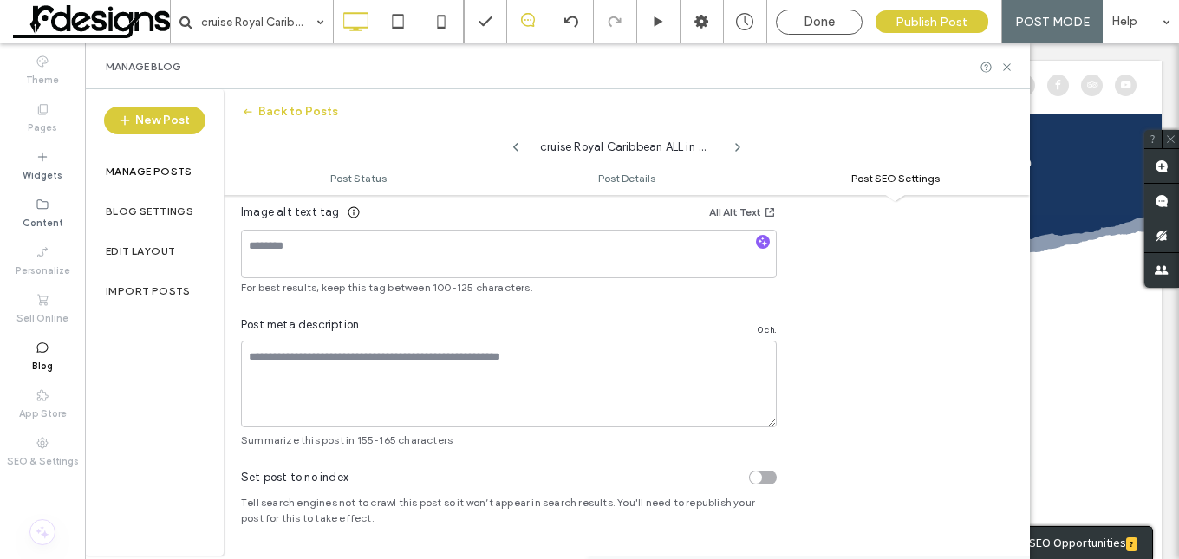
click at [769, 477] on div "toggle" at bounding box center [763, 478] width 28 height 14
click at [834, 26] on span "Done" at bounding box center [819, 22] width 31 height 16
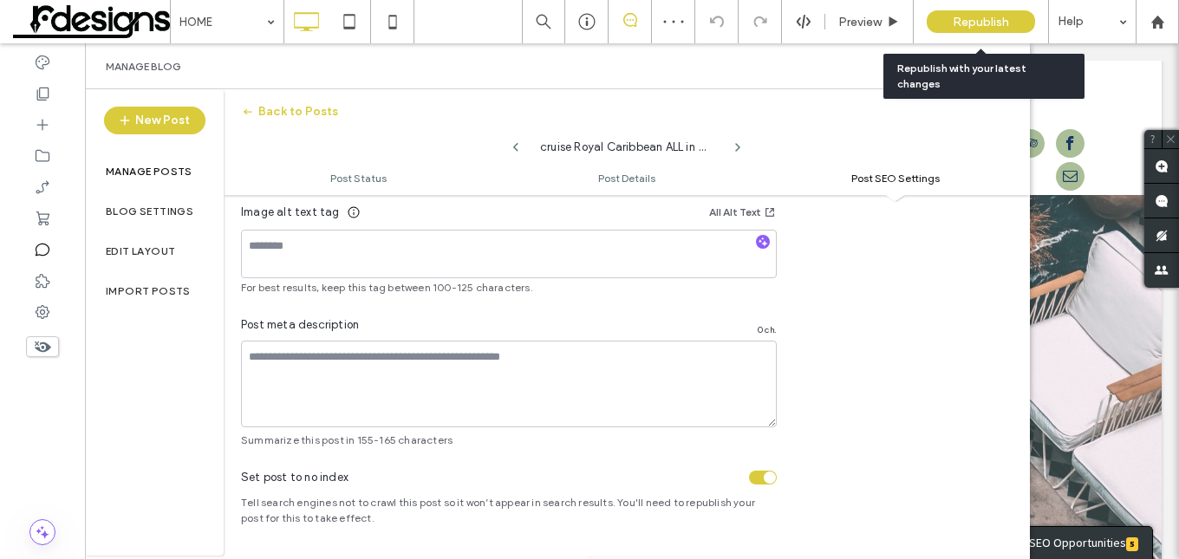
click at [994, 29] on span "Republish" at bounding box center [981, 22] width 56 height 15
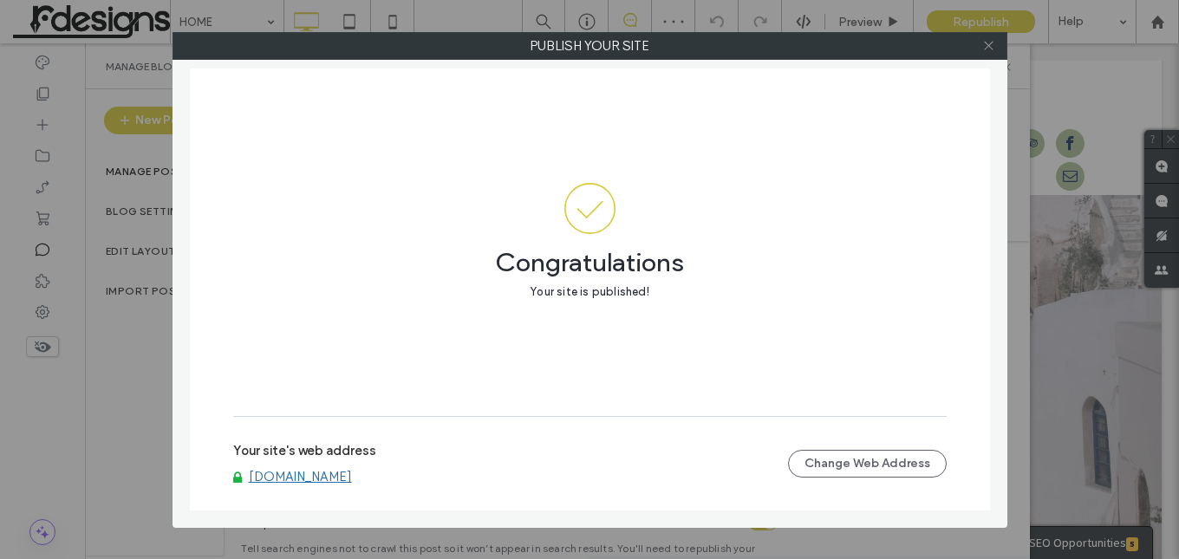
click at [992, 42] on icon at bounding box center [988, 45] width 13 height 13
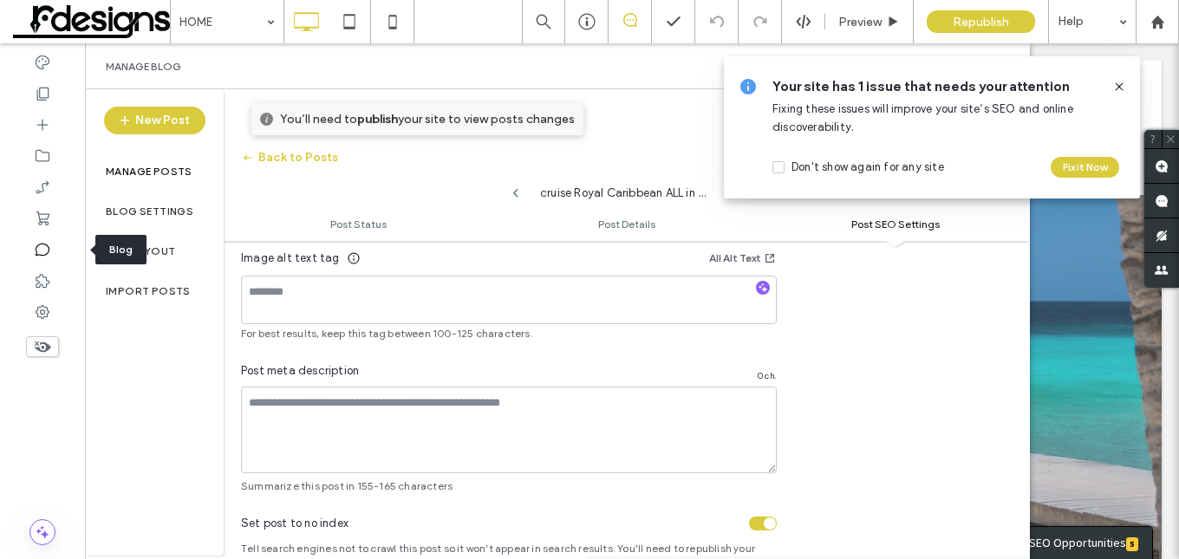
click at [46, 249] on icon at bounding box center [42, 249] width 17 height 17
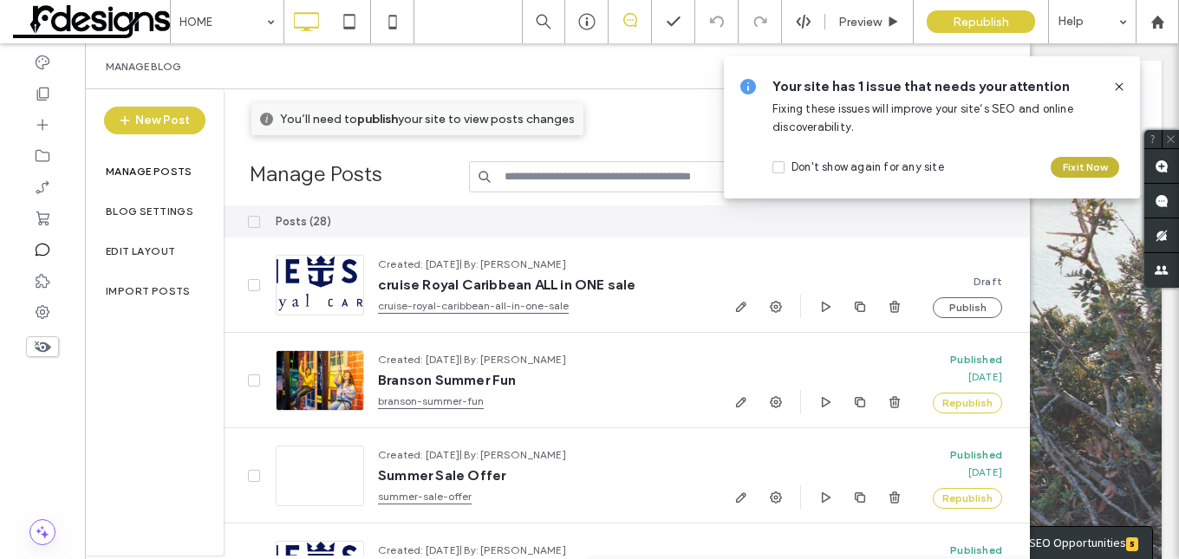
click at [1069, 162] on button "Fix it Now" at bounding box center [1085, 167] width 68 height 21
